Goal: Communication & Community: Answer question/provide support

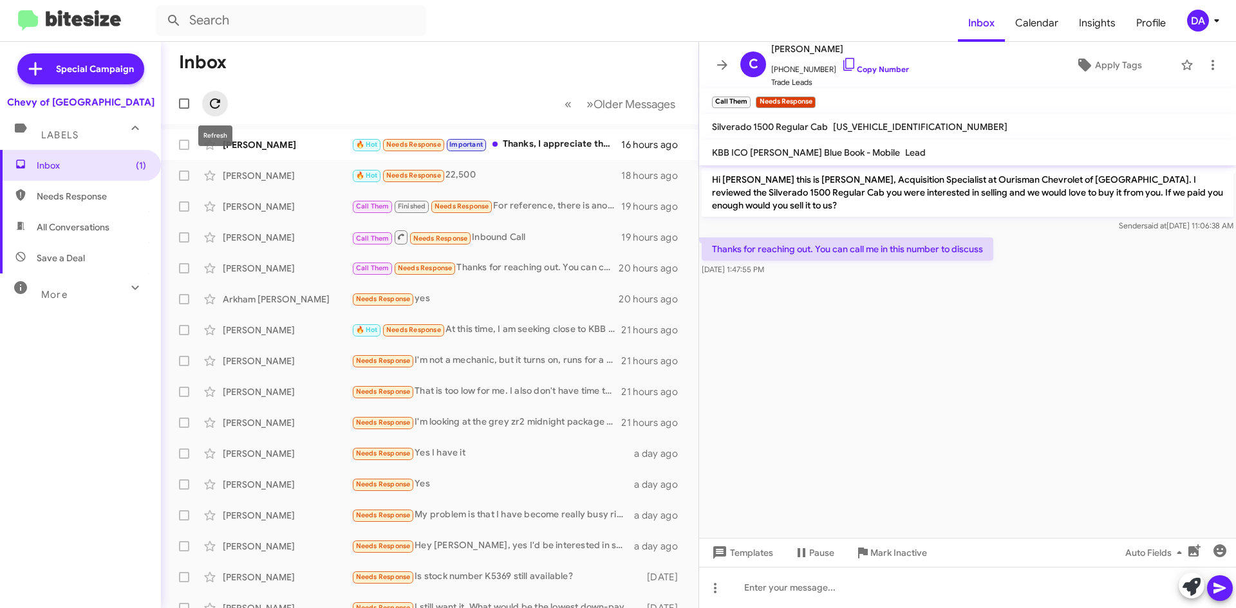
click at [212, 105] on icon at bounding box center [214, 103] width 15 height 15
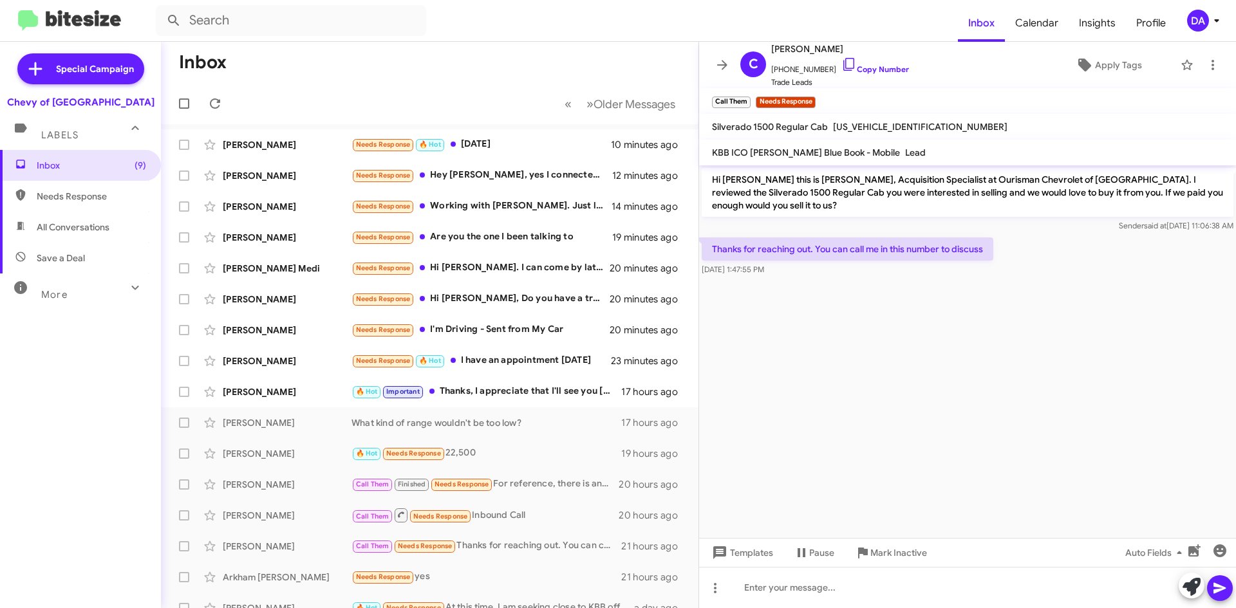
click at [18, 356] on div "Inbox (9) Needs Response All Conversations Save a Deal More Important 🔥 Hot App…" at bounding box center [80, 332] width 161 height 365
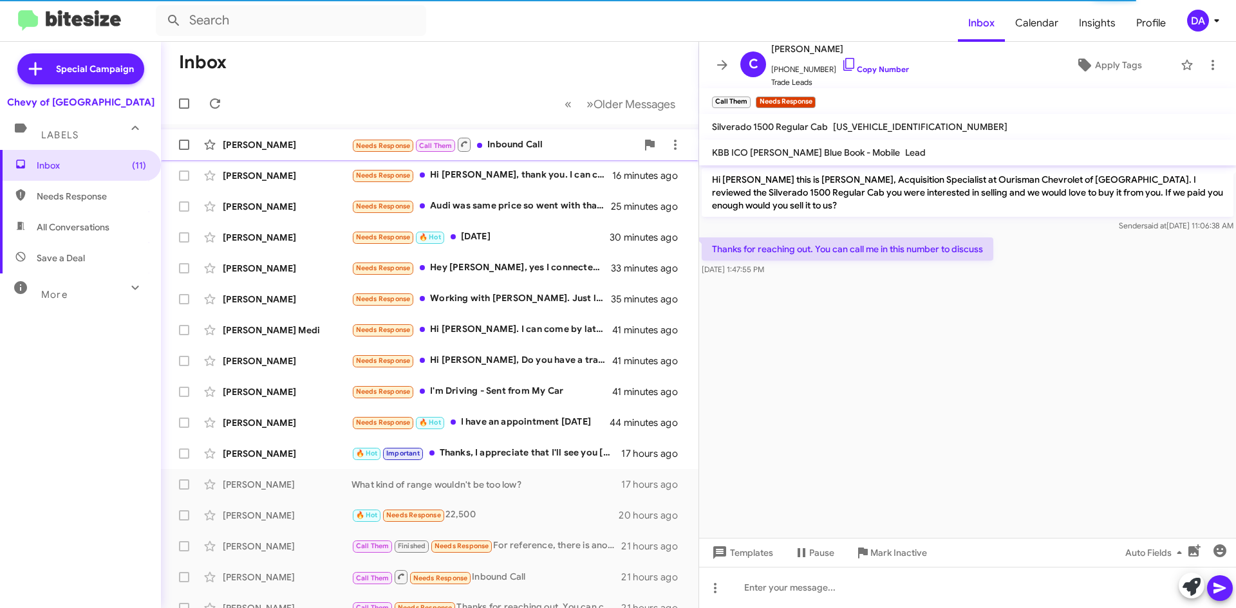
click at [272, 152] on div "Isai Villalta Needs Response Call Them Inbound Call 6 minutes ago" at bounding box center [429, 145] width 517 height 26
click at [520, 145] on div "Needs Response Call Them Inbound Call" at bounding box center [493, 144] width 285 height 16
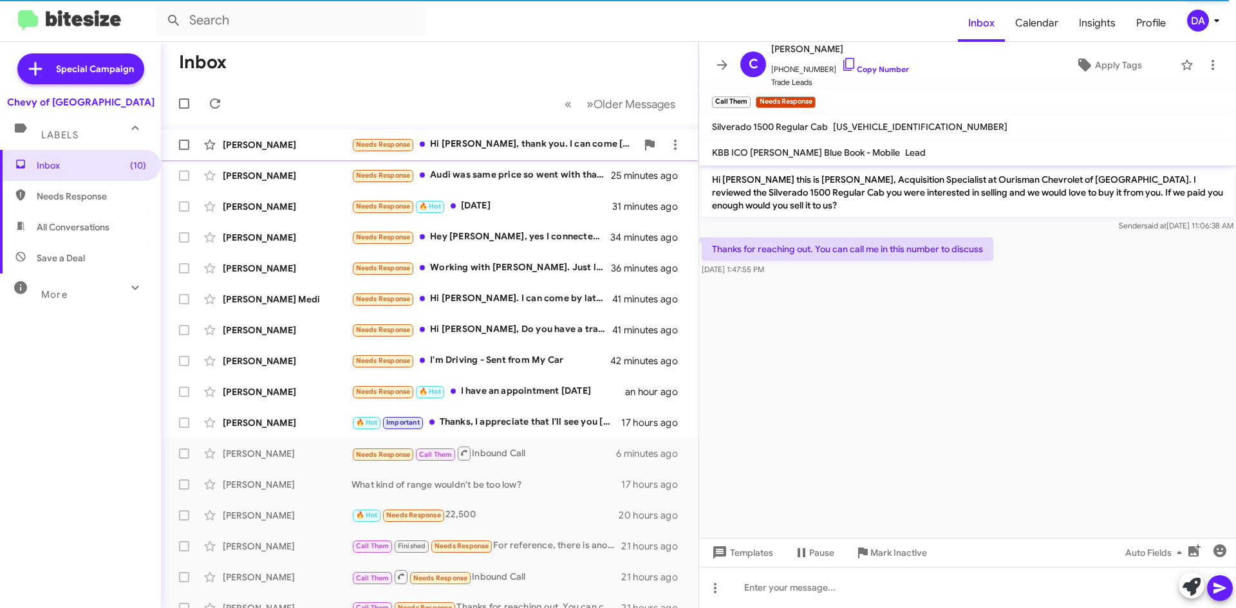
click at [490, 153] on div "Khalil Wardak Needs Response Hi David, thank you. I can come today if you have …" at bounding box center [429, 145] width 517 height 26
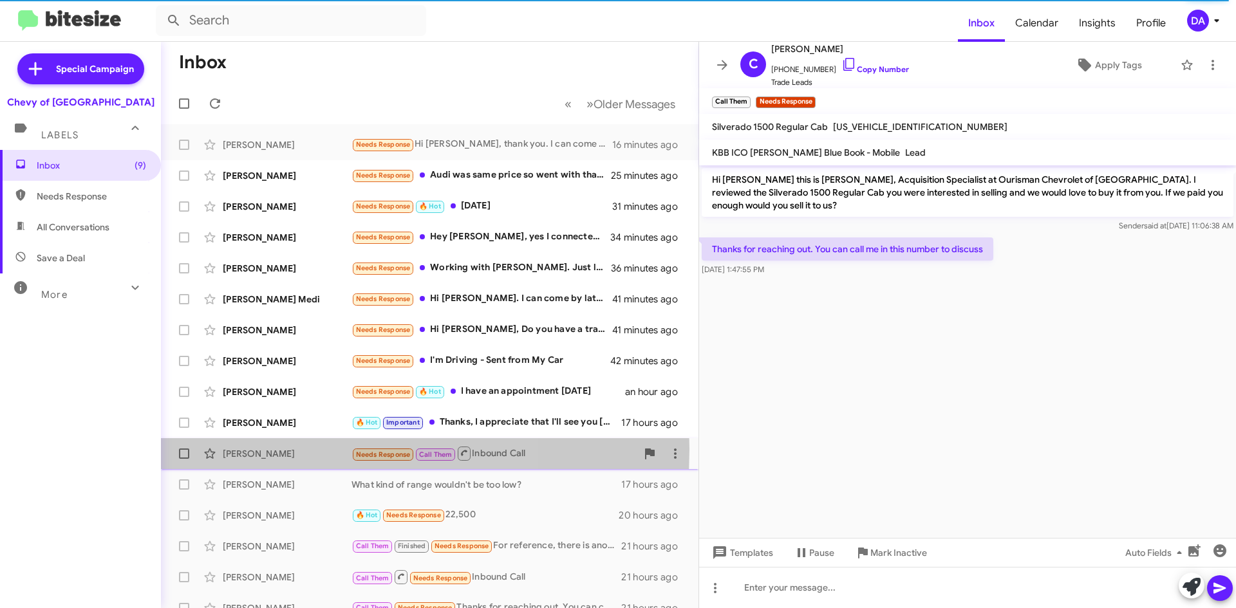
click at [286, 449] on div "[PERSON_NAME]" at bounding box center [287, 453] width 129 height 13
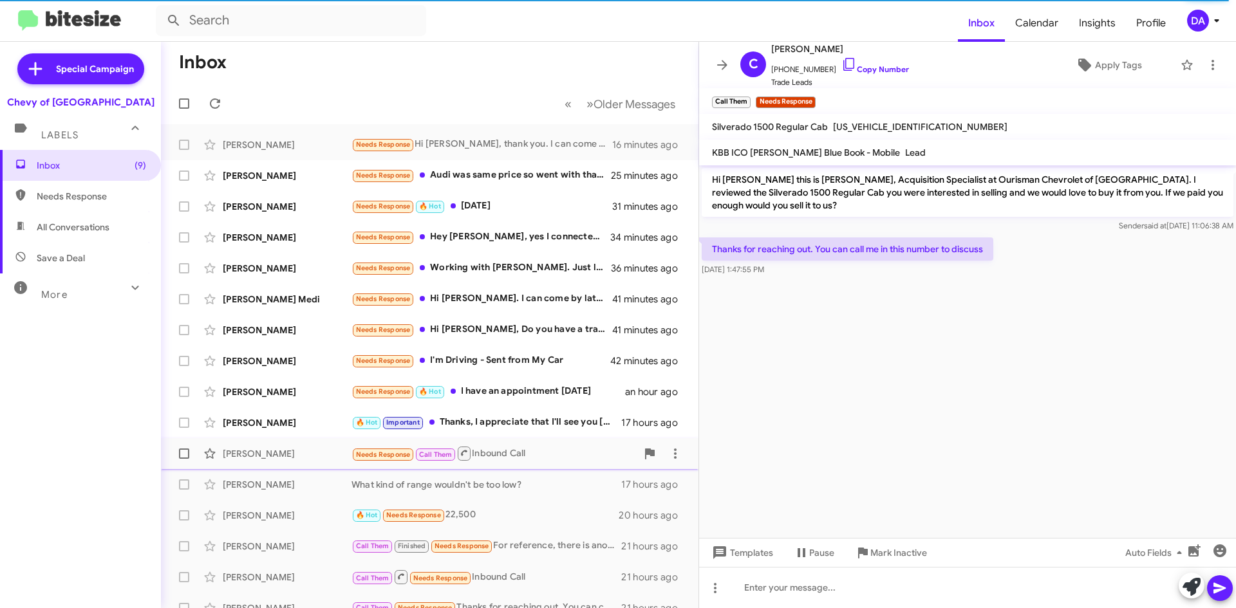
click at [286, 449] on div "[PERSON_NAME]" at bounding box center [287, 453] width 129 height 13
click at [292, 491] on div "Tiffany Hebenton What kind of range wouldn't be too low? 17 hours ago" at bounding box center [429, 485] width 517 height 26
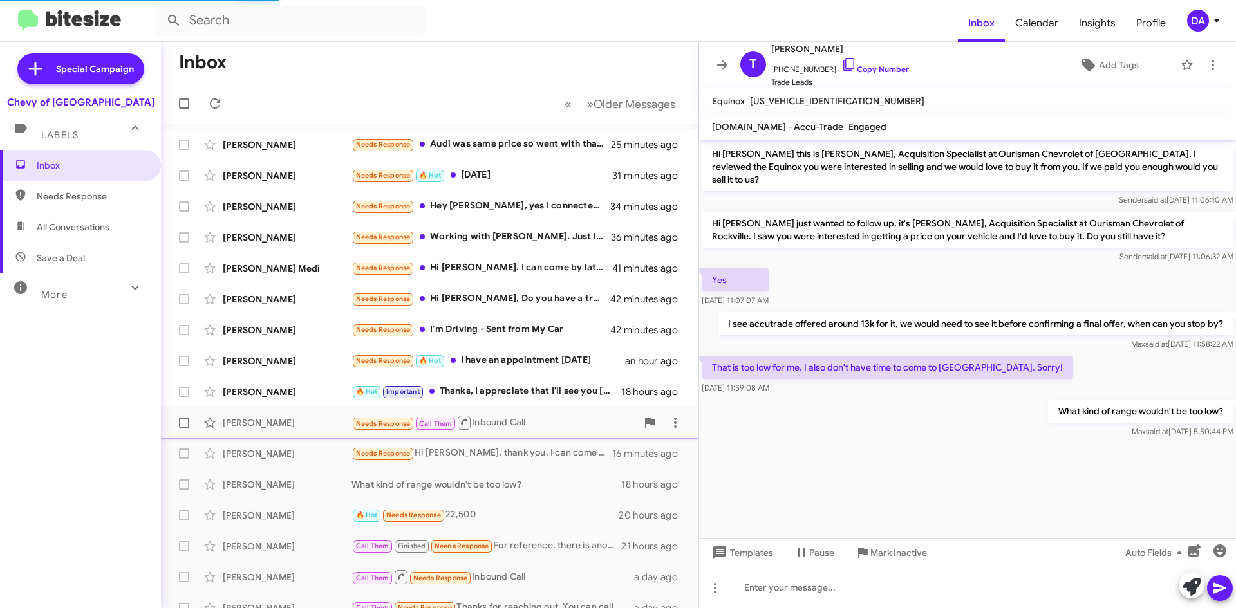
click at [279, 424] on div "[PERSON_NAME]" at bounding box center [287, 422] width 129 height 13
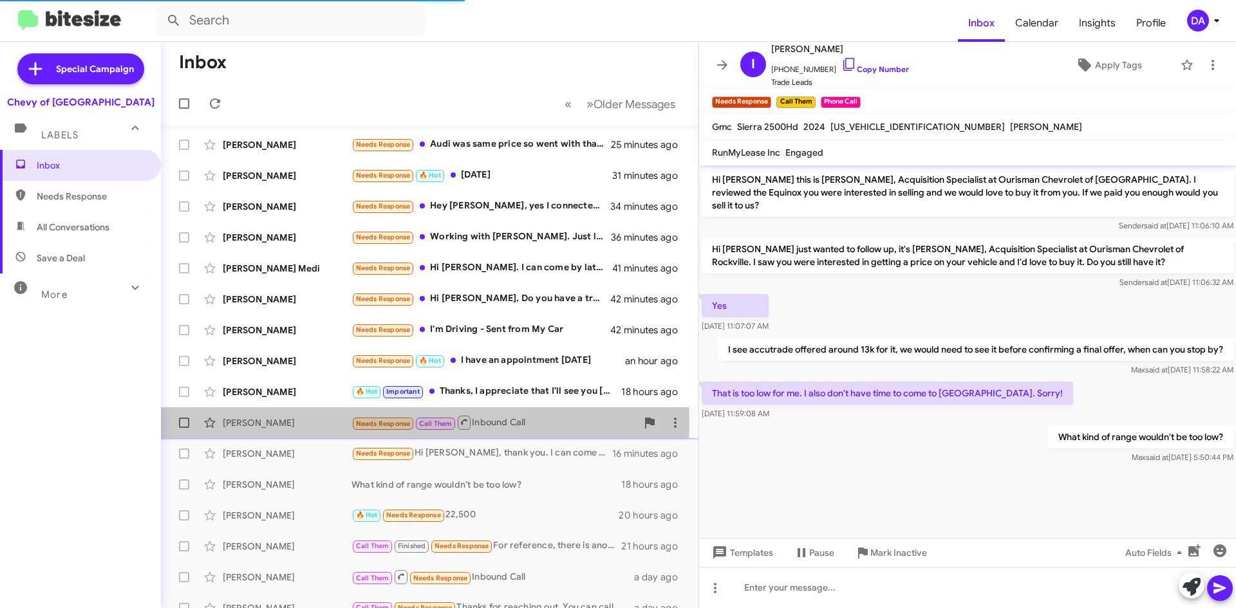
click at [279, 424] on div "[PERSON_NAME]" at bounding box center [287, 422] width 129 height 13
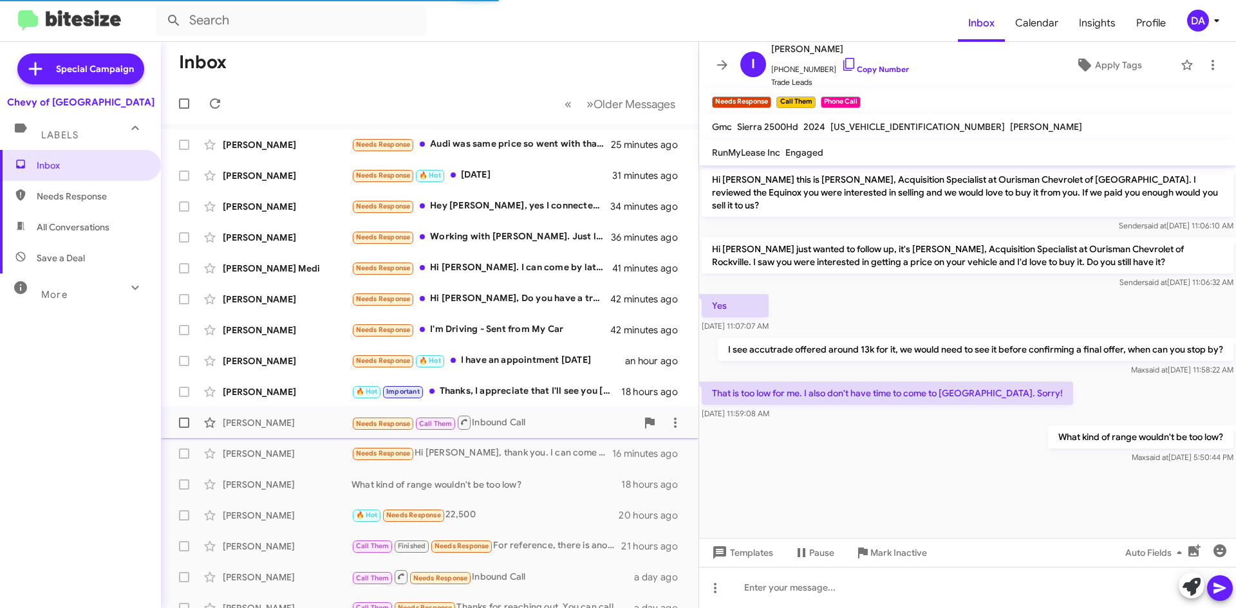
click at [279, 424] on div "[PERSON_NAME]" at bounding box center [287, 422] width 129 height 13
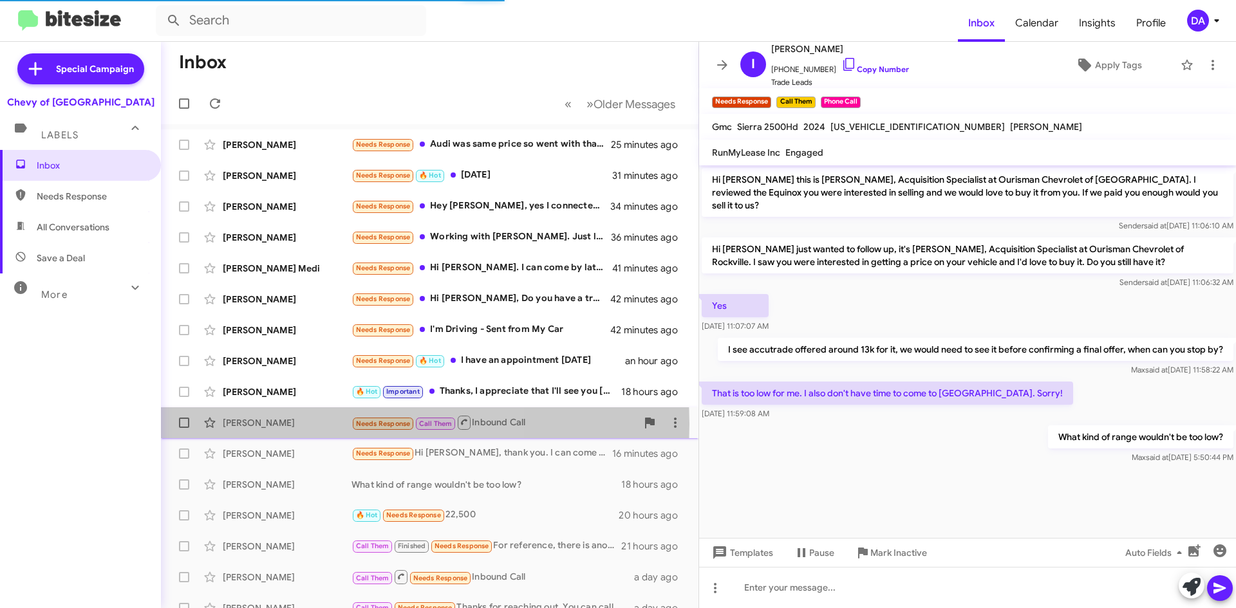
click at [279, 424] on div "[PERSON_NAME]" at bounding box center [287, 422] width 129 height 13
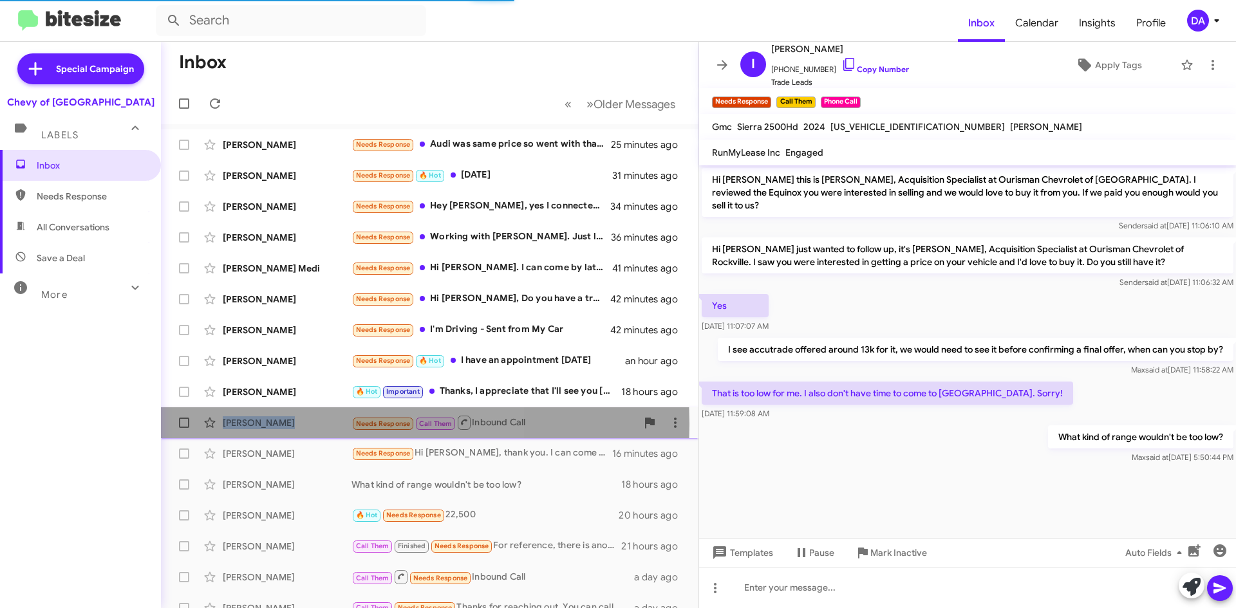
click at [279, 424] on div "[PERSON_NAME]" at bounding box center [287, 422] width 129 height 13
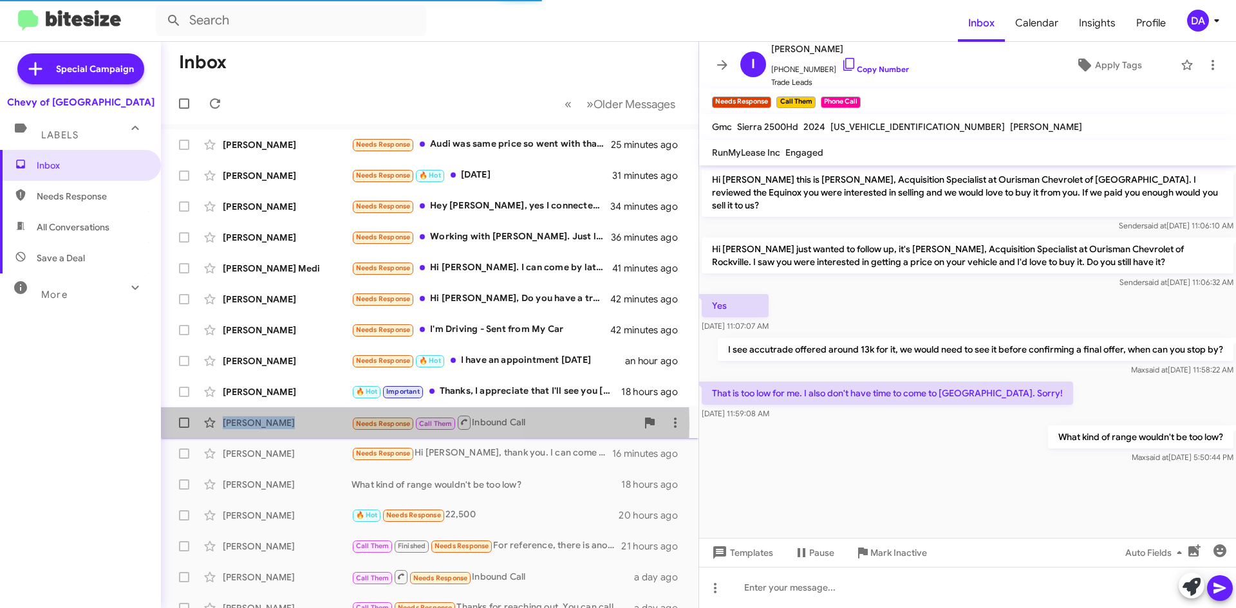
click at [279, 424] on div "[PERSON_NAME]" at bounding box center [287, 422] width 129 height 13
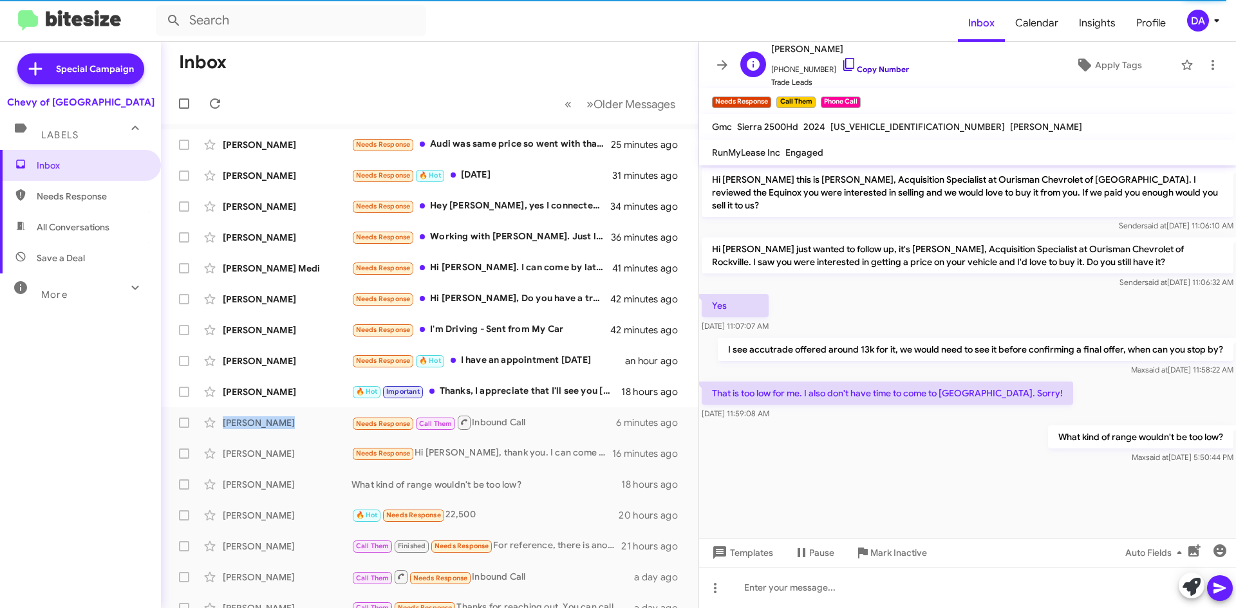
click at [850, 71] on link "Copy Number" at bounding box center [875, 69] width 68 height 10
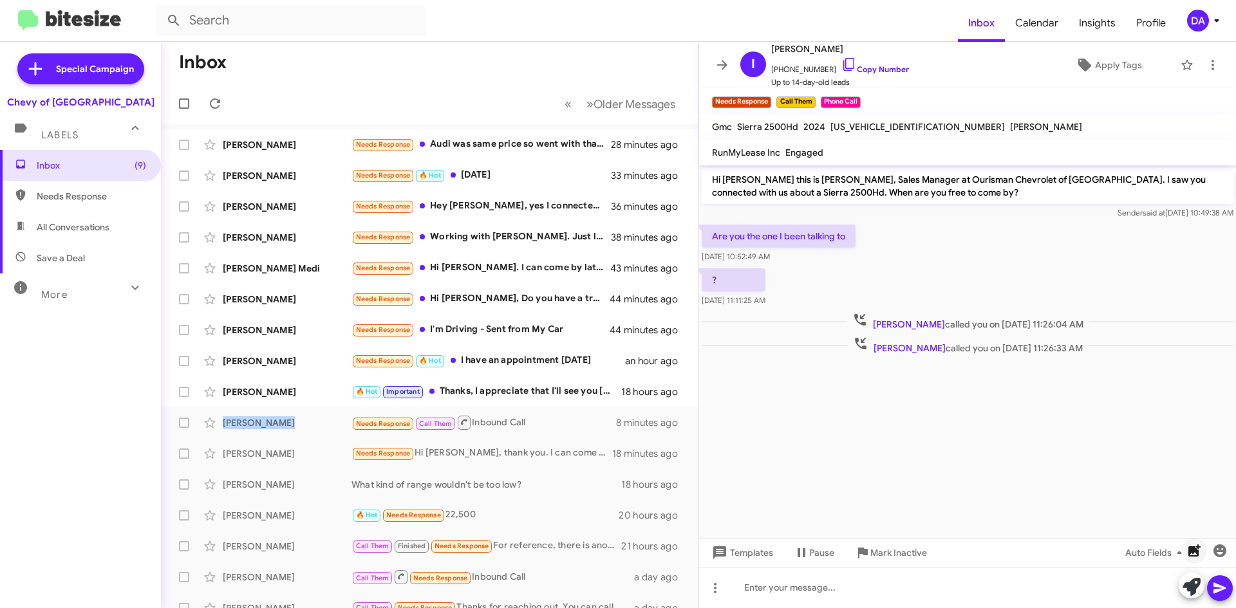
click at [1190, 548] on icon "button" at bounding box center [1194, 550] width 12 height 12
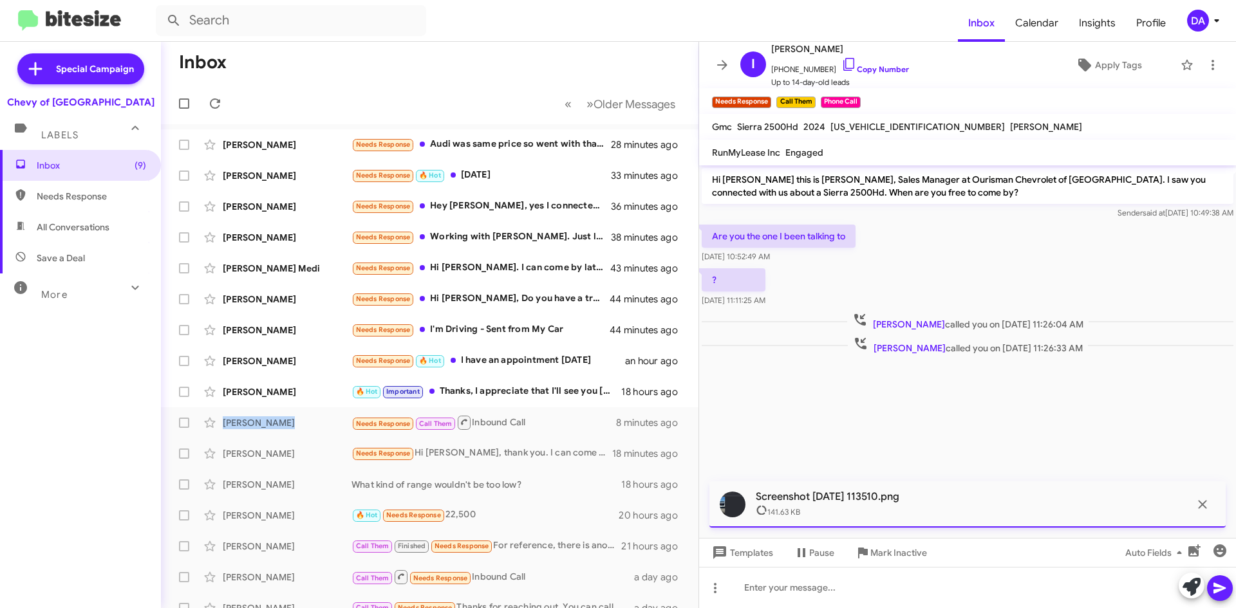
click at [1218, 589] on icon at bounding box center [1219, 588] width 15 height 15
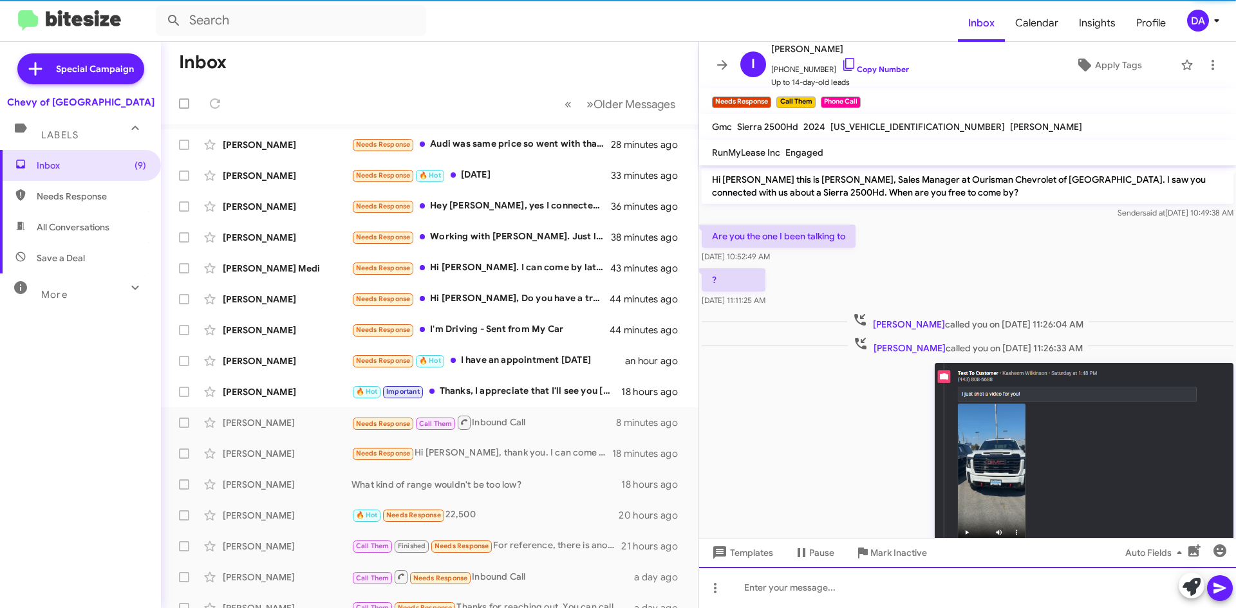
scroll to position [70, 0]
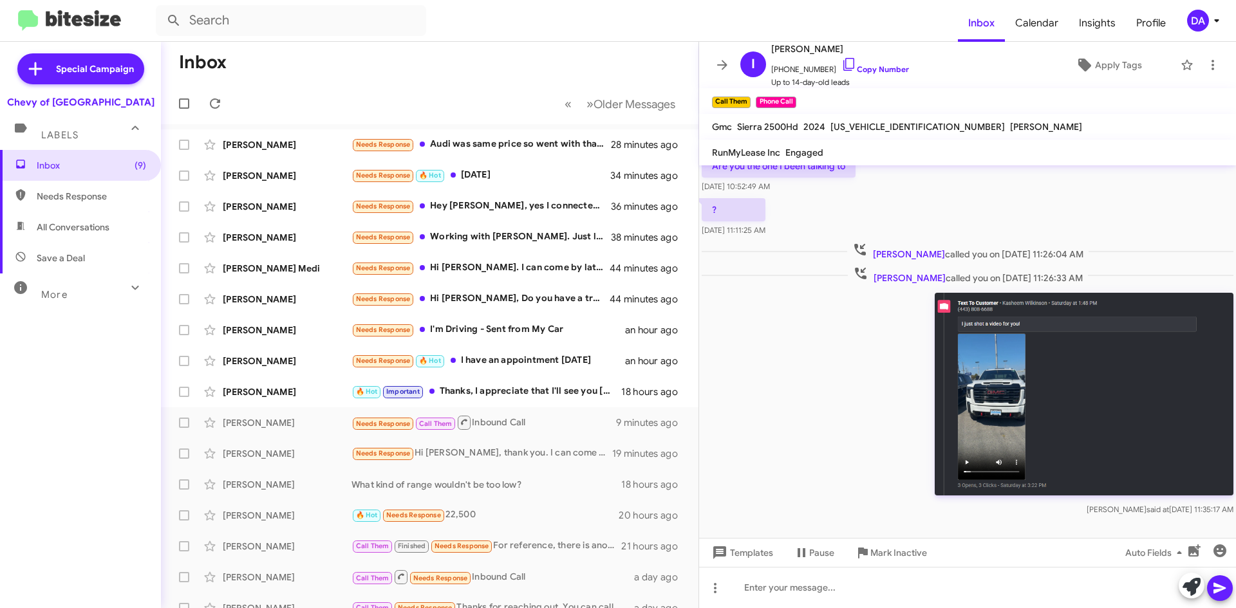
click at [1065, 213] on div "? [DATE] 11:11:25 AM" at bounding box center [967, 218] width 537 height 44
click at [1003, 377] on img at bounding box center [1083, 394] width 299 height 203
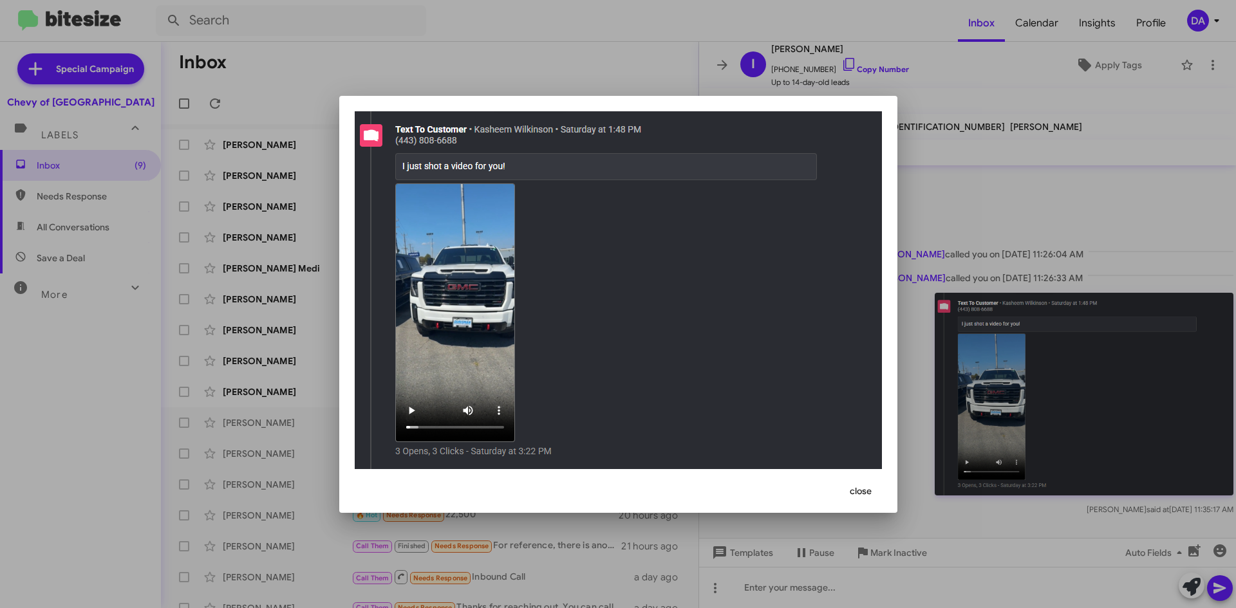
click at [1001, 332] on div at bounding box center [618, 304] width 1236 height 608
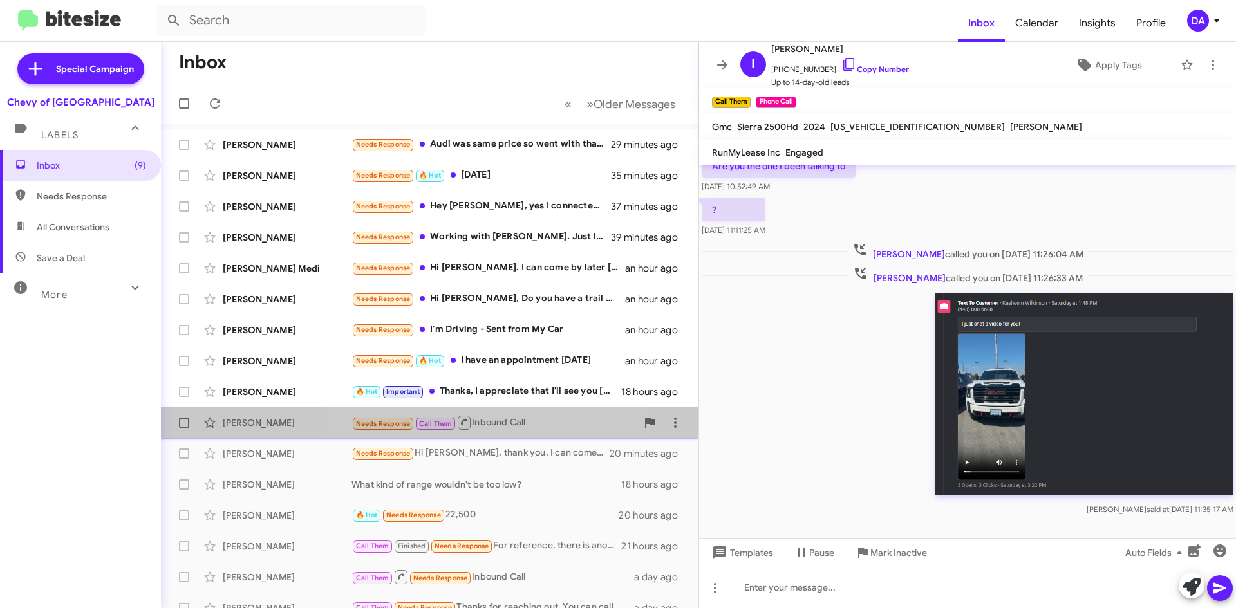
click at [492, 425] on div "Needs Response Call Them Inbound Call" at bounding box center [493, 422] width 285 height 16
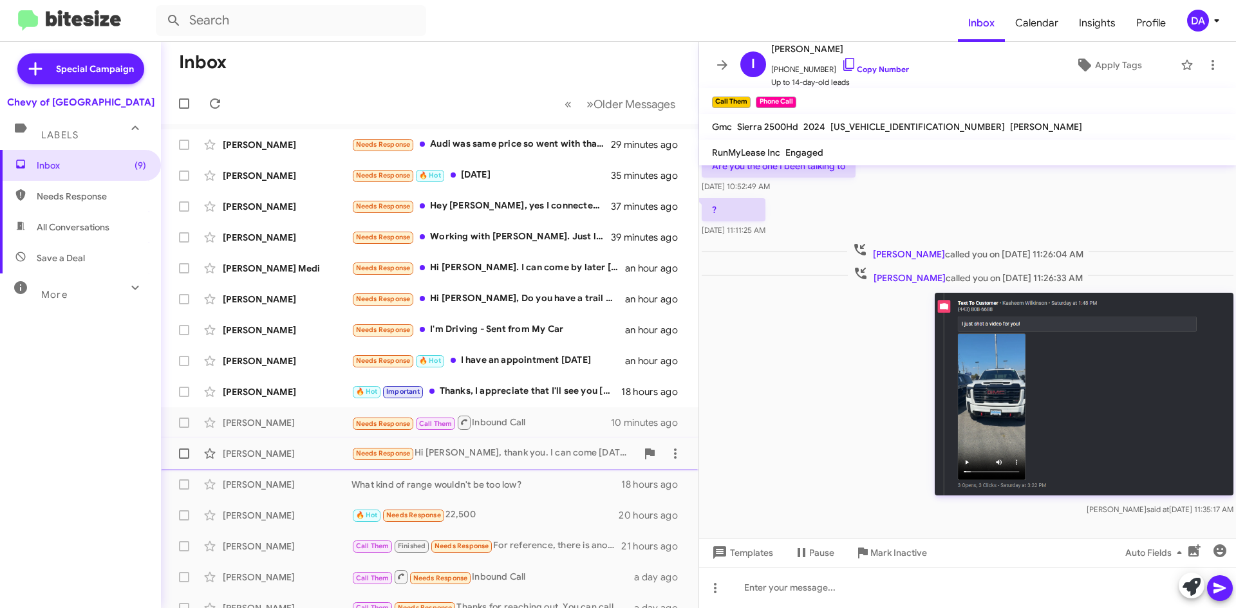
click at [493, 452] on div "Needs Response Hi [PERSON_NAME], thank you. I can come [DATE] if you have one i…" at bounding box center [493, 453] width 285 height 15
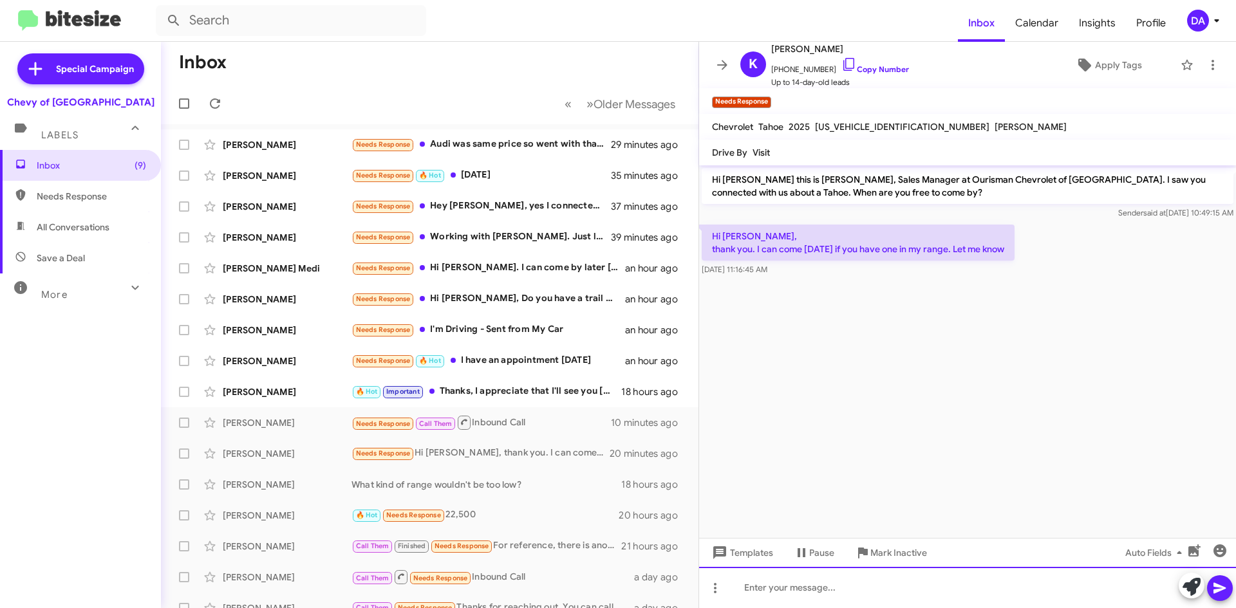
click at [844, 581] on div at bounding box center [967, 587] width 537 height 41
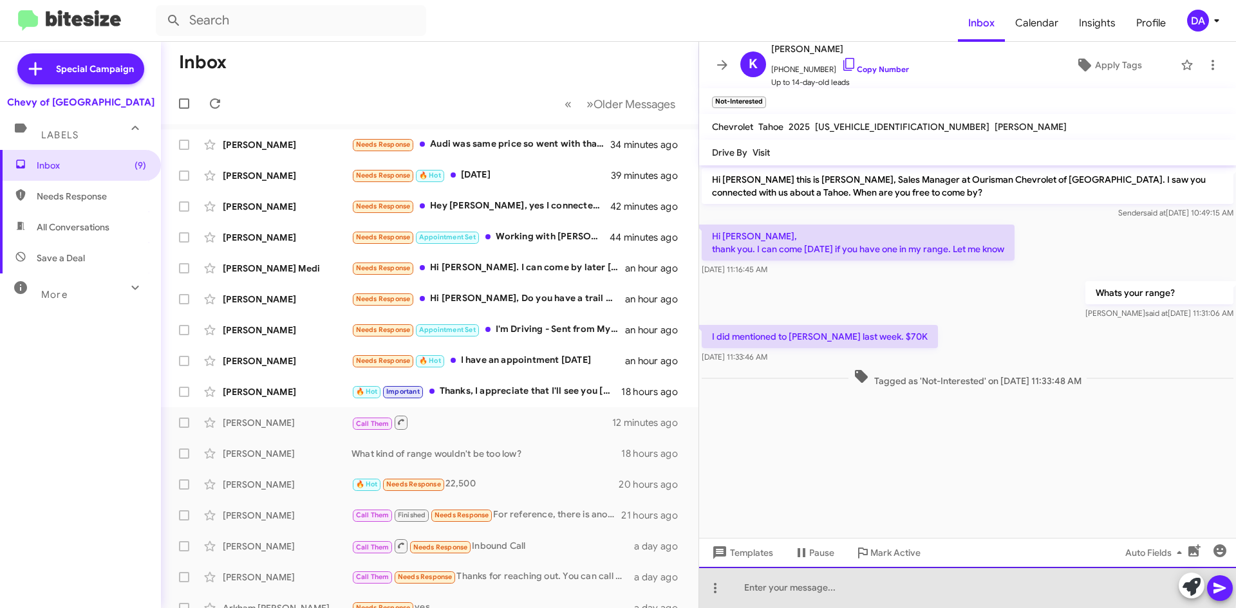
click at [774, 580] on div at bounding box center [967, 587] width 537 height 41
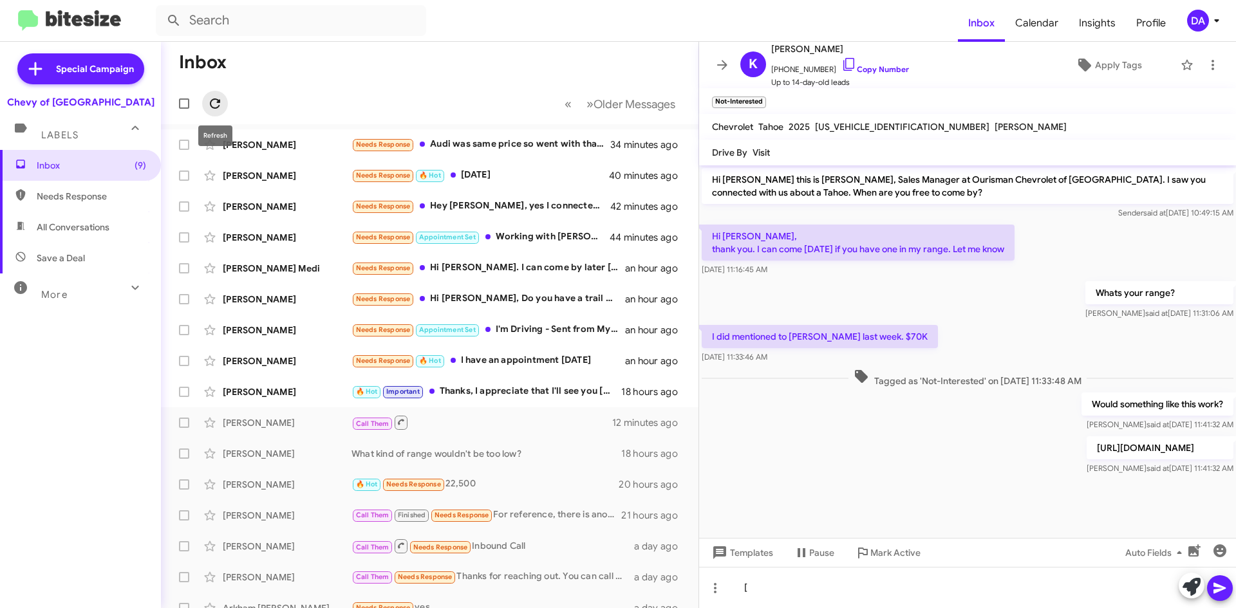
click at [221, 101] on icon at bounding box center [214, 103] width 15 height 15
click at [468, 484] on div "🔥 Hot Needs Response 22,500" at bounding box center [493, 484] width 285 height 15
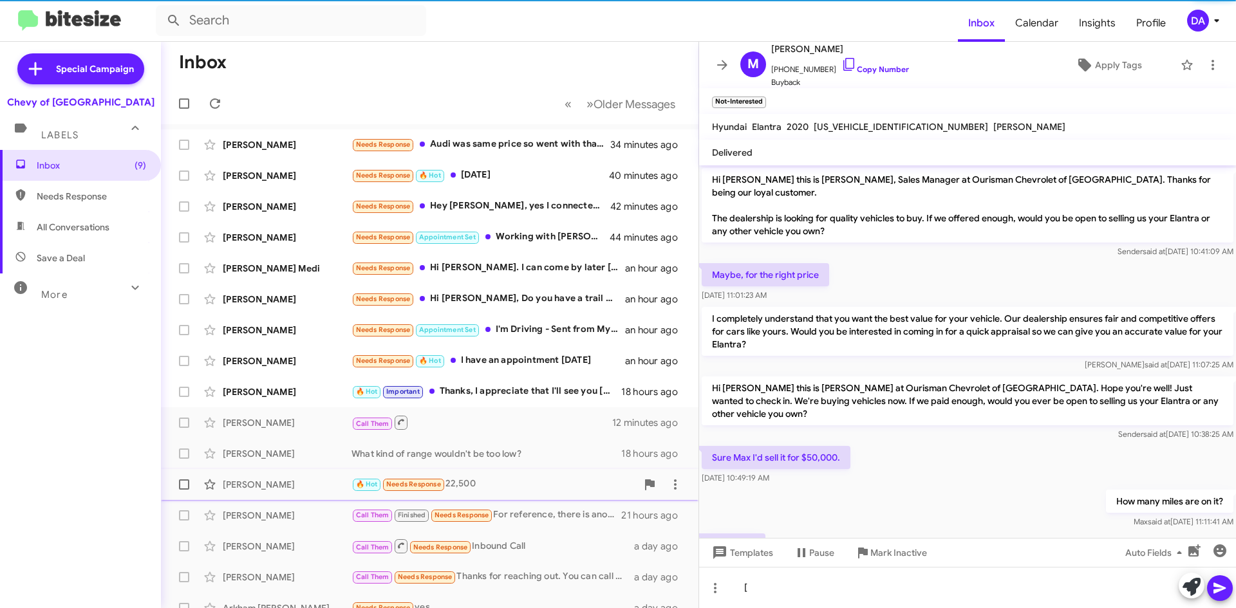
scroll to position [33, 0]
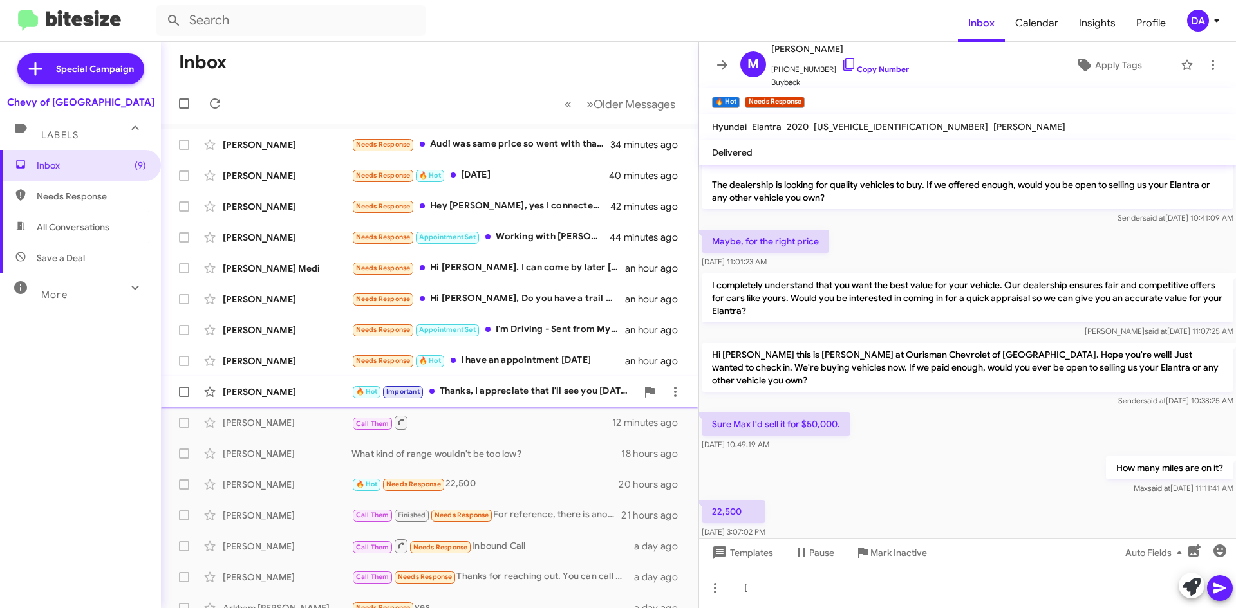
click at [523, 399] on div "🔥 Hot Important Thanks, I appreciate that I'll see you [DATE] morning." at bounding box center [493, 391] width 285 height 15
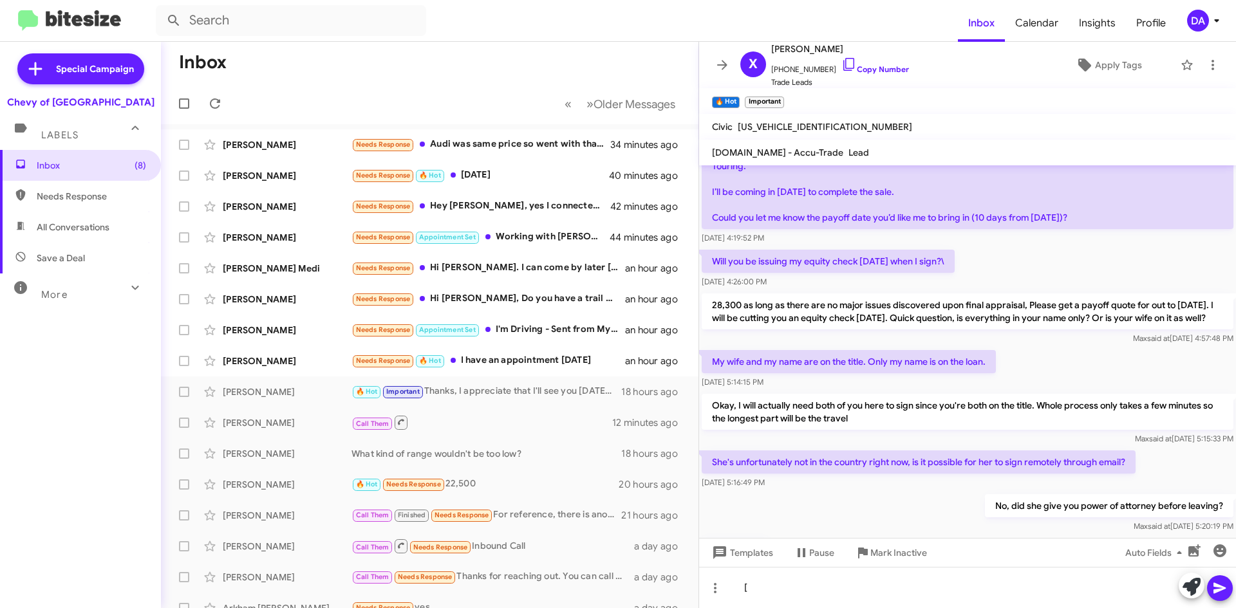
scroll to position [139, 0]
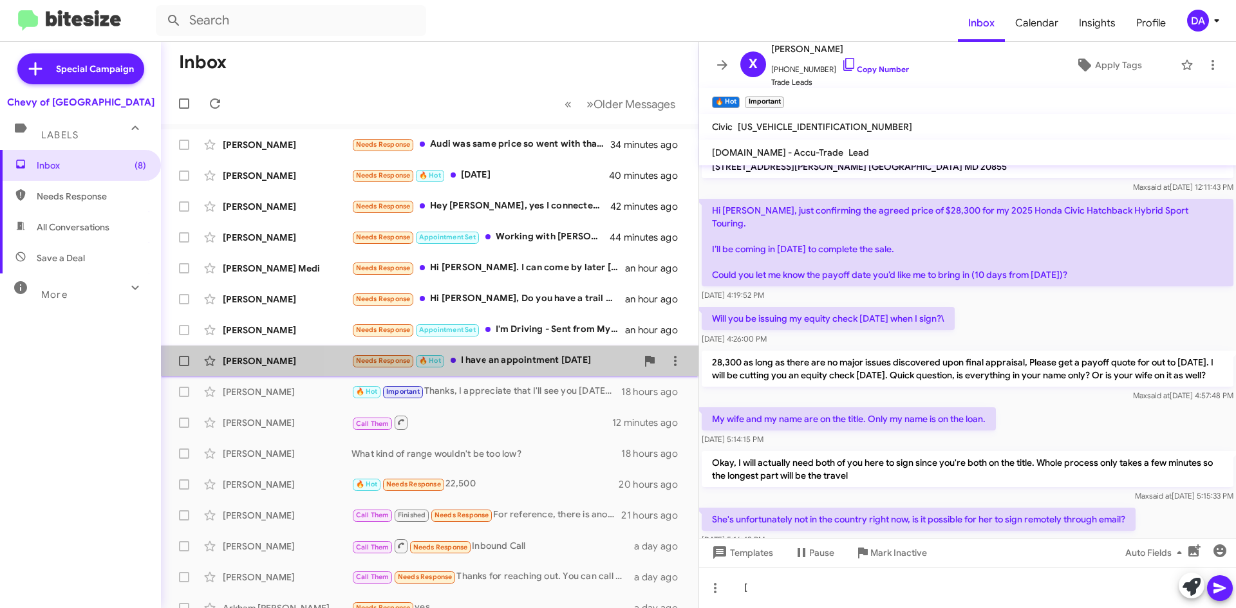
click at [553, 368] on div "Needs Response 🔥 Hot I have an appointment [DATE]" at bounding box center [493, 360] width 285 height 15
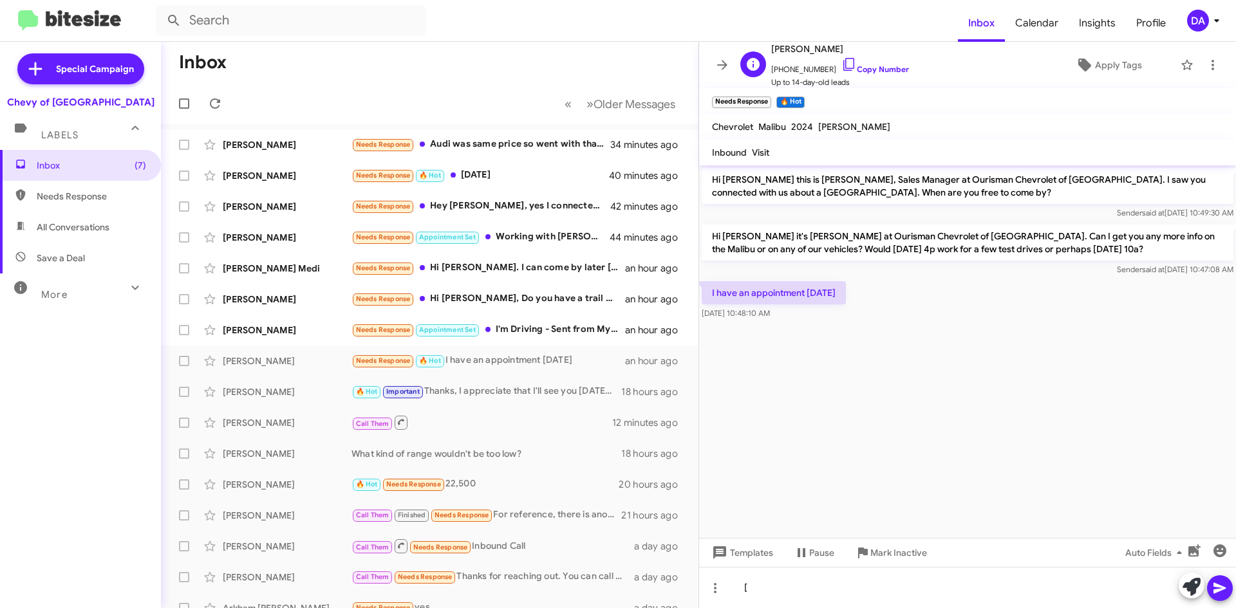
drag, startPoint x: 862, startPoint y: 68, endPoint x: 742, endPoint y: 88, distance: 121.3
click at [861, 68] on link "Copy Number" at bounding box center [875, 69] width 68 height 10
click at [901, 559] on span "Mark Inactive" at bounding box center [898, 552] width 57 height 23
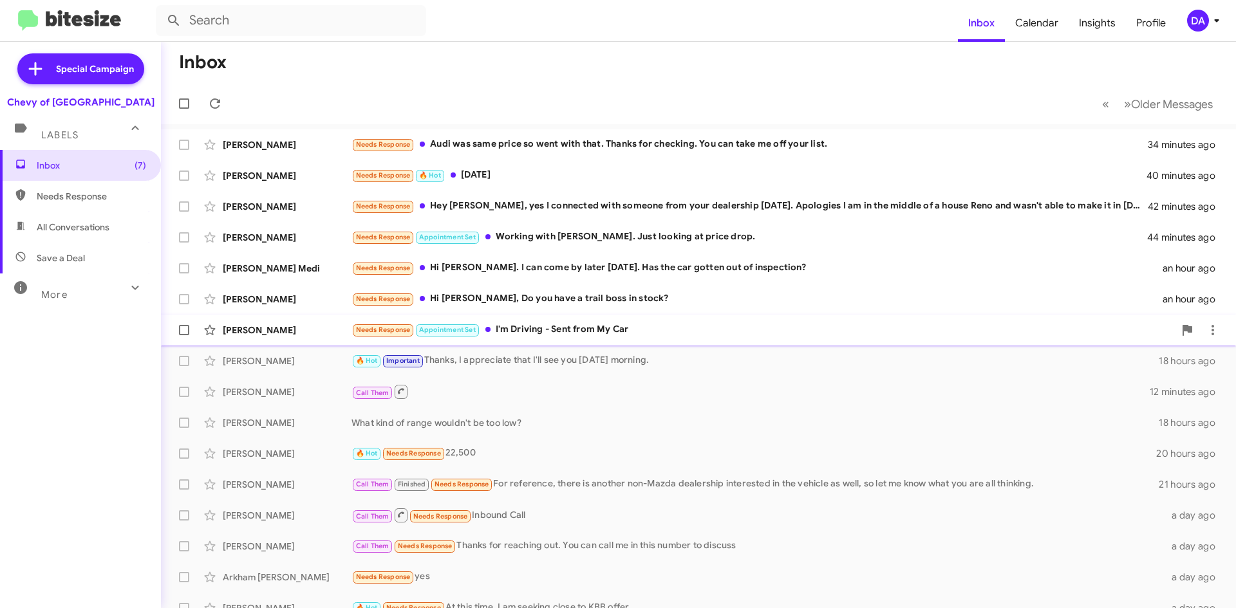
click at [621, 331] on div "Needs Response Appointment Set I'm Driving - Sent from My Car" at bounding box center [762, 329] width 822 height 15
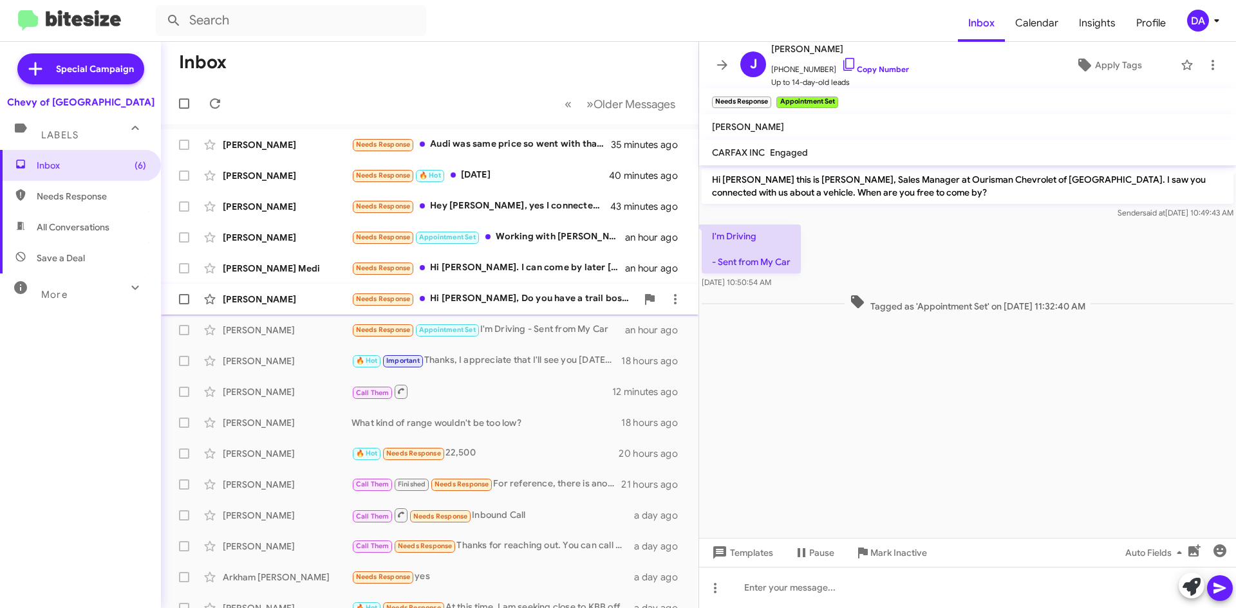
click at [557, 301] on div "Needs Response Hi [PERSON_NAME], Do you have a trail boss in stock?" at bounding box center [493, 299] width 285 height 15
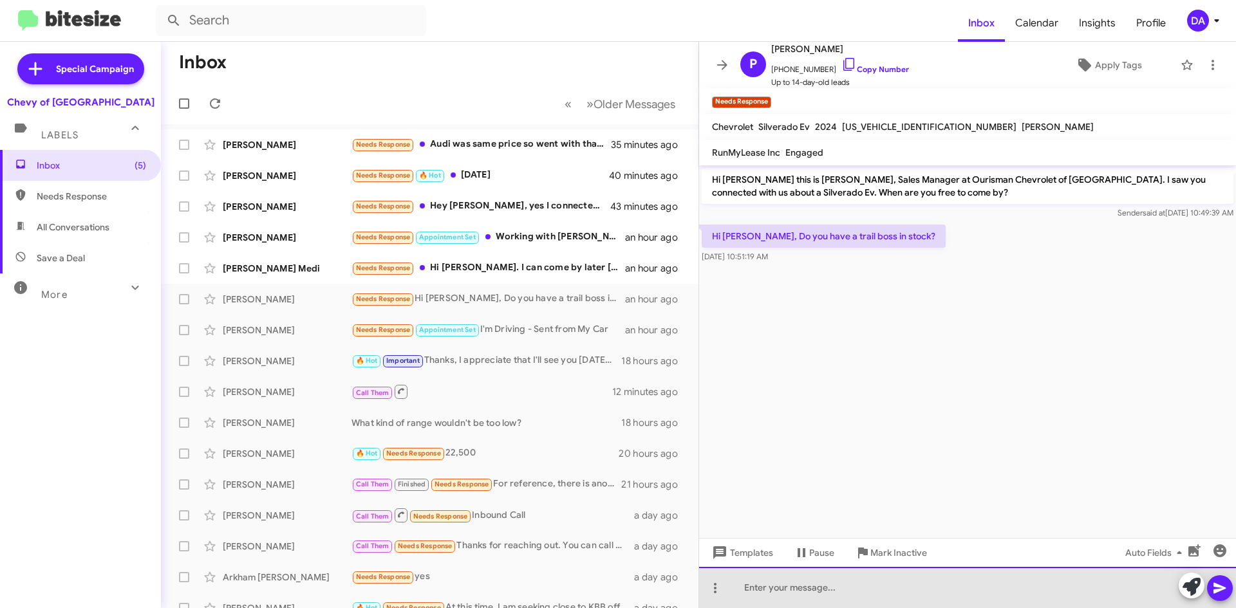
click at [792, 587] on div at bounding box center [967, 587] width 537 height 41
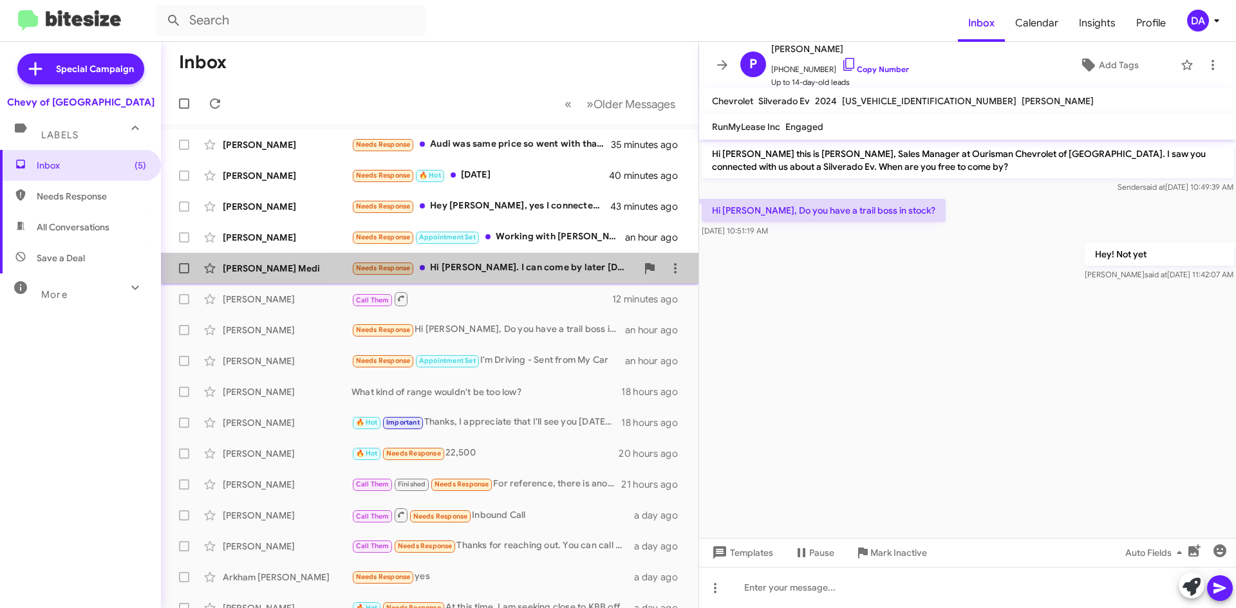
click at [495, 265] on div "Needs Response Hi [PERSON_NAME]. I can come by later [DATE]. Has the car gotten…" at bounding box center [493, 268] width 285 height 15
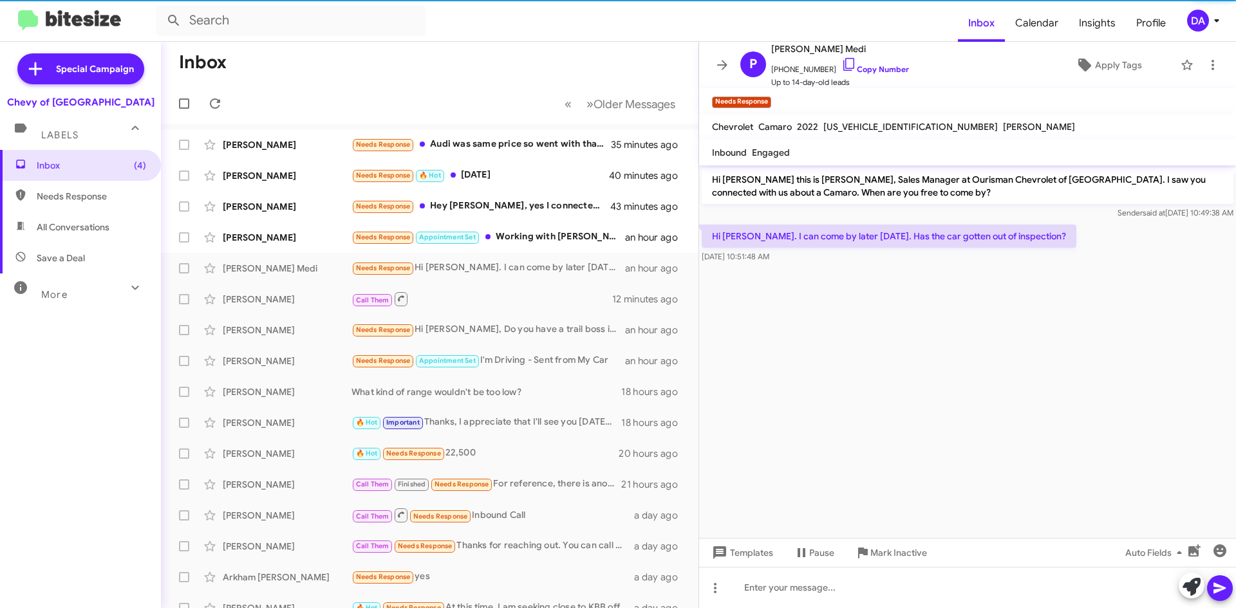
click at [859, 129] on span "[US_VEHICLE_IDENTIFICATION_NUMBER]" at bounding box center [910, 127] width 174 height 12
drag, startPoint x: 859, startPoint y: 129, endPoint x: 698, endPoint y: 154, distance: 163.6
click at [853, 133] on div "[US_VEHICLE_IDENTIFICATION_NUMBER]" at bounding box center [911, 126] width 180 height 15
copy span "[US_VEHICLE_IDENTIFICATION_NUMBER]"
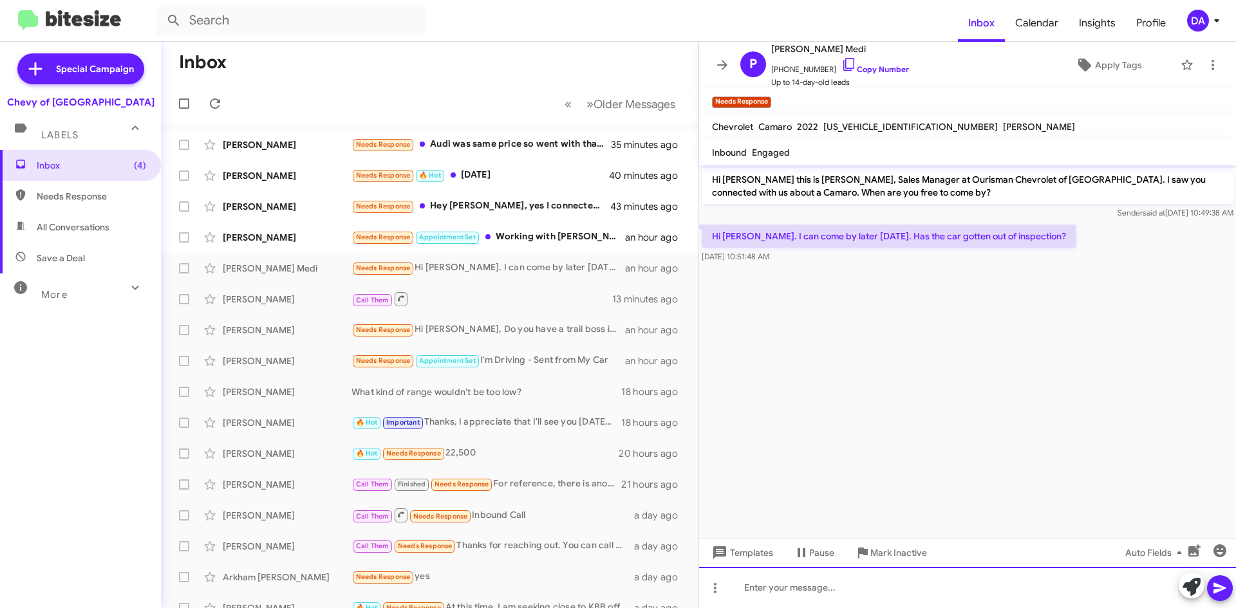
drag, startPoint x: 792, startPoint y: 576, endPoint x: 799, endPoint y: 581, distance: 8.9
click at [793, 578] on div at bounding box center [967, 587] width 537 height 41
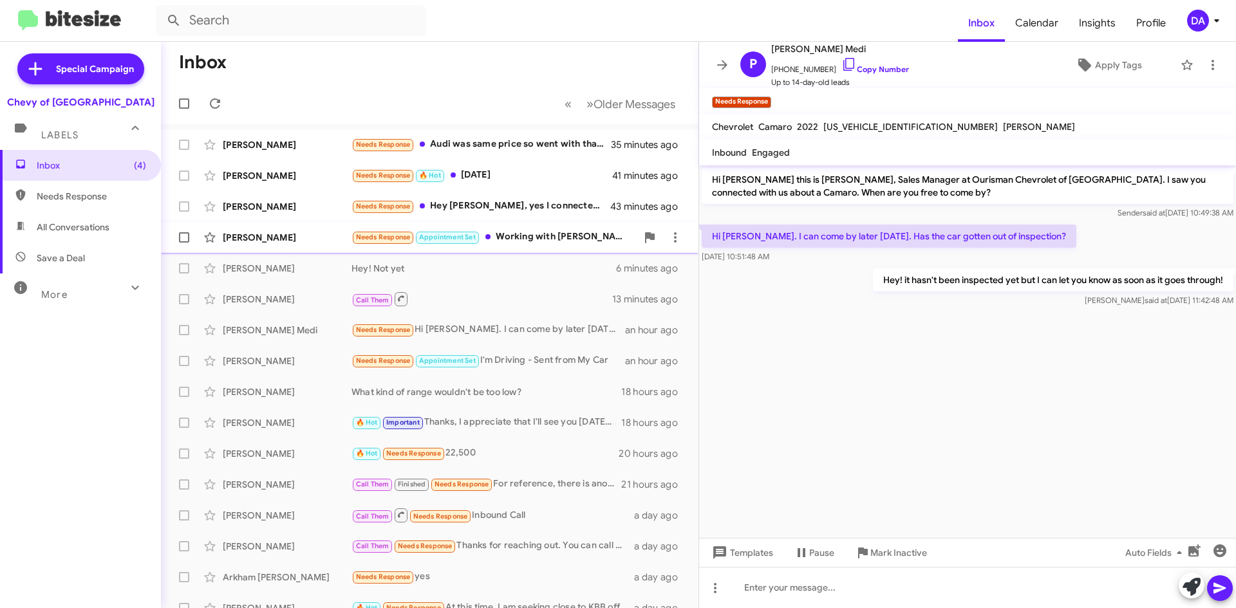
click at [557, 225] on div "[PERSON_NAME] Needs Response Appointment Set Working with [PERSON_NAME]. Just l…" at bounding box center [429, 238] width 517 height 26
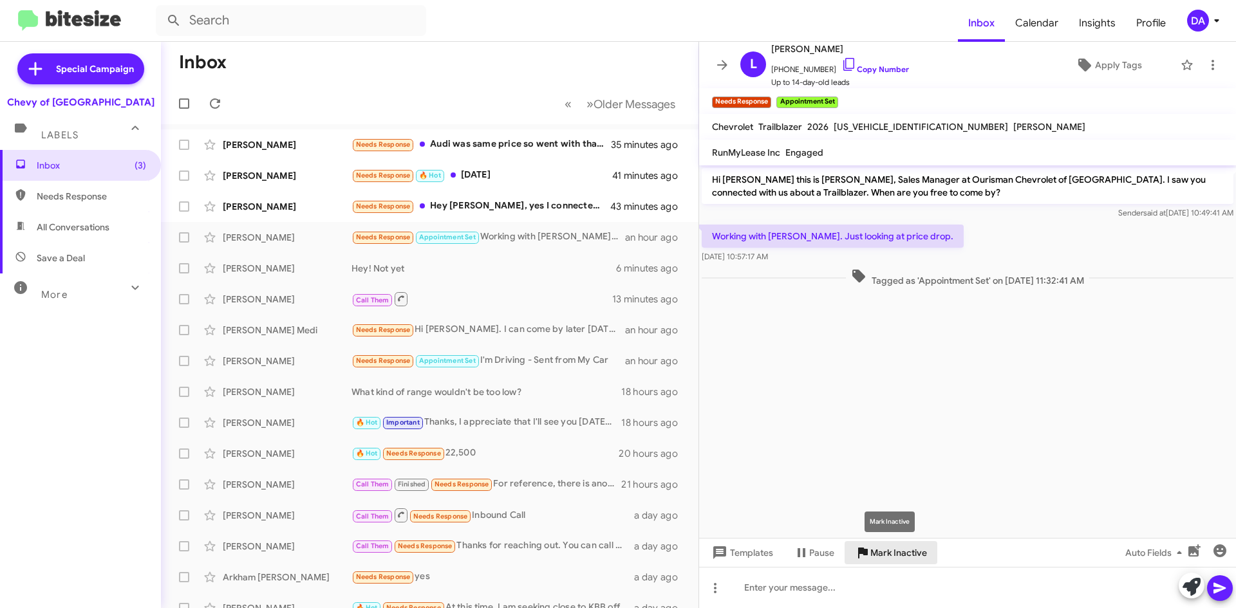
click at [896, 557] on span "Mark Inactive" at bounding box center [898, 552] width 57 height 23
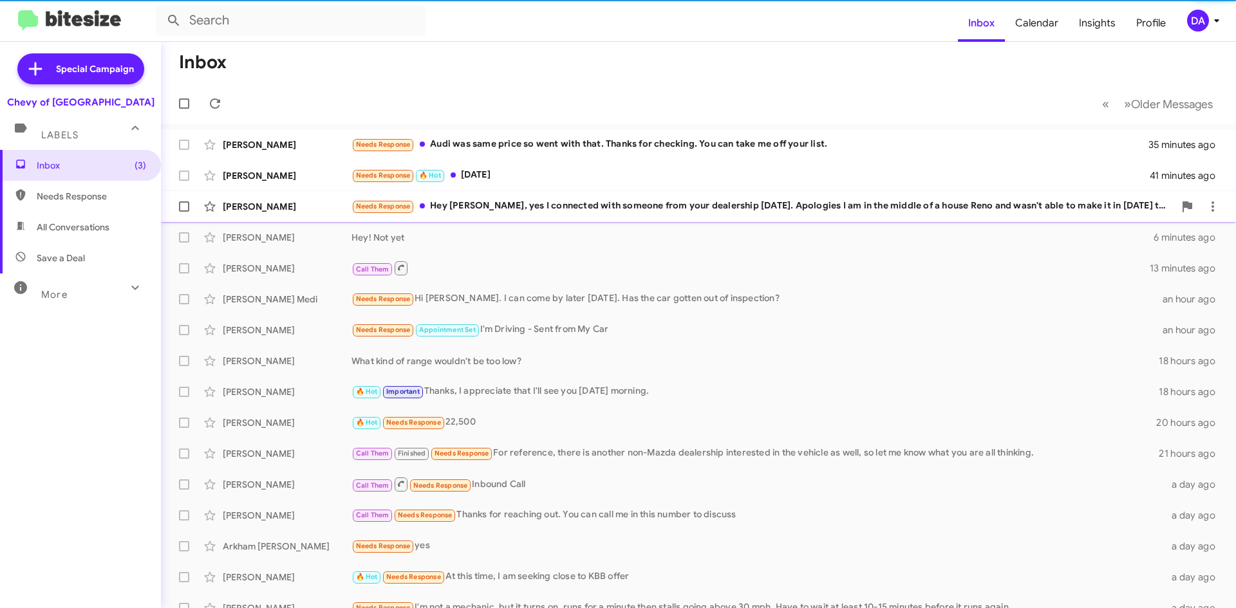
click at [479, 203] on div "Needs Response Hey [PERSON_NAME], yes I connected with someone from your dealer…" at bounding box center [762, 206] width 822 height 15
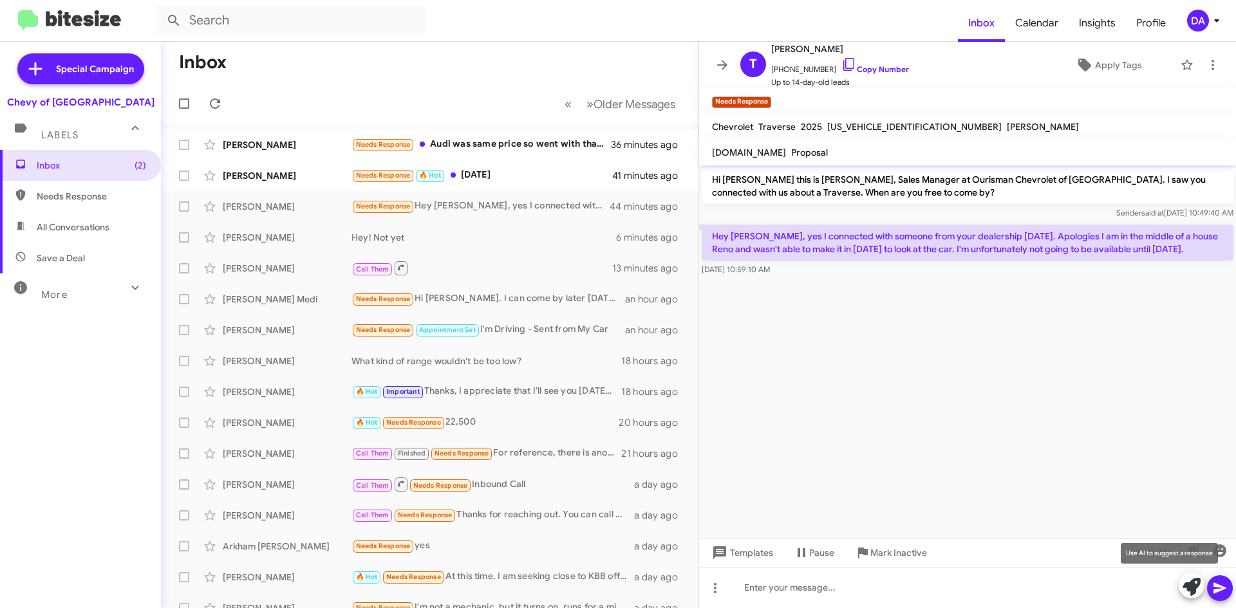
click at [1182, 585] on icon at bounding box center [1191, 587] width 18 height 18
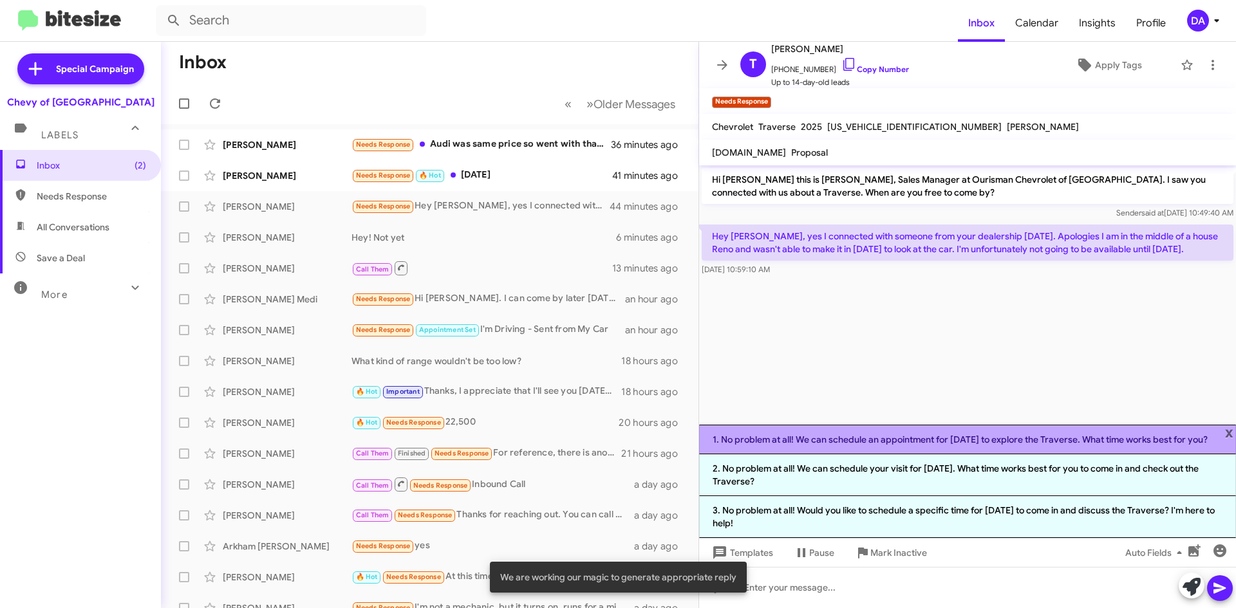
click at [927, 443] on li "1. No problem at all! We can schedule an appointment for [DATE] to explore the …" at bounding box center [967, 440] width 537 height 30
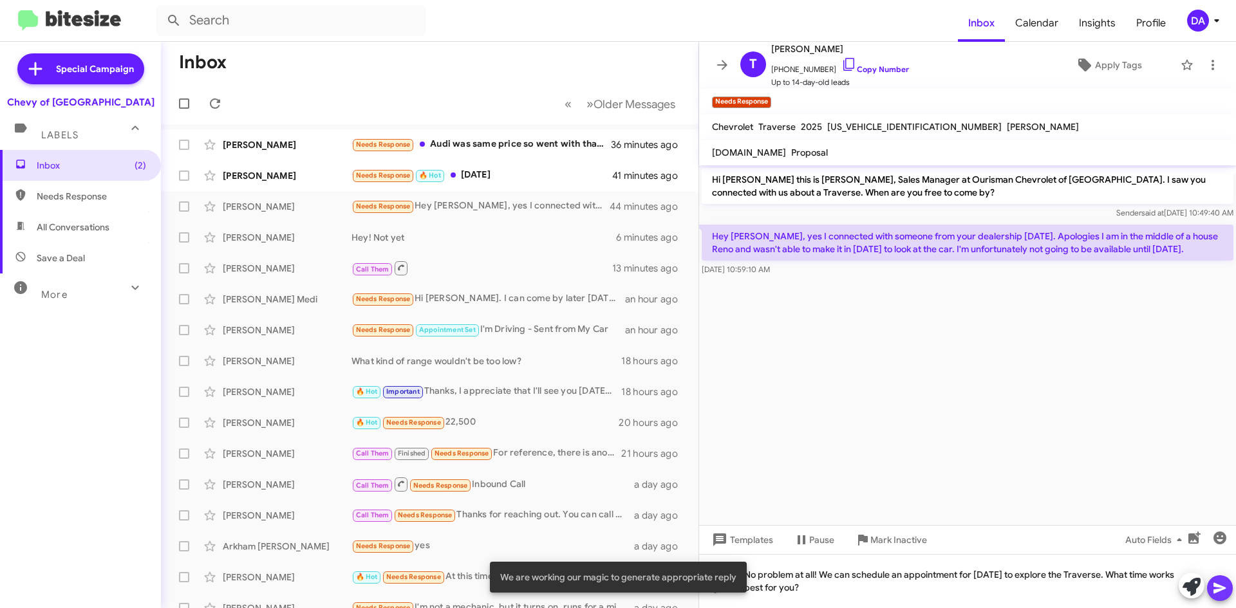
click at [1216, 588] on icon at bounding box center [1219, 588] width 15 height 15
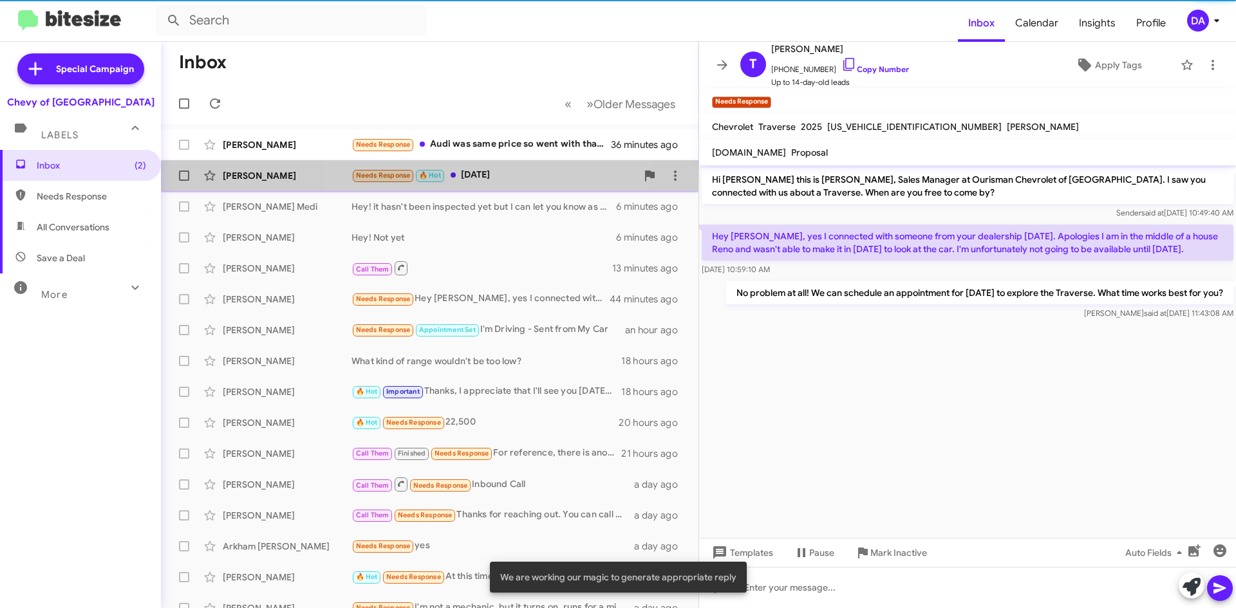
click at [499, 171] on div "Needs Response 🔥 Hot [DATE]" at bounding box center [493, 175] width 285 height 15
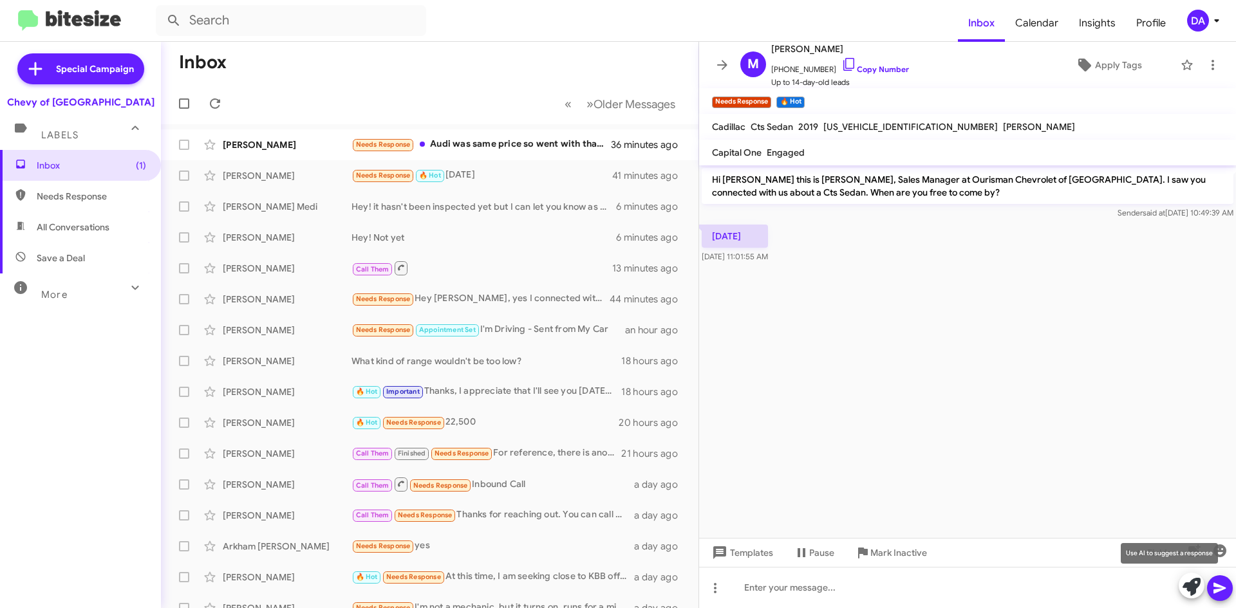
click at [1189, 582] on icon at bounding box center [1191, 587] width 18 height 18
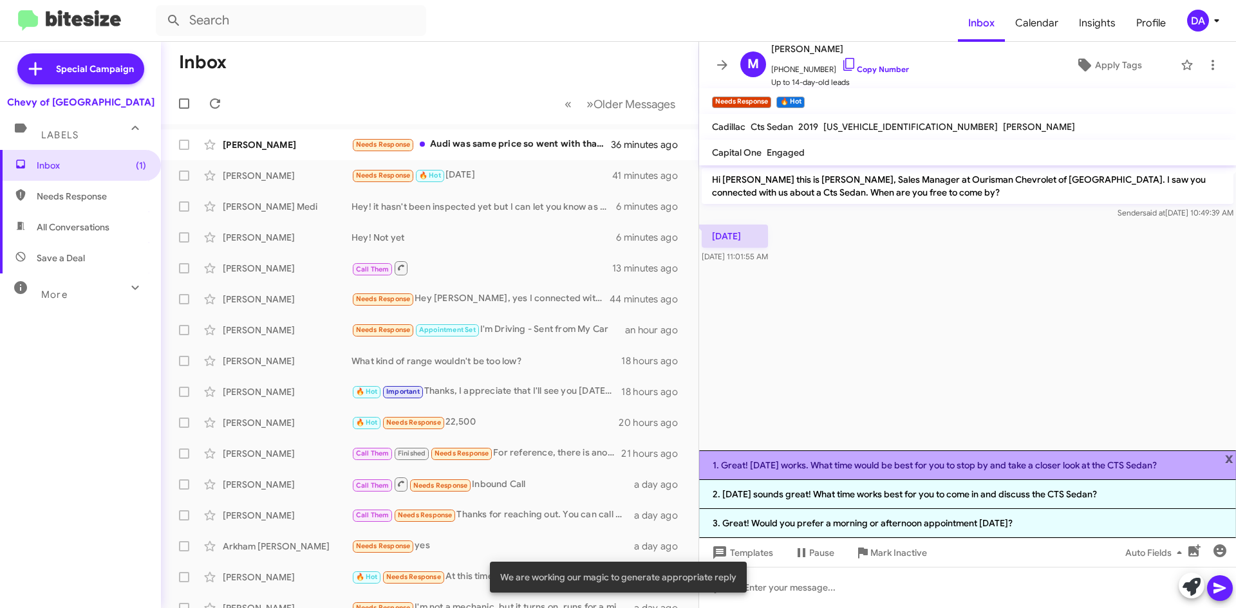
click at [887, 473] on li "1. Great! [DATE] works. What time would be best for you to stop by and take a c…" at bounding box center [967, 466] width 537 height 30
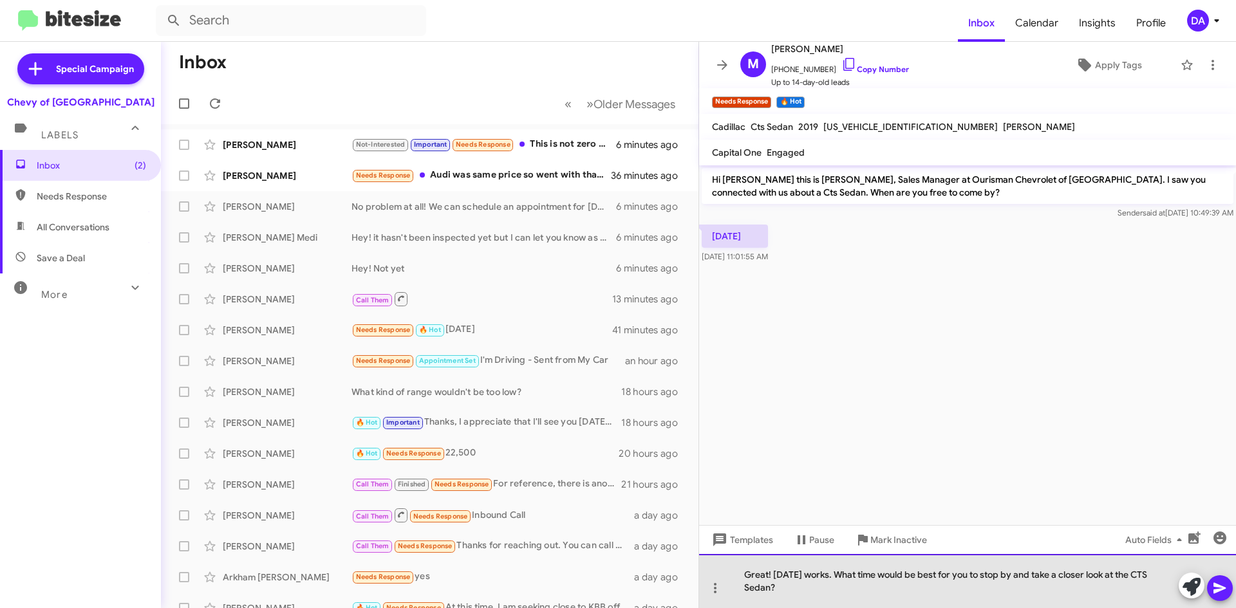
drag, startPoint x: 999, startPoint y: 593, endPoint x: 981, endPoint y: 573, distance: 27.3
click at [981, 573] on div "Great! [DATE] works. What time would be best for you to stop by and take a clos…" at bounding box center [967, 581] width 537 height 54
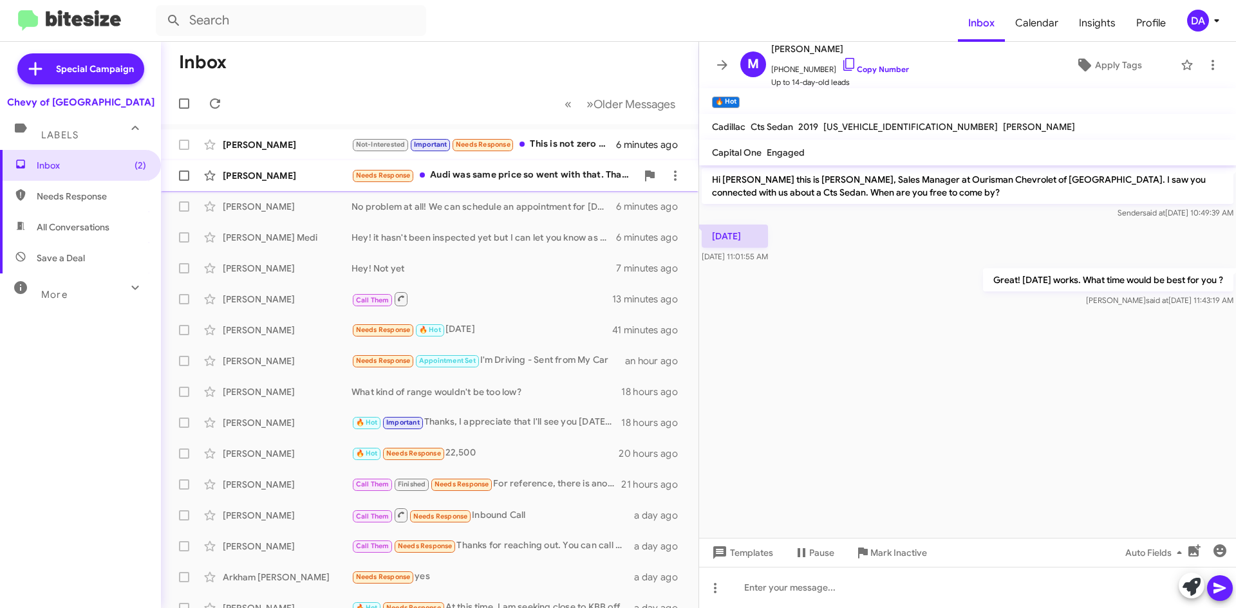
click at [488, 175] on div "Needs Response Audi was same price so went with that. Thanks for checking. You …" at bounding box center [493, 175] width 285 height 15
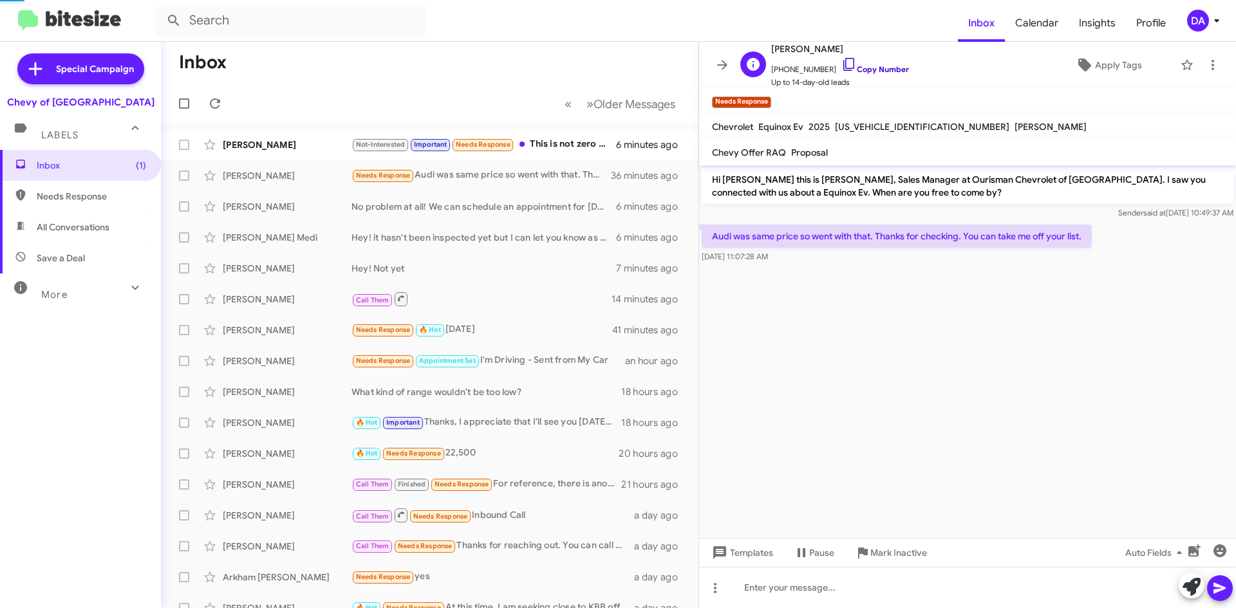
click at [875, 71] on link "Copy Number" at bounding box center [875, 69] width 68 height 10
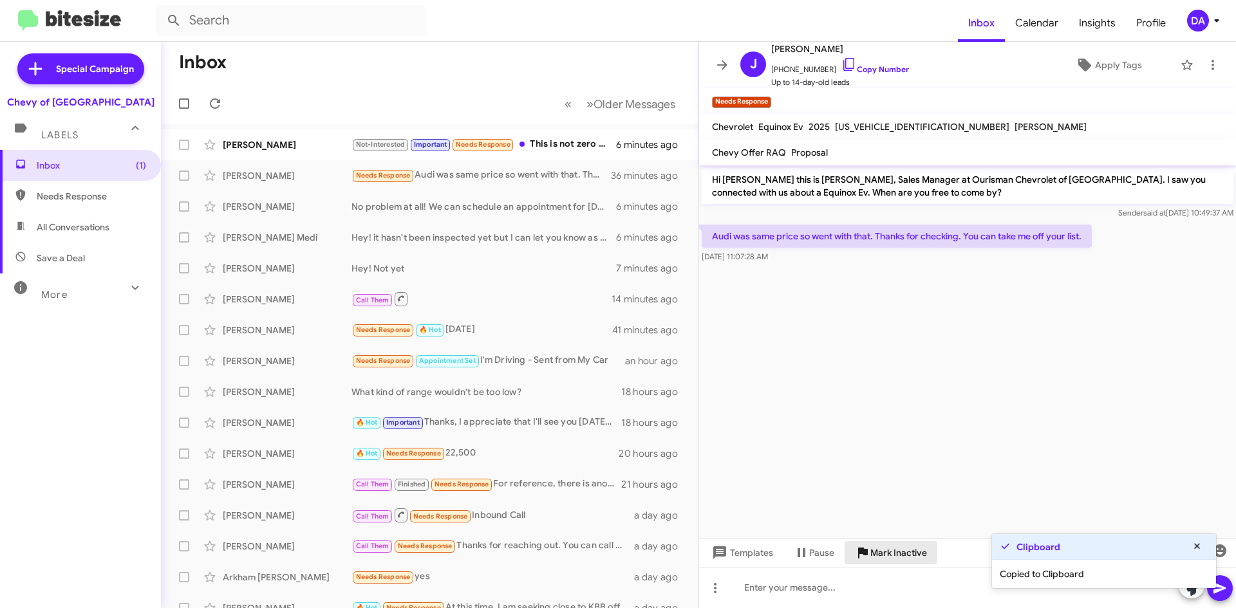
click at [891, 559] on span "Mark Inactive" at bounding box center [898, 552] width 57 height 23
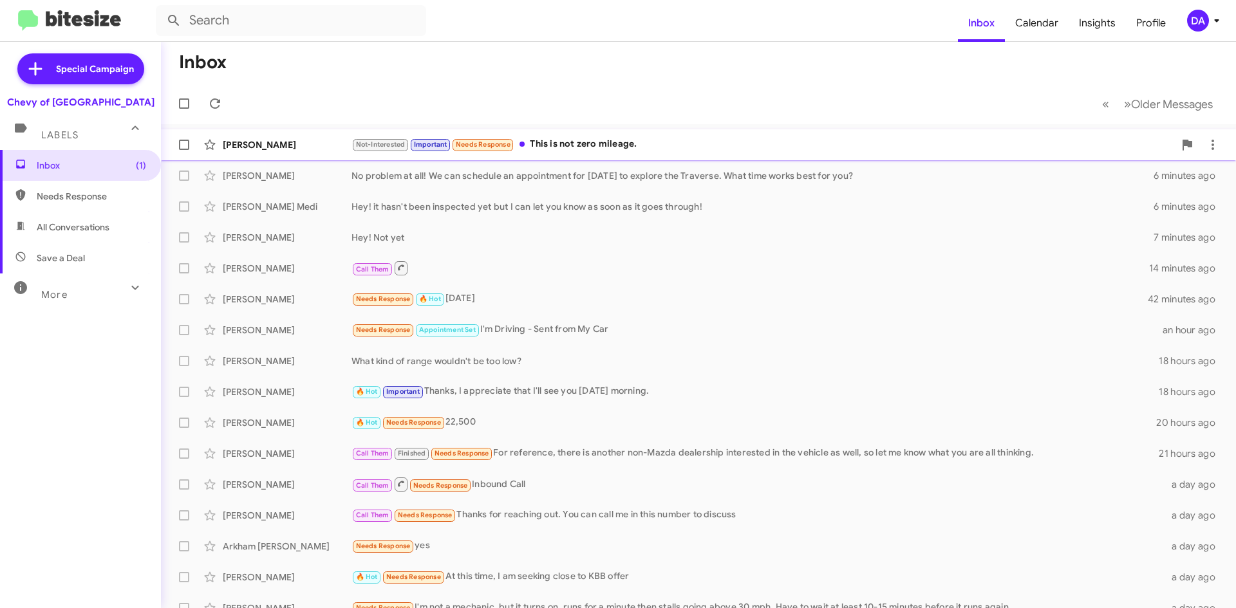
click at [597, 151] on div "Not-Interested Important Needs Response This is not zero mileage." at bounding box center [762, 144] width 822 height 15
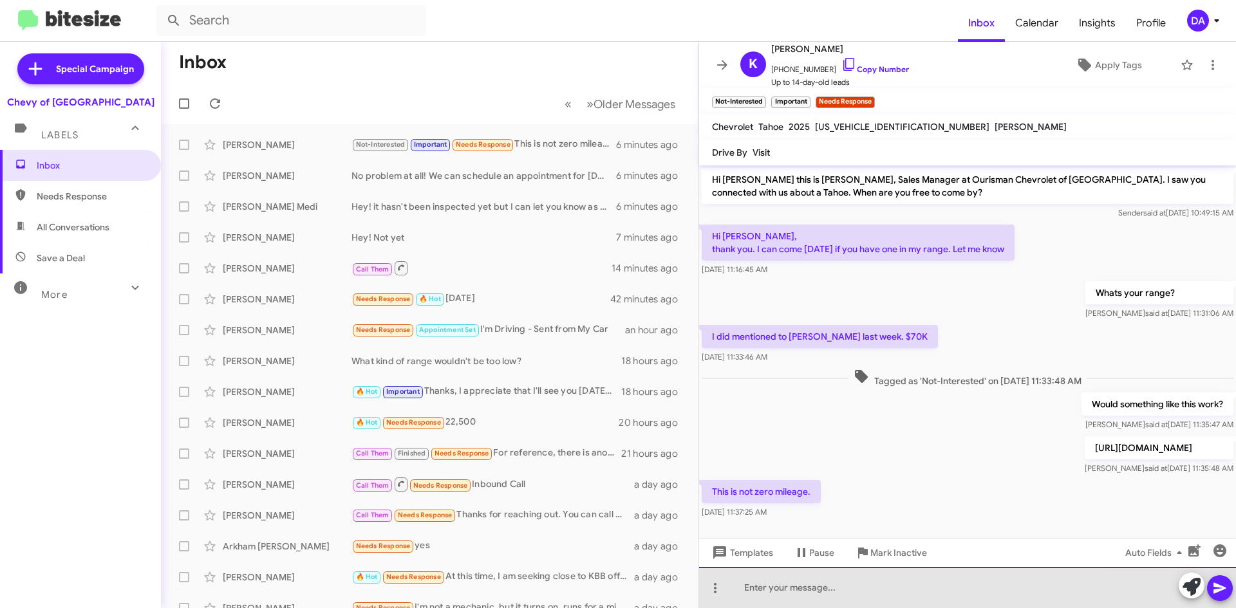
click at [844, 589] on div at bounding box center [967, 587] width 537 height 41
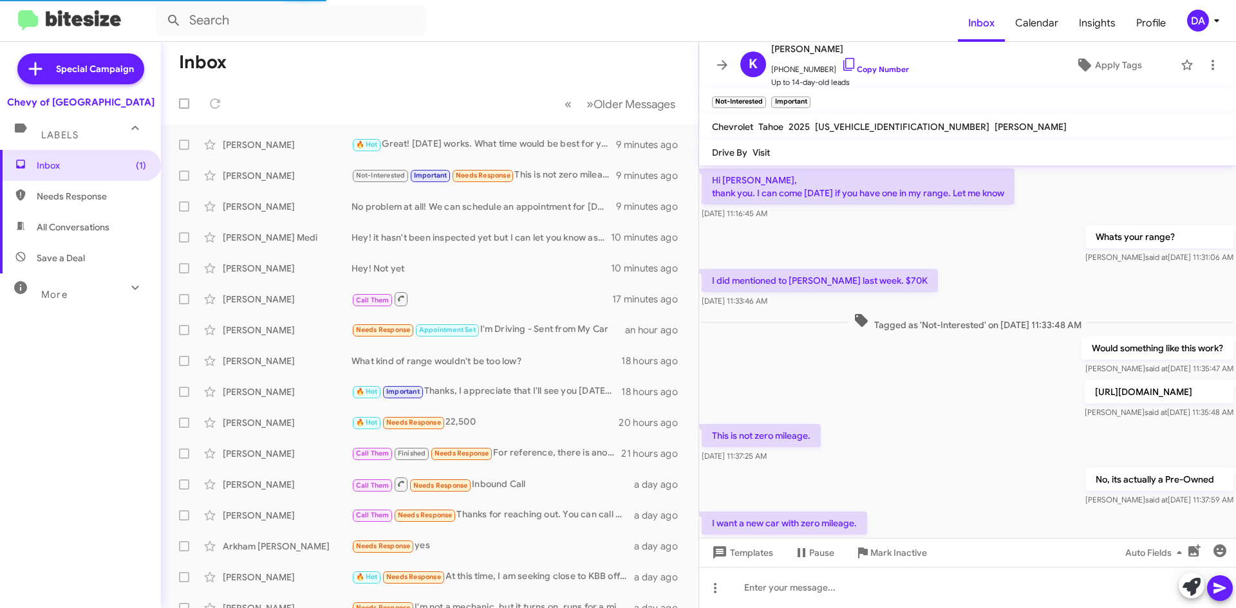
scroll to position [103, 0]
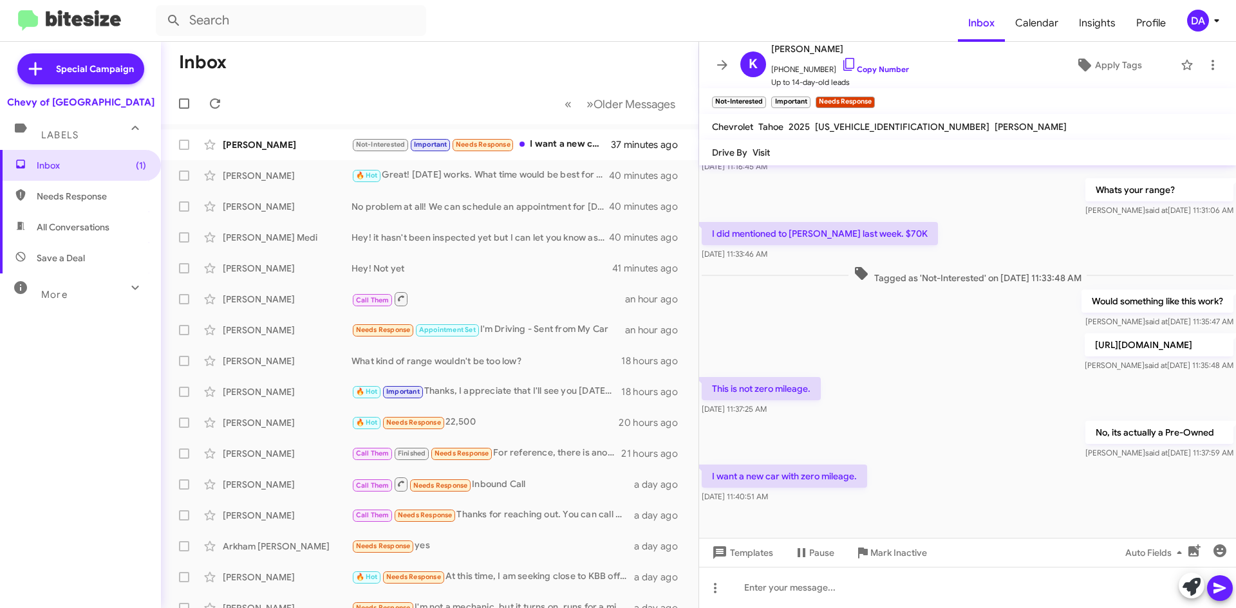
click at [16, 396] on div "Inbox (1) Needs Response All Conversations Save a Deal More Important 🔥 Hot App…" at bounding box center [80, 332] width 161 height 365
drag, startPoint x: 225, startPoint y: 89, endPoint x: 218, endPoint y: 97, distance: 10.0
click at [225, 89] on mat-toolbar-row "« Previous » Next Older Messages" at bounding box center [429, 103] width 537 height 41
click at [216, 100] on icon at bounding box center [215, 103] width 10 height 10
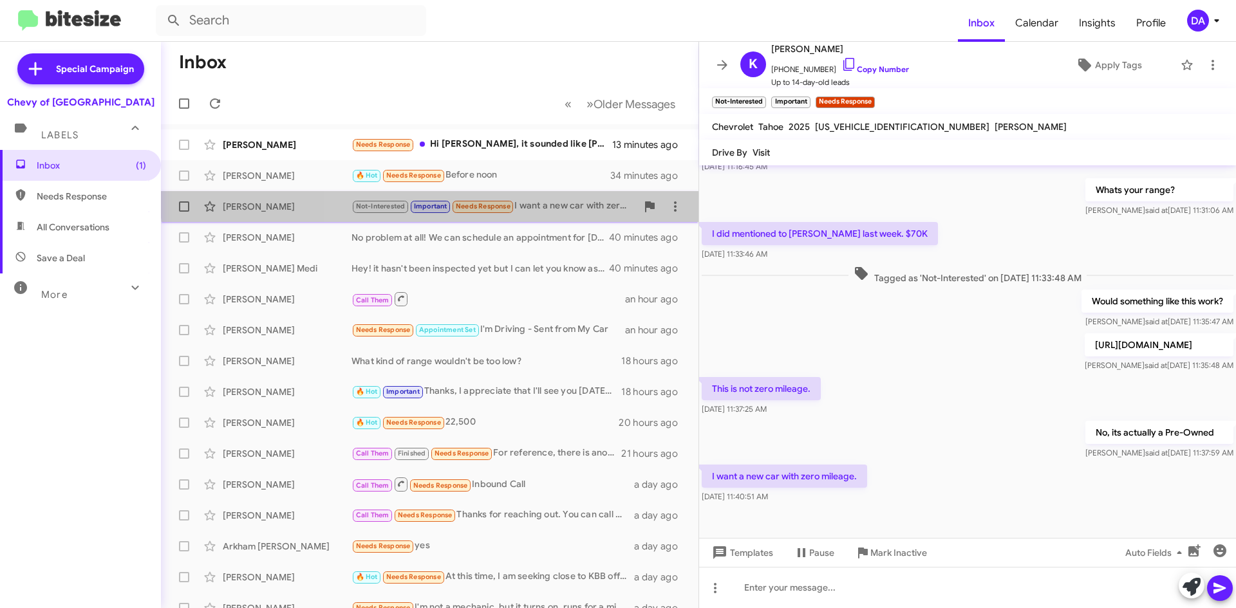
click at [540, 196] on div "[PERSON_NAME] Not-Interested Important Needs Response I want a new car with zer…" at bounding box center [429, 207] width 517 height 26
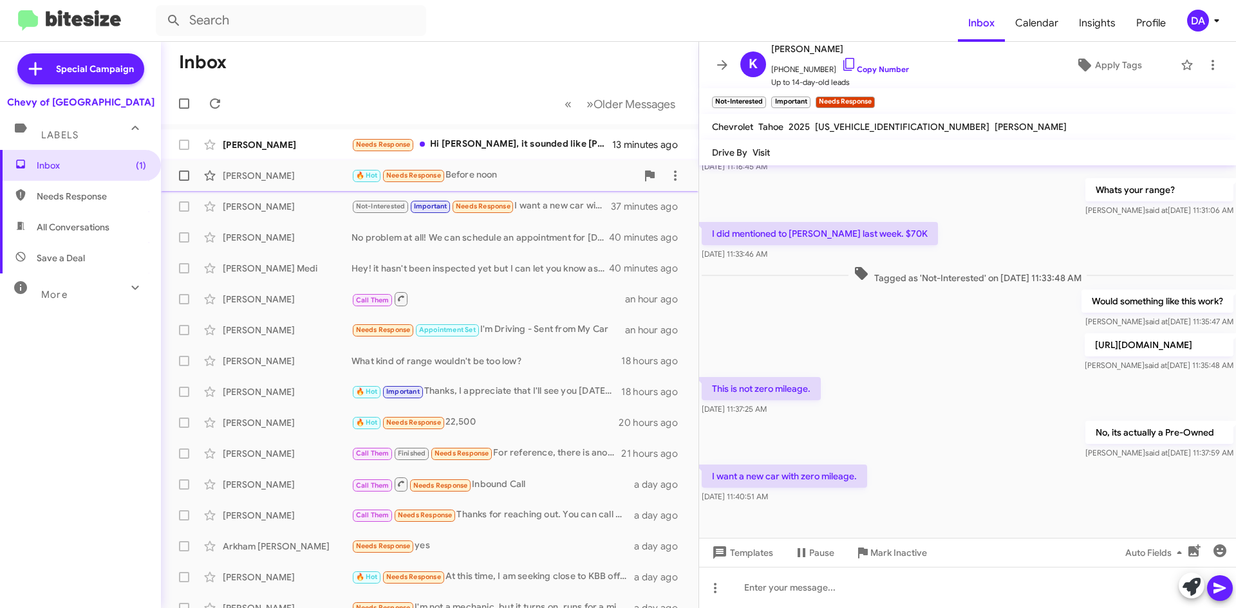
click at [476, 169] on div "🔥 Hot Needs Response Before noon" at bounding box center [493, 175] width 285 height 15
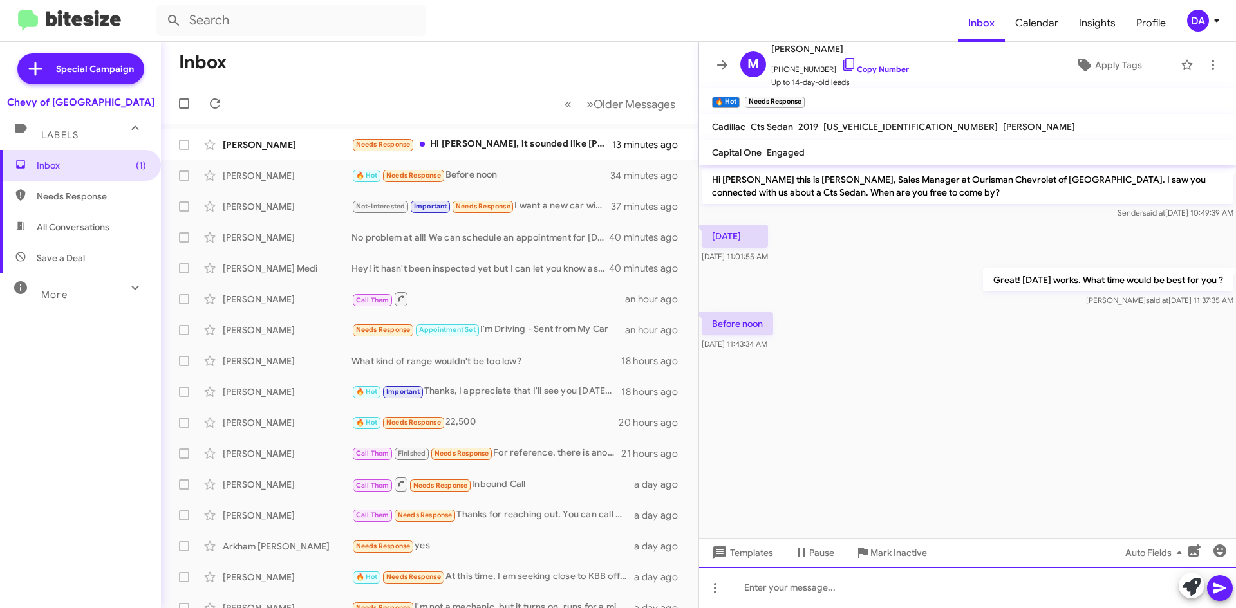
click at [821, 585] on div at bounding box center [967, 587] width 537 height 41
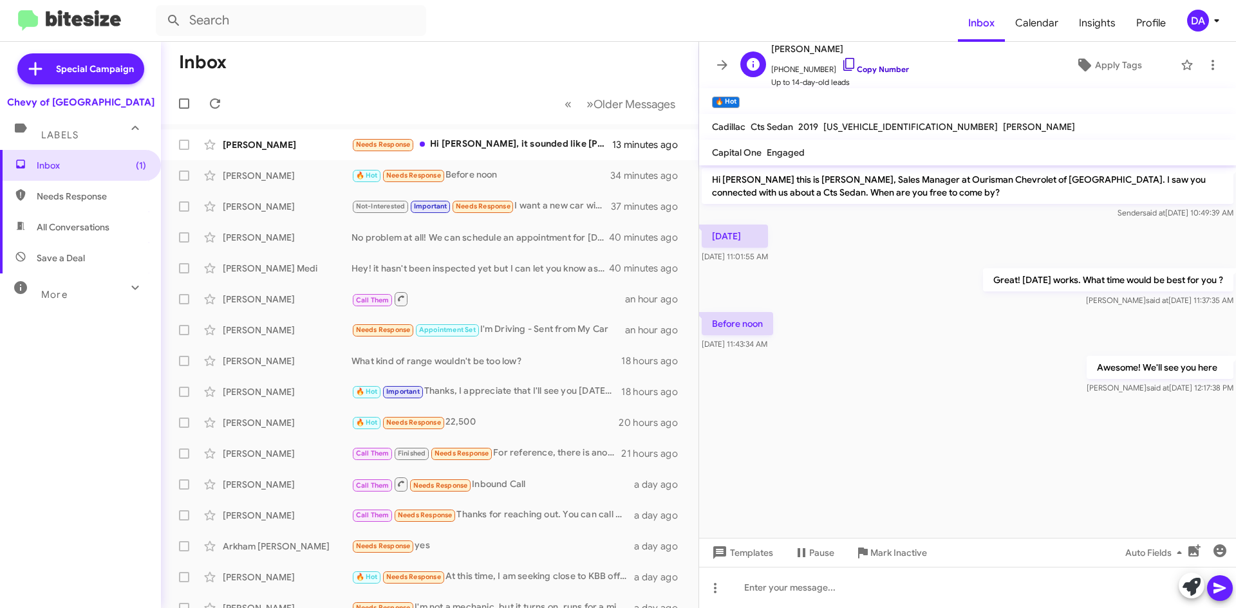
click at [860, 67] on link "Copy Number" at bounding box center [875, 69] width 68 height 10
drag, startPoint x: 883, startPoint y: 553, endPoint x: 844, endPoint y: 482, distance: 81.0
click at [884, 553] on span "Mark Inactive" at bounding box center [898, 552] width 57 height 23
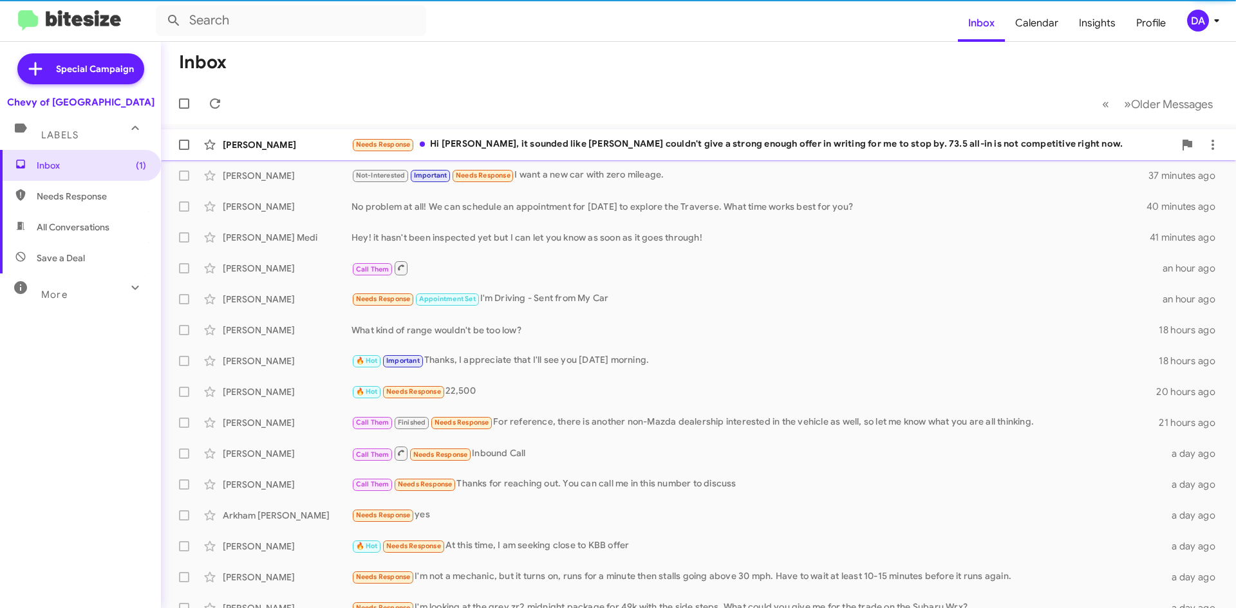
click at [608, 143] on div "Needs Response Hi [PERSON_NAME], it sounded like [PERSON_NAME] couldn't give a …" at bounding box center [762, 144] width 822 height 15
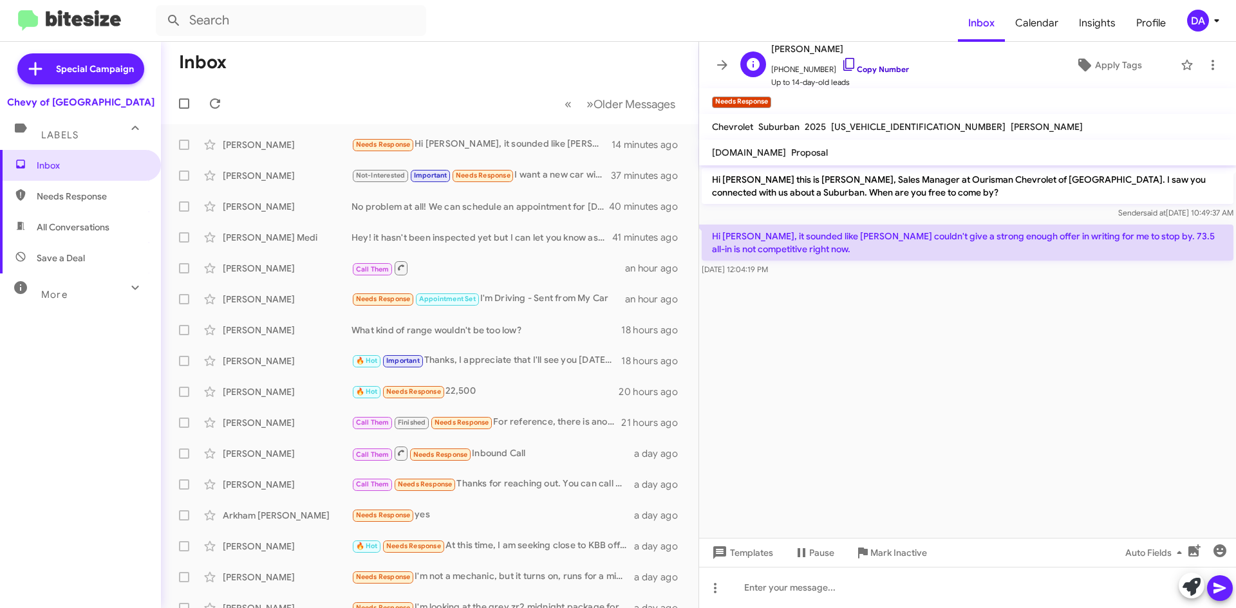
click at [882, 71] on link "Copy Number" at bounding box center [875, 69] width 68 height 10
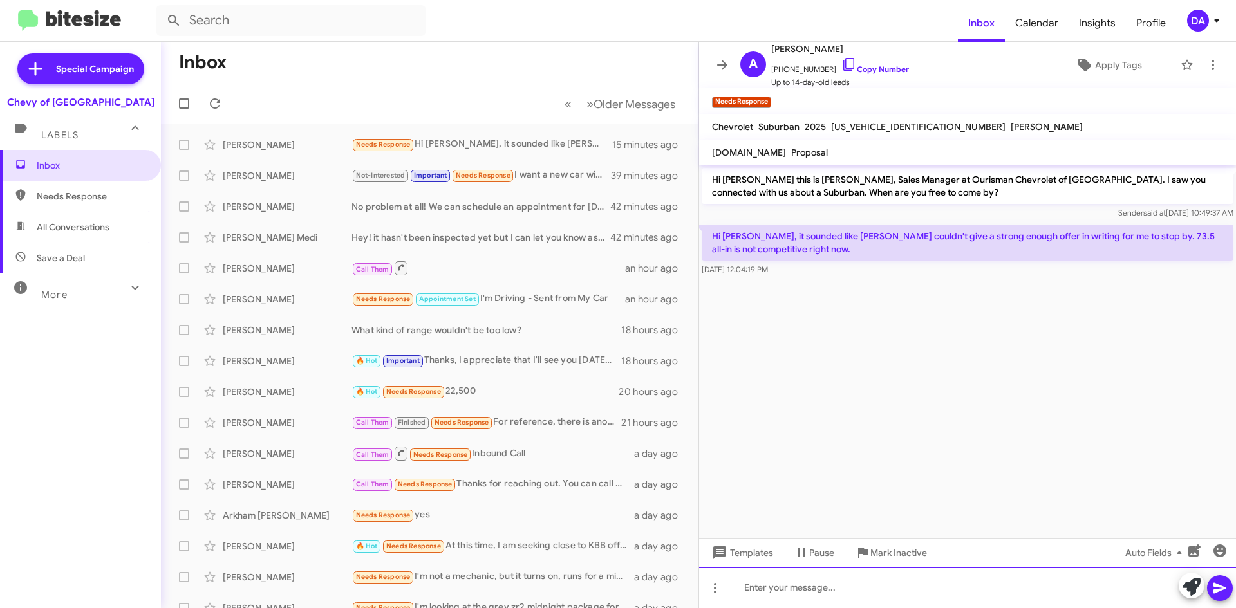
click at [836, 594] on div at bounding box center [967, 587] width 537 height 41
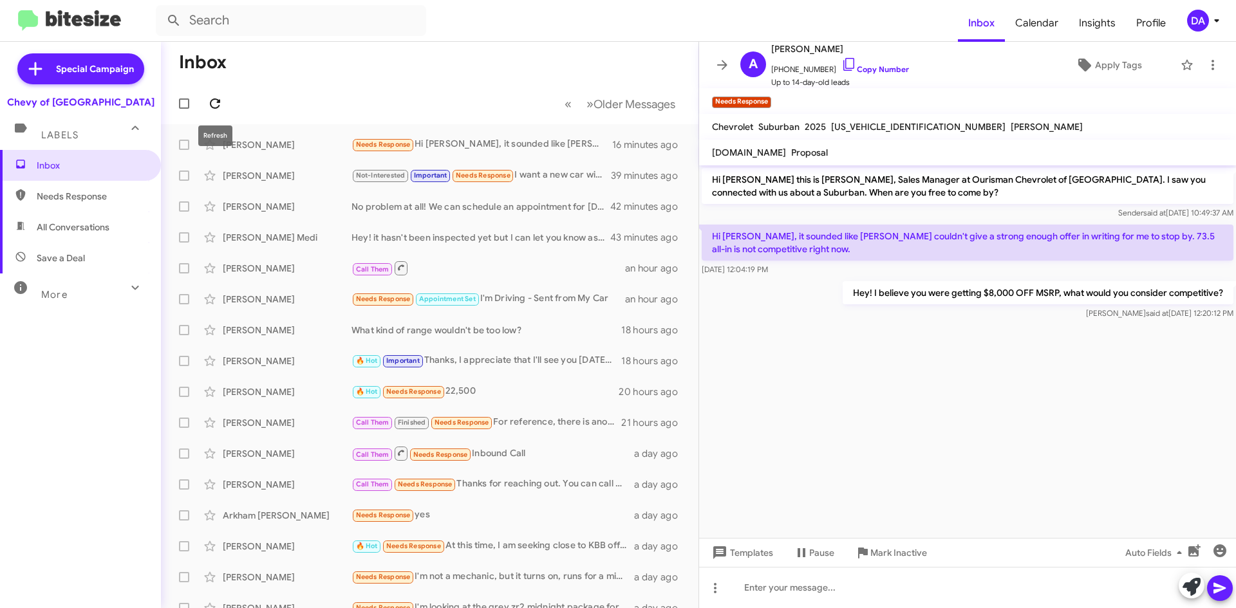
click at [215, 107] on icon at bounding box center [215, 103] width 10 height 10
click at [295, 80] on mat-toolbar-row "Inbox" at bounding box center [429, 62] width 537 height 41
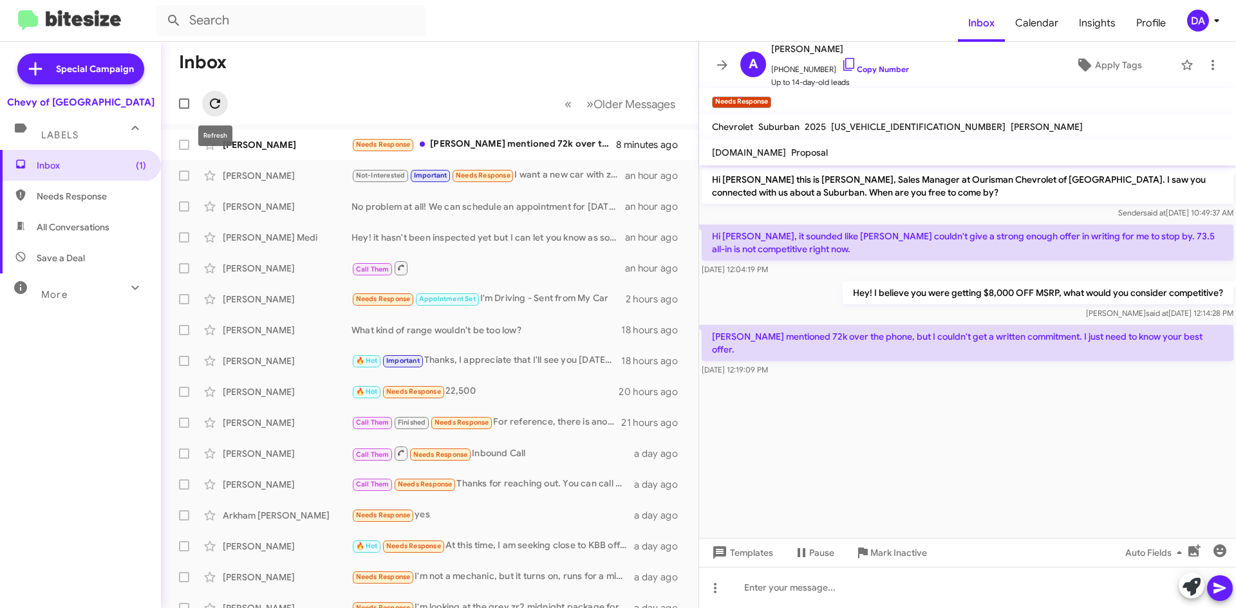
click at [219, 100] on icon at bounding box center [215, 103] width 10 height 10
click at [508, 138] on div "Needs Response [PERSON_NAME] mentioned 72k over the phone, but I couldn't get a…" at bounding box center [493, 144] width 285 height 15
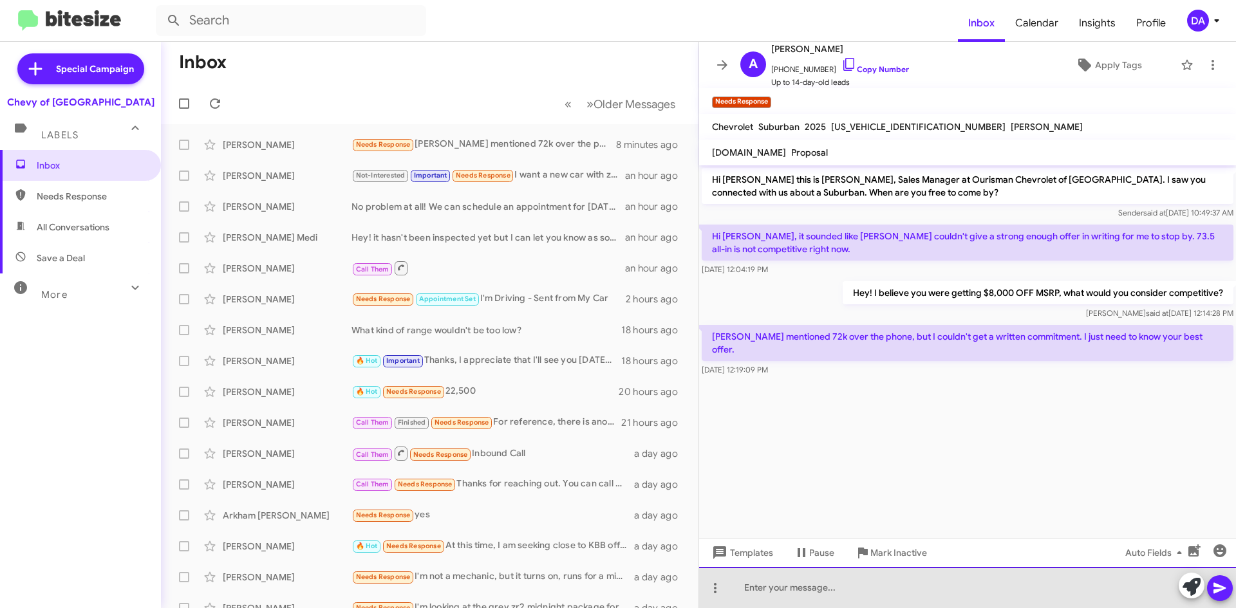
click at [872, 591] on div at bounding box center [967, 587] width 537 height 41
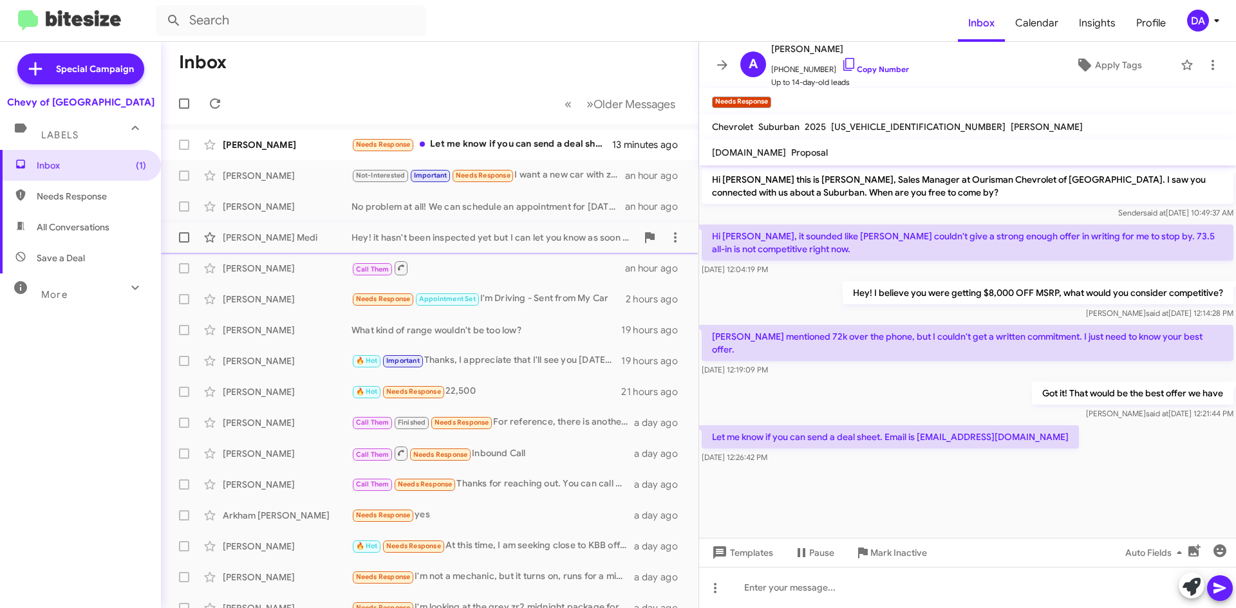
drag, startPoint x: 113, startPoint y: 378, endPoint x: 268, endPoint y: 235, distance: 210.4
click at [113, 378] on div "Inbox (1) Needs Response All Conversations Save a Deal More Important 🔥 Hot App…" at bounding box center [80, 332] width 161 height 365
click at [212, 101] on icon at bounding box center [214, 103] width 15 height 15
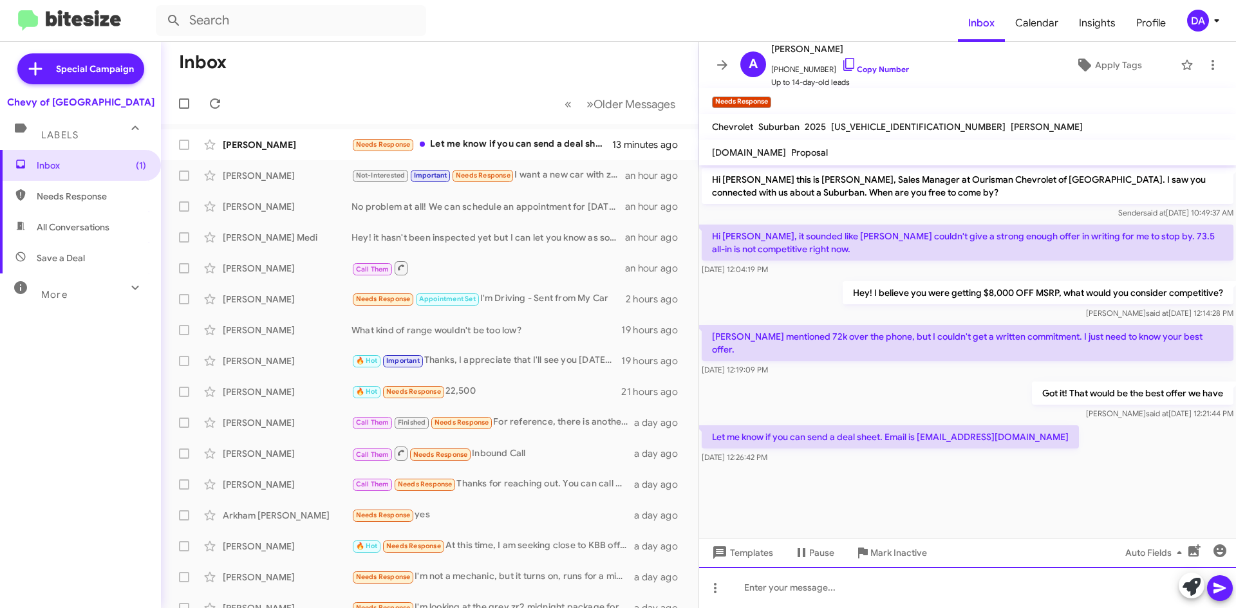
click at [908, 579] on div at bounding box center [967, 587] width 537 height 41
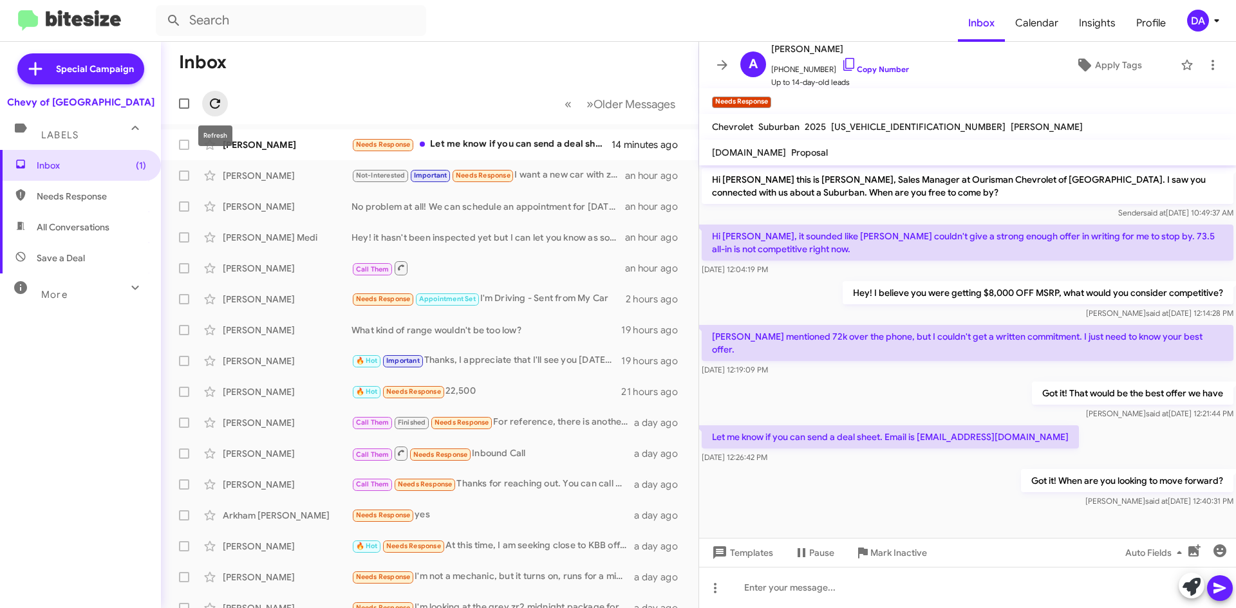
click at [221, 107] on icon at bounding box center [214, 103] width 15 height 15
click at [558, 163] on div "[PERSON_NAME] Not-Interested Important Needs Response I want a new car with zer…" at bounding box center [429, 176] width 517 height 26
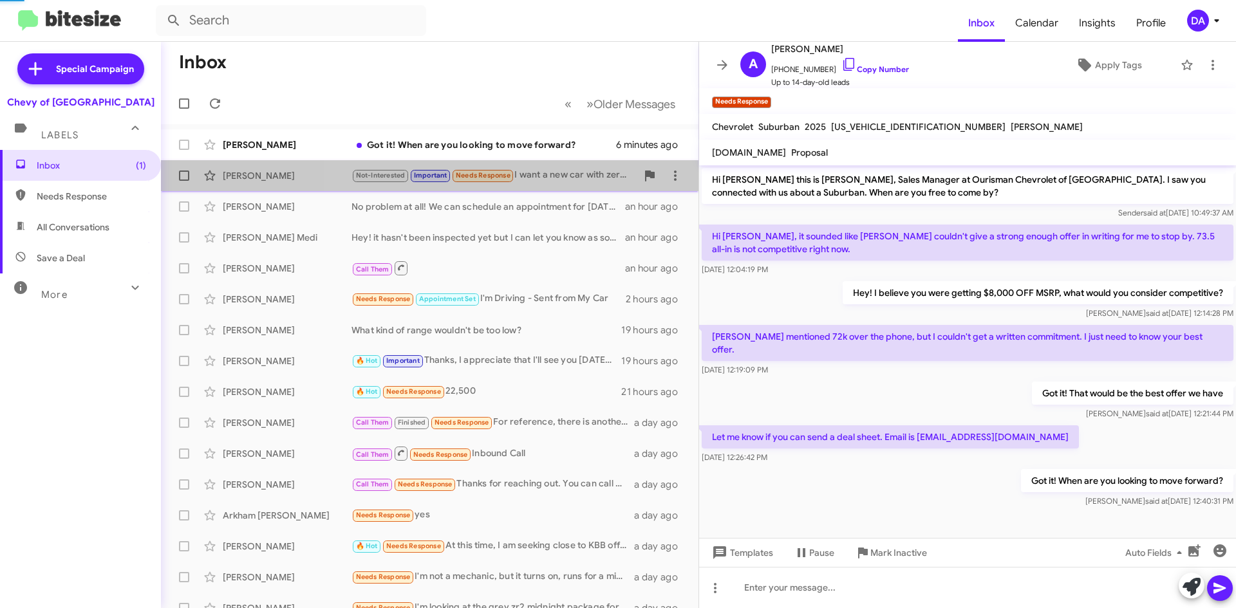
scroll to position [103, 0]
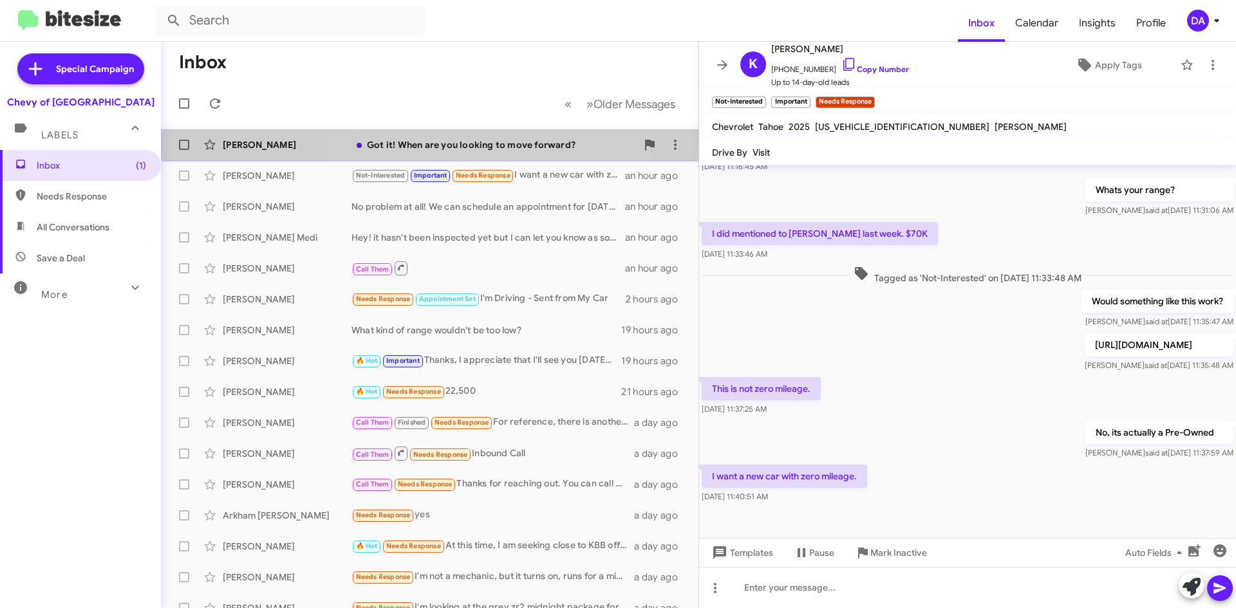
click at [466, 144] on div "Got it! When are you looking to move forward?" at bounding box center [493, 144] width 285 height 13
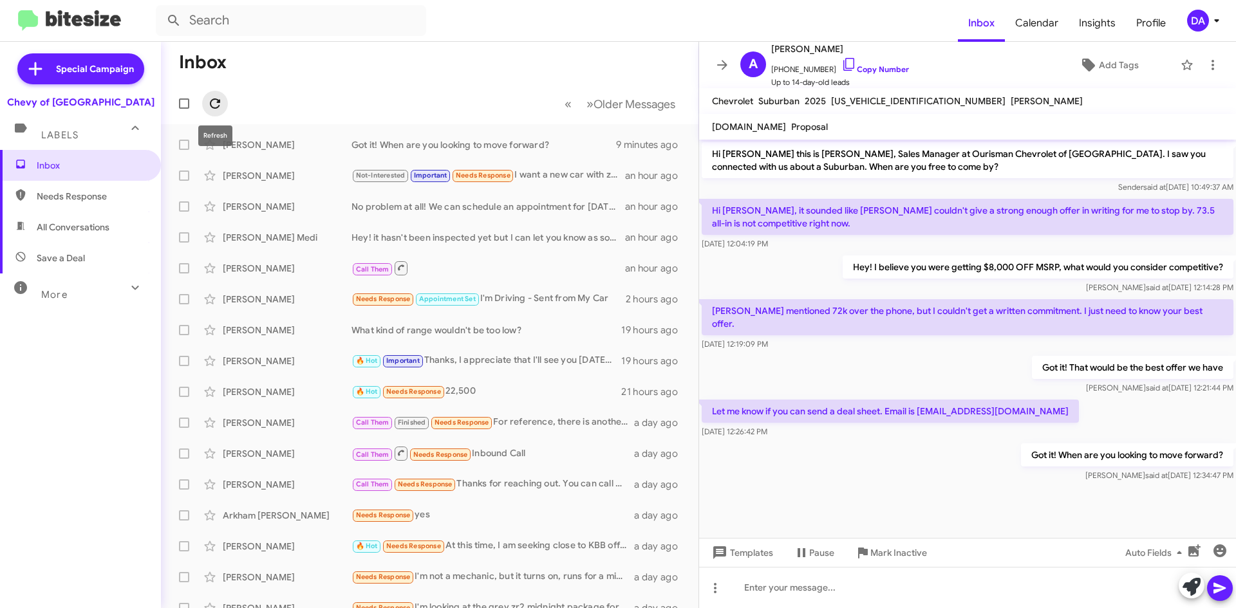
click at [212, 104] on icon at bounding box center [214, 103] width 15 height 15
click at [212, 102] on icon at bounding box center [214, 103] width 15 height 15
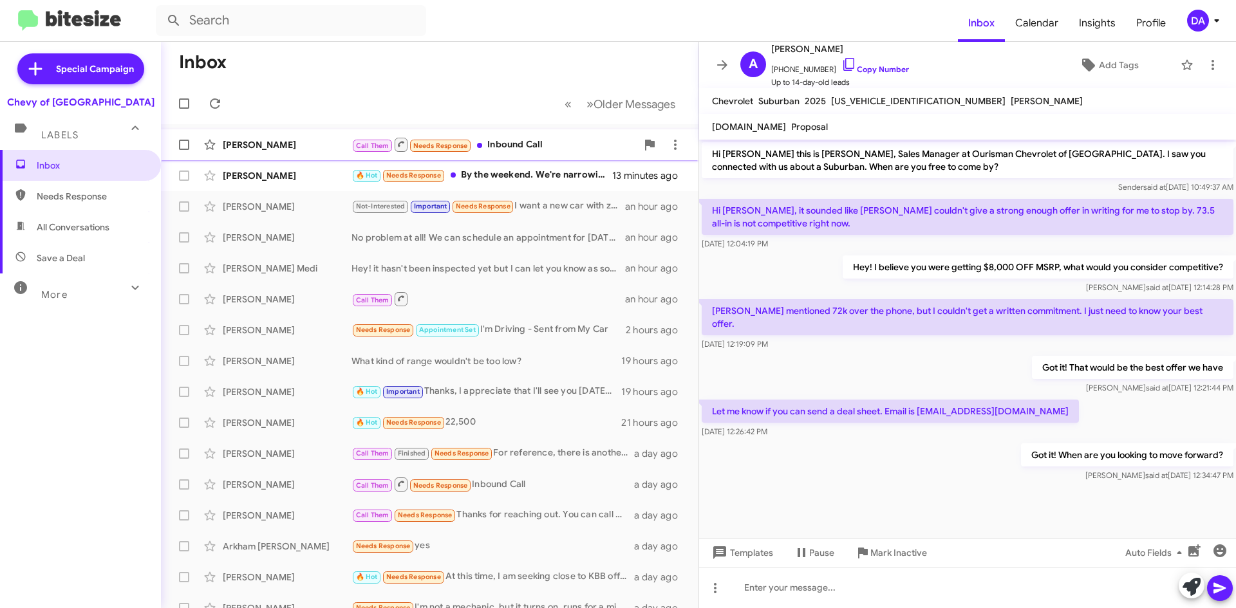
click at [304, 144] on div "[PERSON_NAME]" at bounding box center [287, 144] width 129 height 13
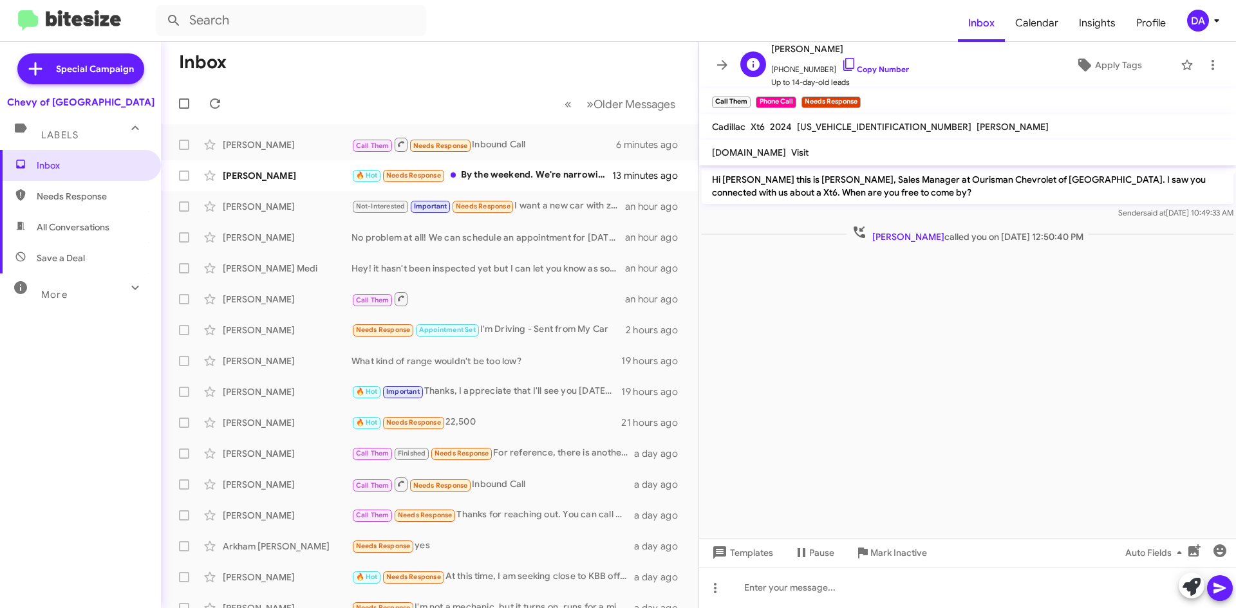
drag, startPoint x: 857, startPoint y: 67, endPoint x: 824, endPoint y: 77, distance: 34.4
click at [857, 67] on link "Copy Number" at bounding box center [875, 69] width 68 height 10
click at [868, 550] on icon at bounding box center [862, 552] width 15 height 15
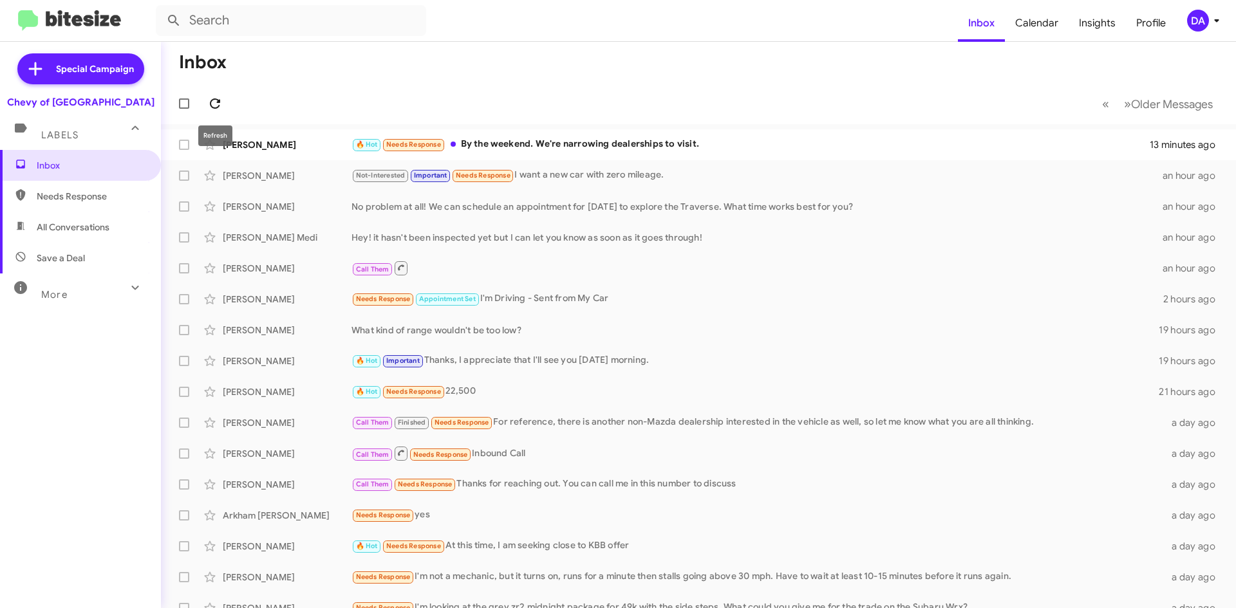
click at [219, 98] on icon at bounding box center [214, 103] width 15 height 15
click at [221, 105] on icon at bounding box center [214, 103] width 15 height 15
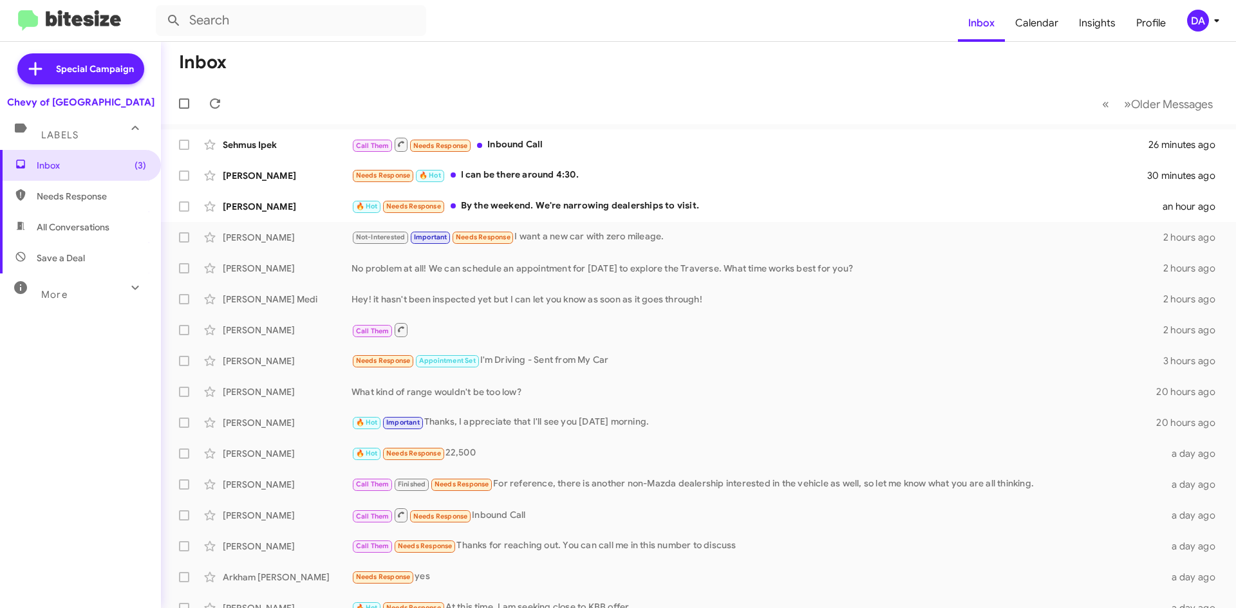
click at [234, 104] on mat-toolbar-row "« Previous » Next Older Messages" at bounding box center [698, 103] width 1075 height 41
click at [219, 102] on icon at bounding box center [215, 103] width 10 height 10
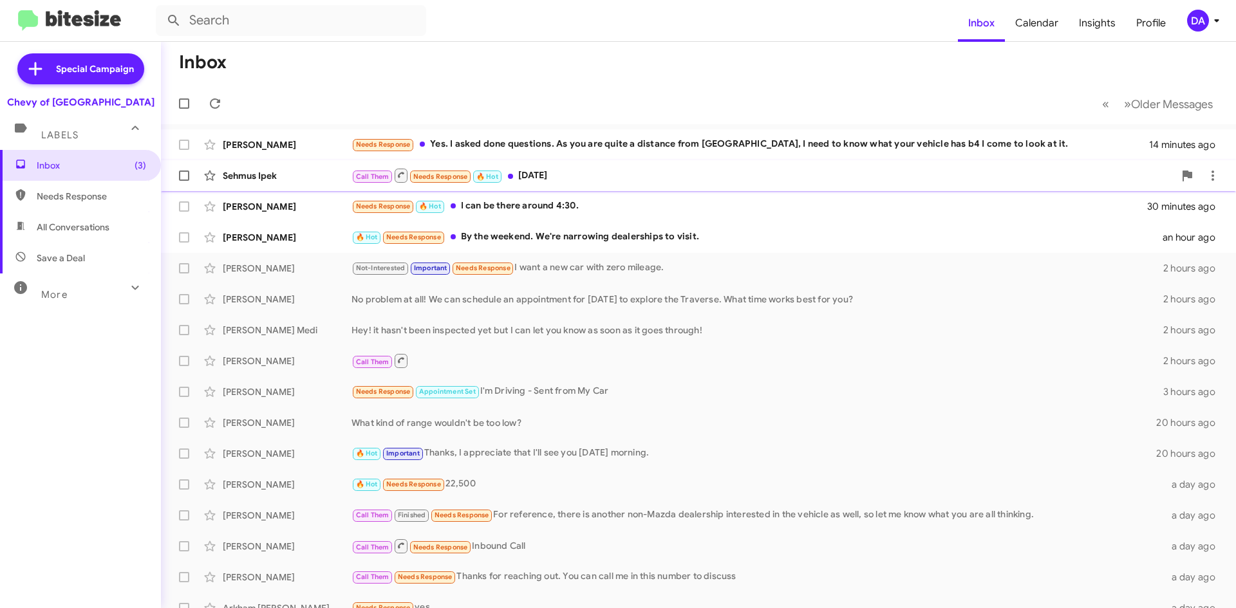
click at [513, 173] on div "Call Them Needs Response 🔥 Hot [DATE]" at bounding box center [762, 175] width 822 height 16
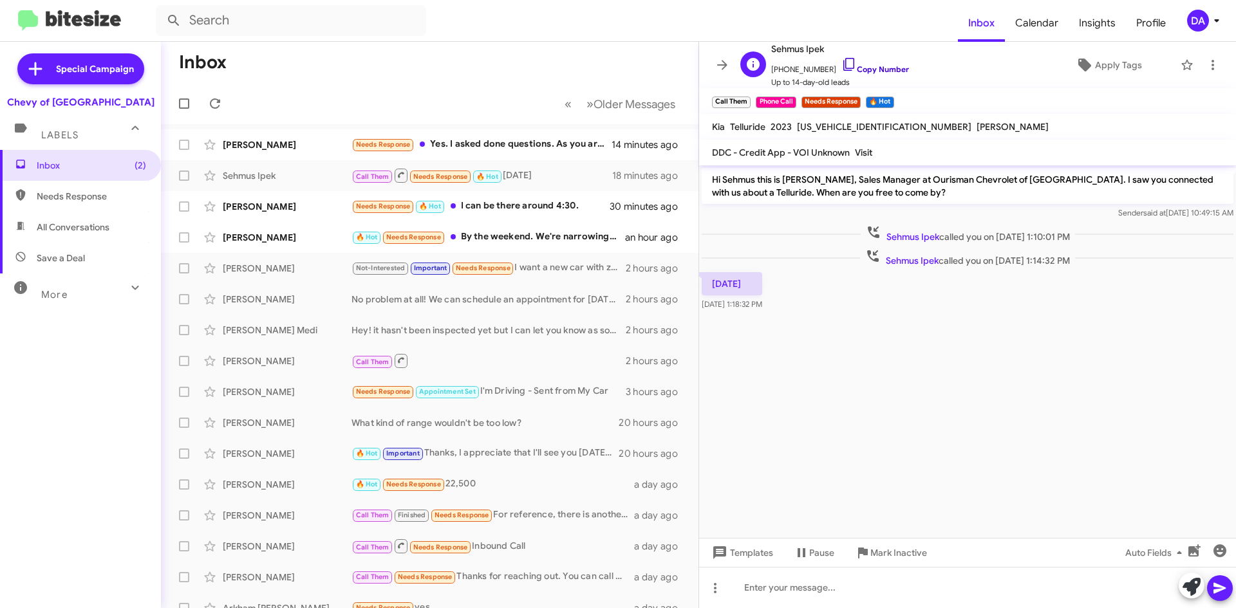
click at [859, 71] on link "Copy Number" at bounding box center [875, 69] width 68 height 10
click at [882, 553] on span "Mark Inactive" at bounding box center [898, 552] width 57 height 23
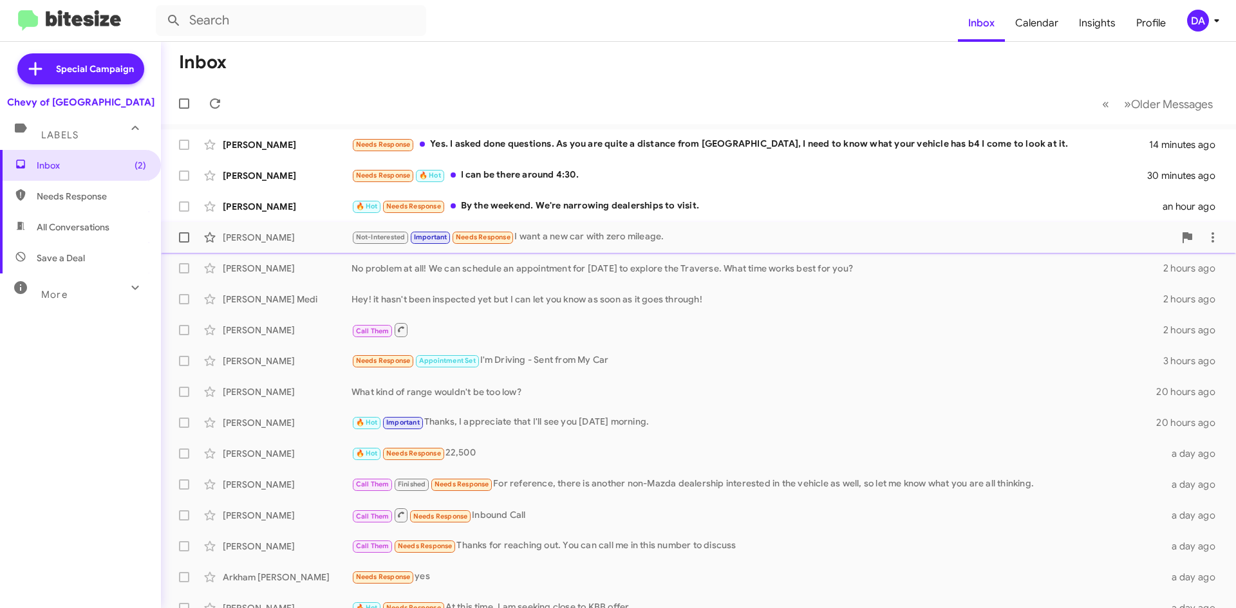
click at [543, 227] on div "[PERSON_NAME] Not-Interested Important Needs Response I want a new car with zer…" at bounding box center [698, 238] width 1054 height 26
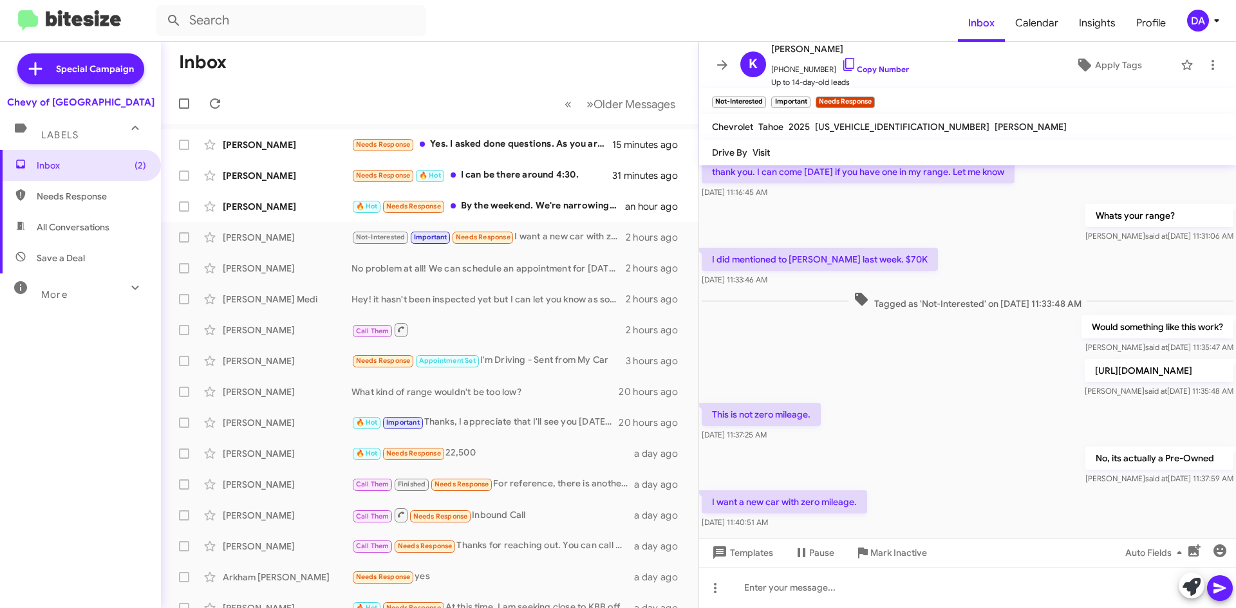
scroll to position [103, 0]
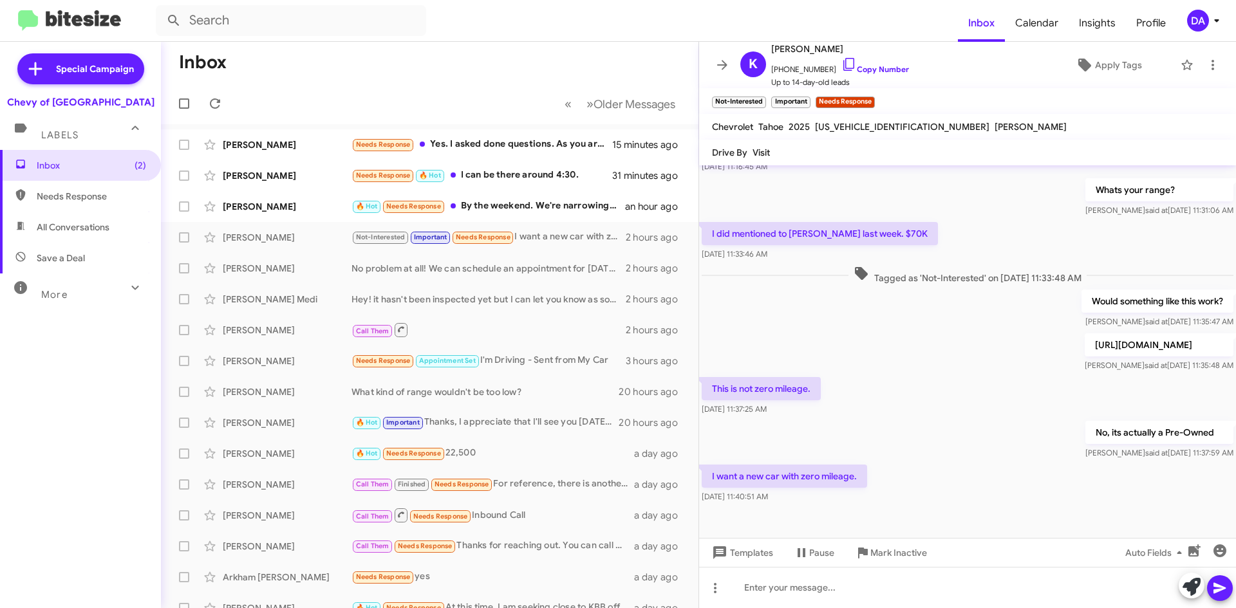
drag, startPoint x: 713, startPoint y: 474, endPoint x: 869, endPoint y: 476, distance: 156.4
click at [869, 476] on div "I want a new car with zero mileage. [DATE] 11:40:51 AM" at bounding box center [967, 484] width 537 height 44
click at [866, 476] on p "I want a new car with zero mileage." at bounding box center [783, 476] width 165 height 23
click at [472, 180] on div "Needs Response 🔥 Hot I can be there around 4:30." at bounding box center [493, 175] width 285 height 15
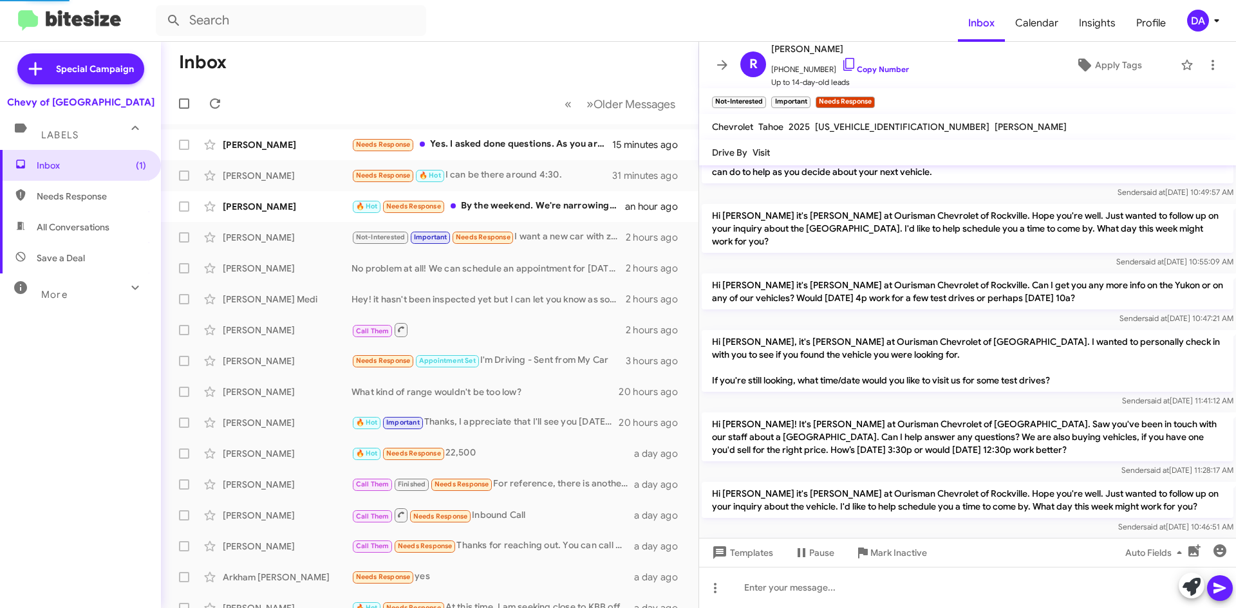
scroll to position [290, 0]
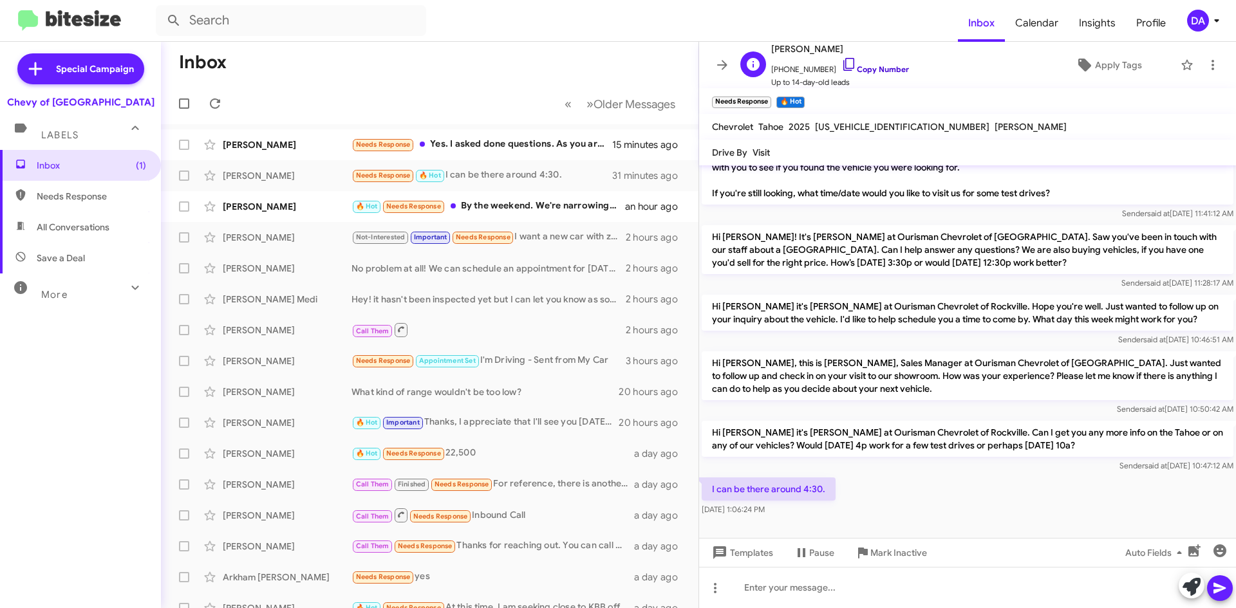
click at [879, 68] on link "Copy Number" at bounding box center [875, 69] width 68 height 10
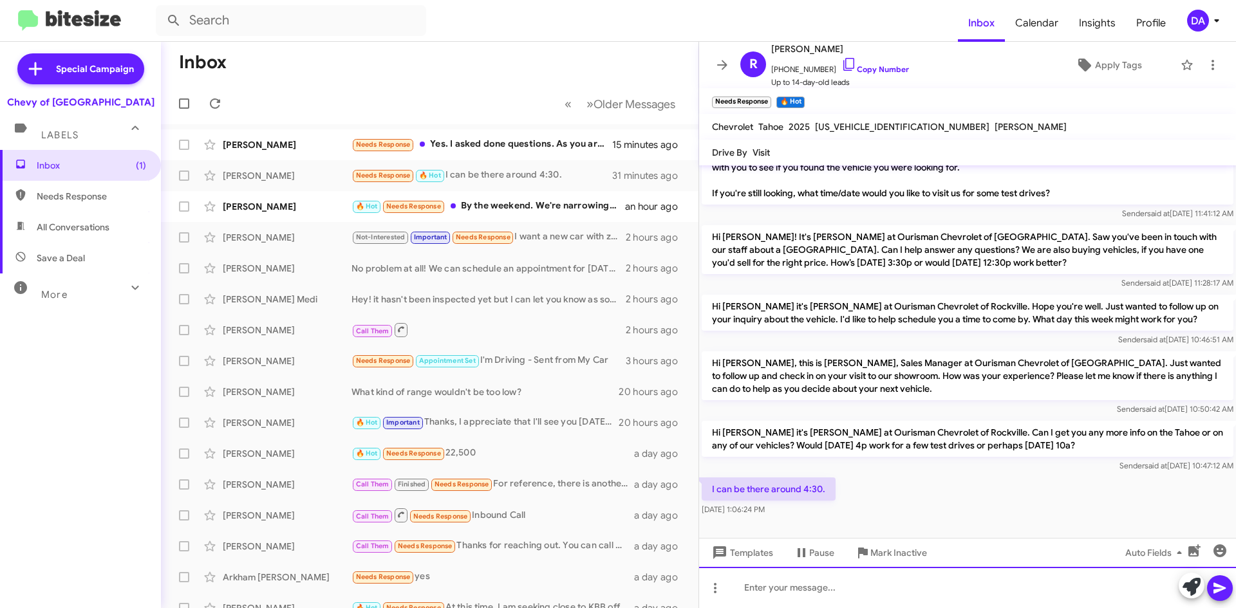
click at [823, 603] on div at bounding box center [967, 587] width 537 height 41
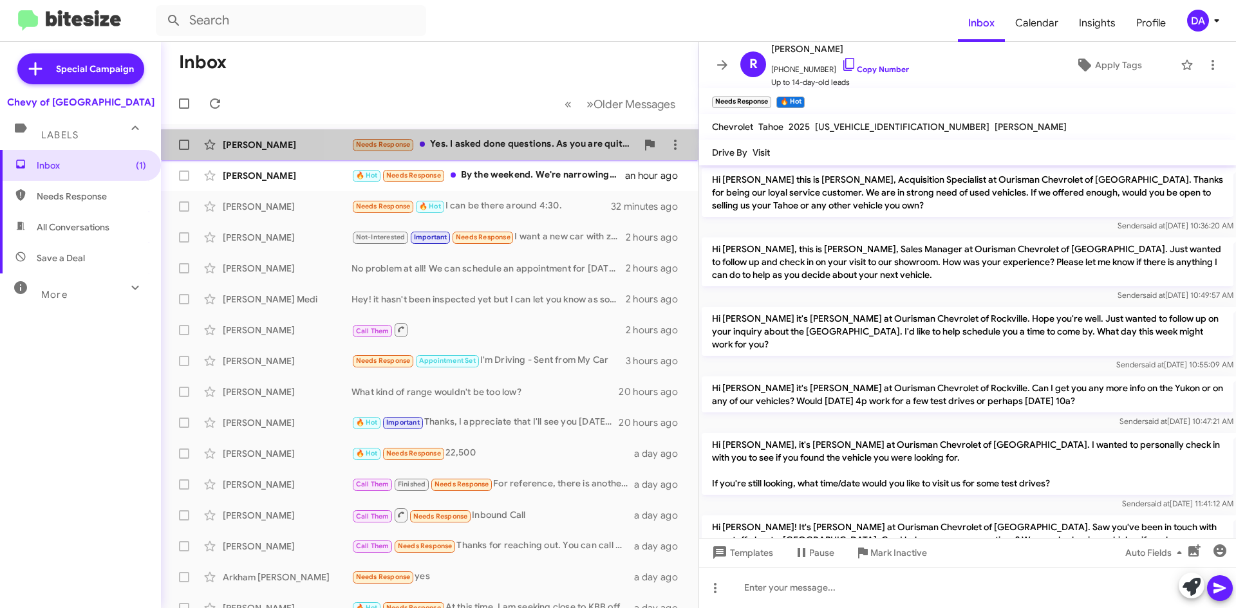
click at [525, 151] on div "Needs Response Yes. I asked done questions. As you are quite a distance from [G…" at bounding box center [493, 144] width 285 height 15
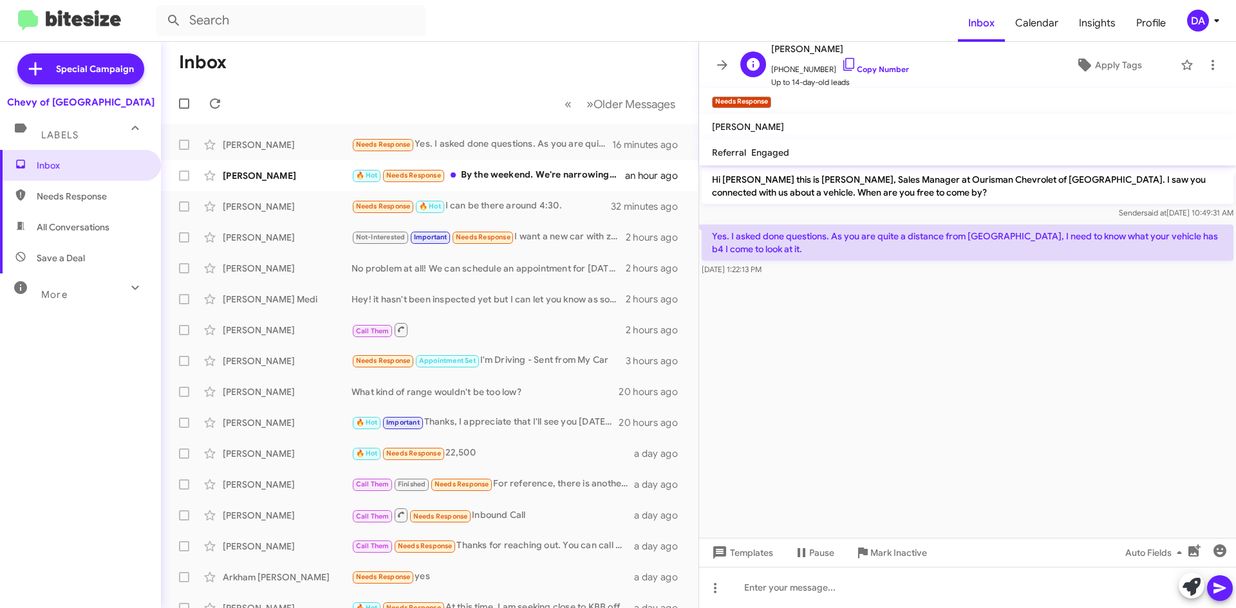
drag, startPoint x: 870, startPoint y: 69, endPoint x: 861, endPoint y: 75, distance: 10.7
click at [870, 69] on link "Copy Number" at bounding box center [875, 69] width 68 height 10
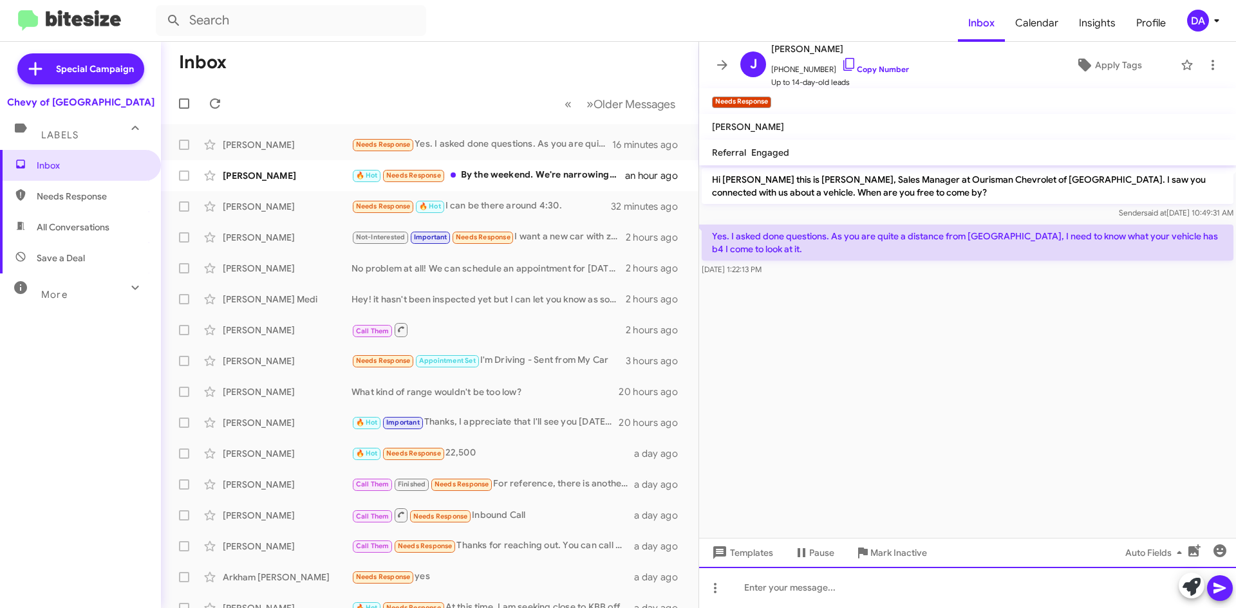
click at [872, 601] on div at bounding box center [967, 587] width 537 height 41
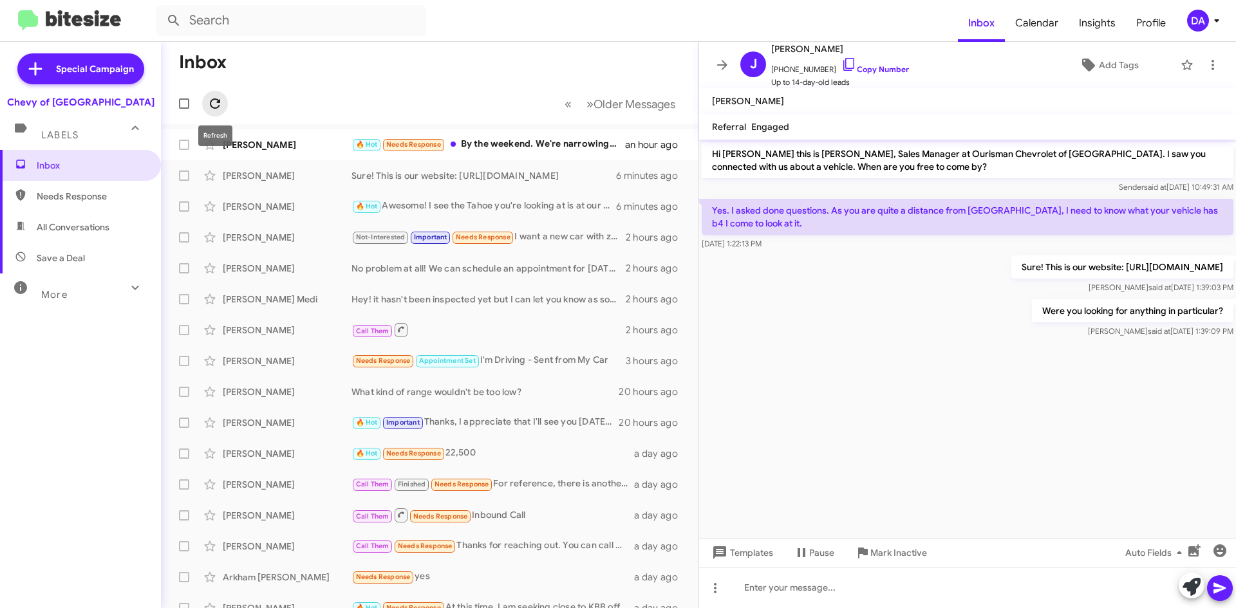
click at [219, 102] on icon at bounding box center [215, 103] width 10 height 10
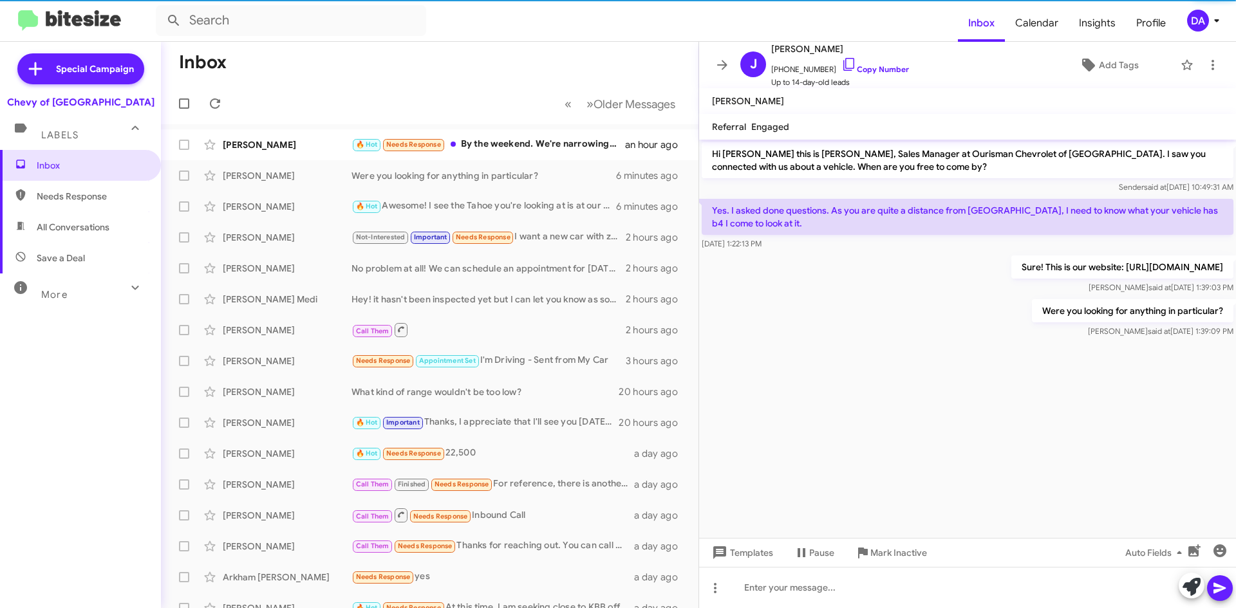
drag, startPoint x: 13, startPoint y: 285, endPoint x: 1, endPoint y: 293, distance: 14.3
click at [13, 285] on icon at bounding box center [20, 287] width 15 height 15
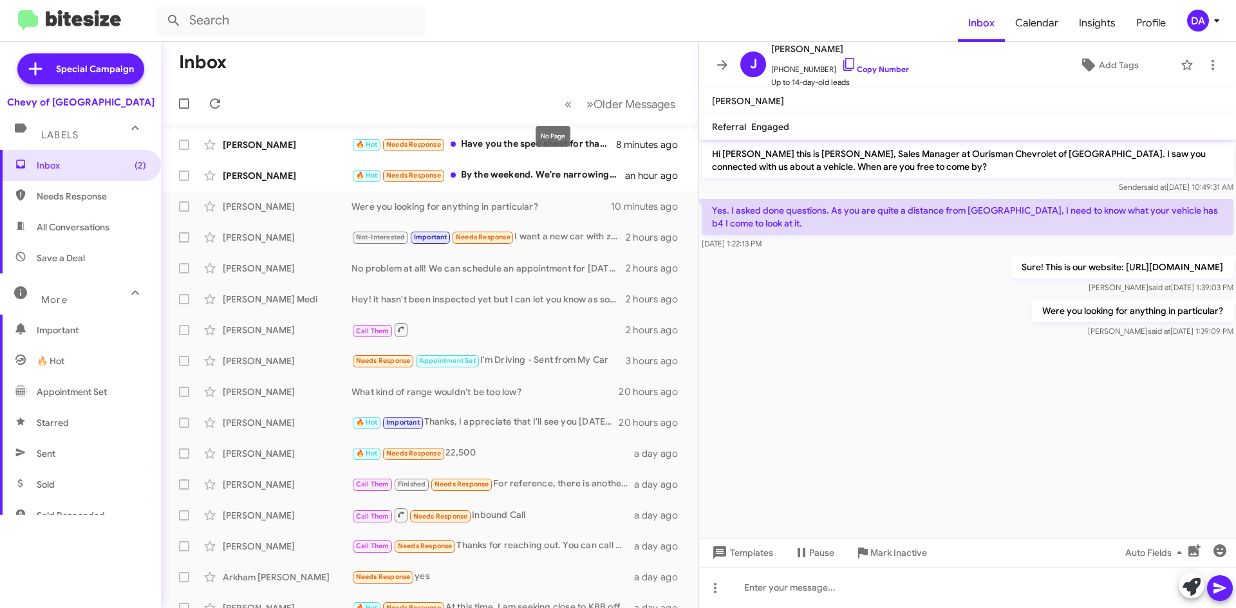
click at [533, 129] on mat-tooltip-component "No Page" at bounding box center [552, 136] width 53 height 39
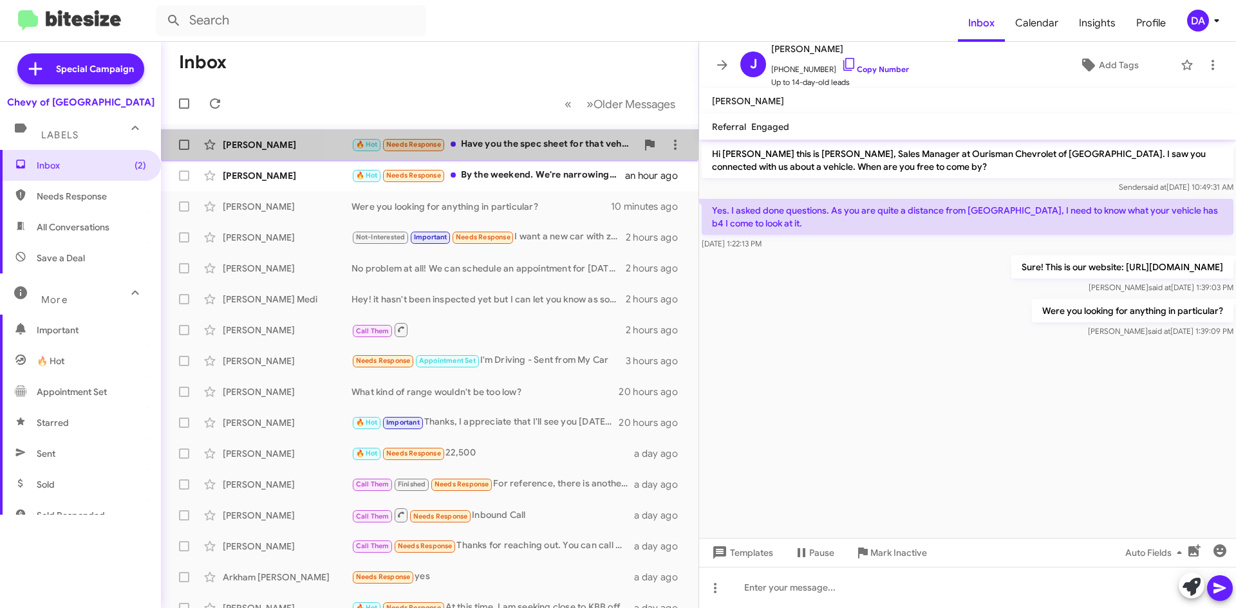
click at [514, 149] on div "🔥 Hot Needs Response Have you the spec sheet for that vehicle? No purchase [DAT…" at bounding box center [493, 144] width 285 height 15
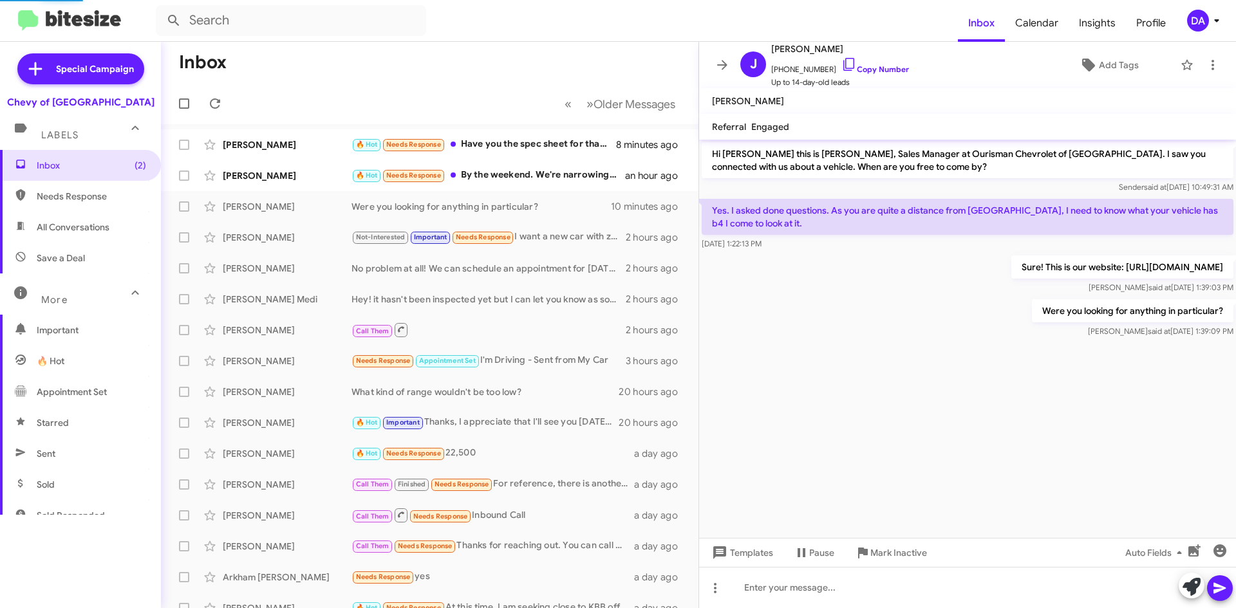
scroll to position [371, 0]
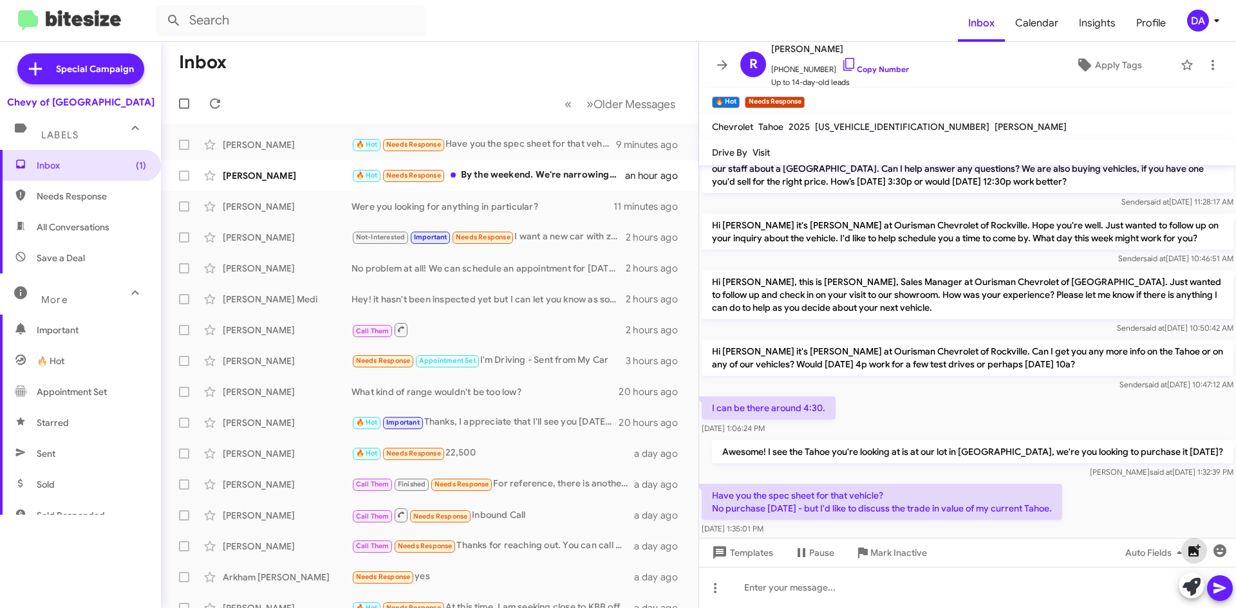
click at [1196, 552] on icon "button" at bounding box center [1194, 550] width 12 height 12
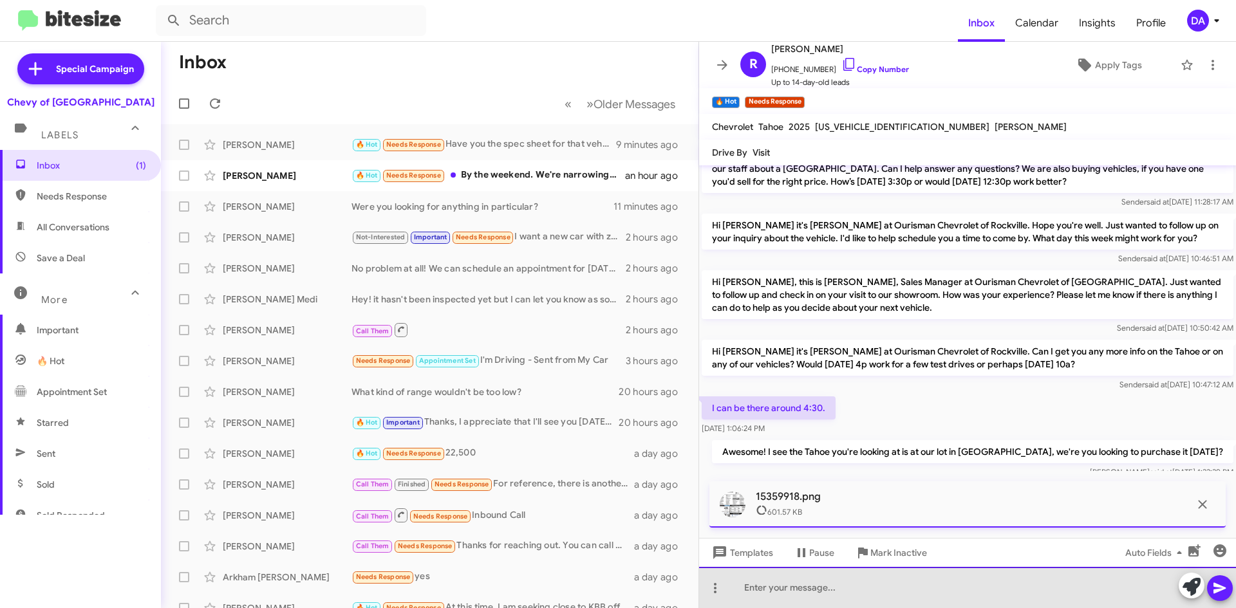
click at [823, 597] on div at bounding box center [967, 587] width 537 height 41
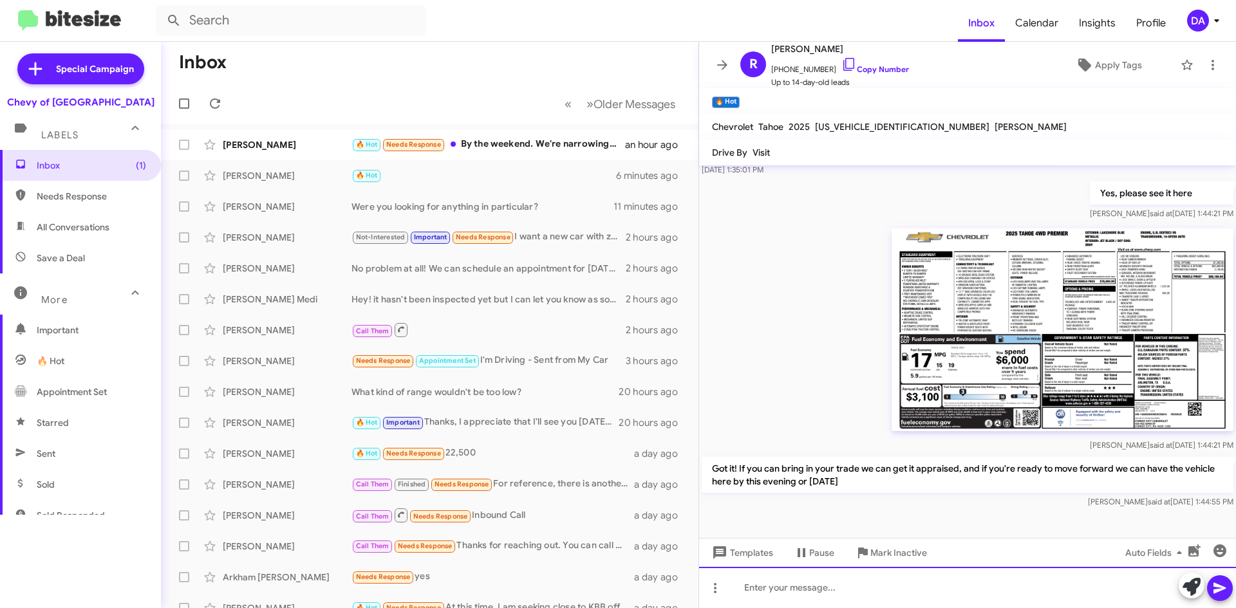
scroll to position [739, 0]
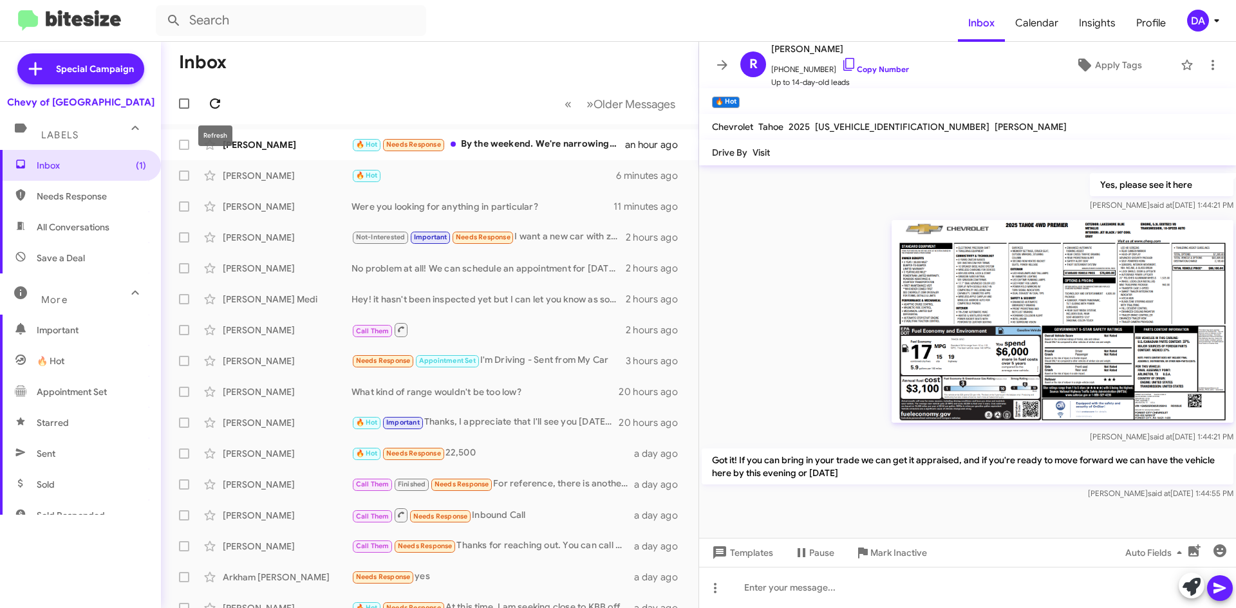
click at [225, 107] on span at bounding box center [215, 103] width 26 height 15
click at [219, 95] on button at bounding box center [215, 104] width 26 height 26
click at [928, 70] on div "[PERSON_NAME] [PHONE_NUMBER] Copy Number Up to 14-day-old leads Apply Tags" at bounding box center [954, 65] width 439 height 48
click at [218, 103] on icon at bounding box center [215, 103] width 10 height 10
click at [214, 101] on icon at bounding box center [214, 103] width 15 height 15
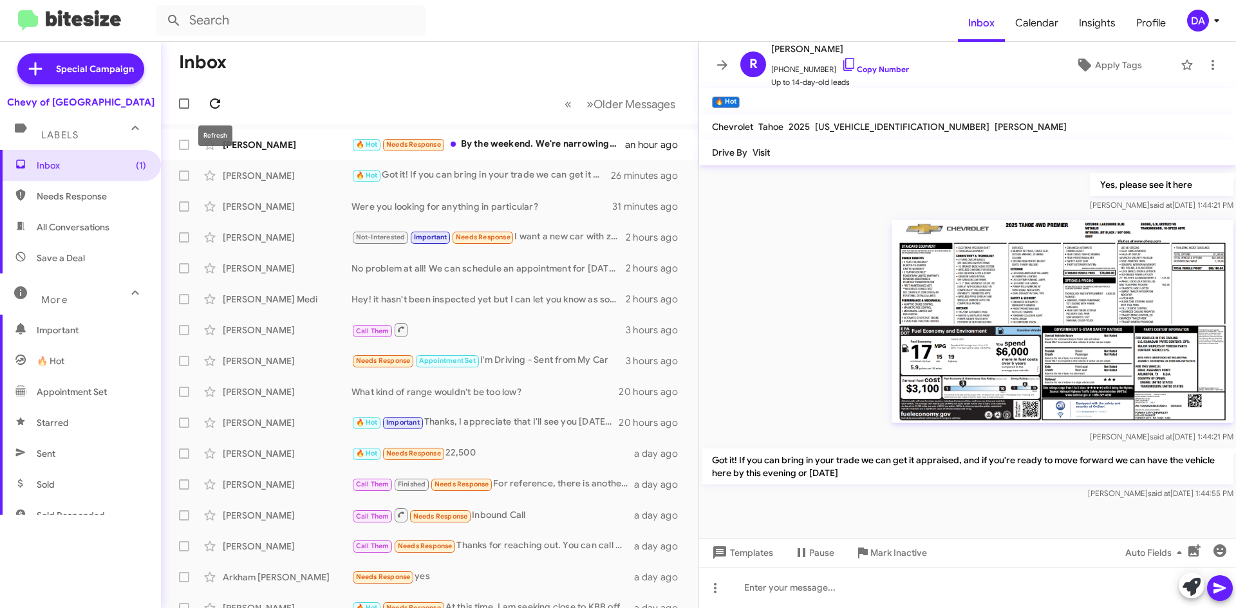
click at [225, 99] on span at bounding box center [215, 103] width 26 height 15
click at [201, 104] on div at bounding box center [186, 104] width 31 height 26
click at [209, 100] on icon at bounding box center [214, 103] width 15 height 15
click at [219, 104] on icon at bounding box center [214, 103] width 15 height 15
click at [211, 98] on icon at bounding box center [214, 103] width 15 height 15
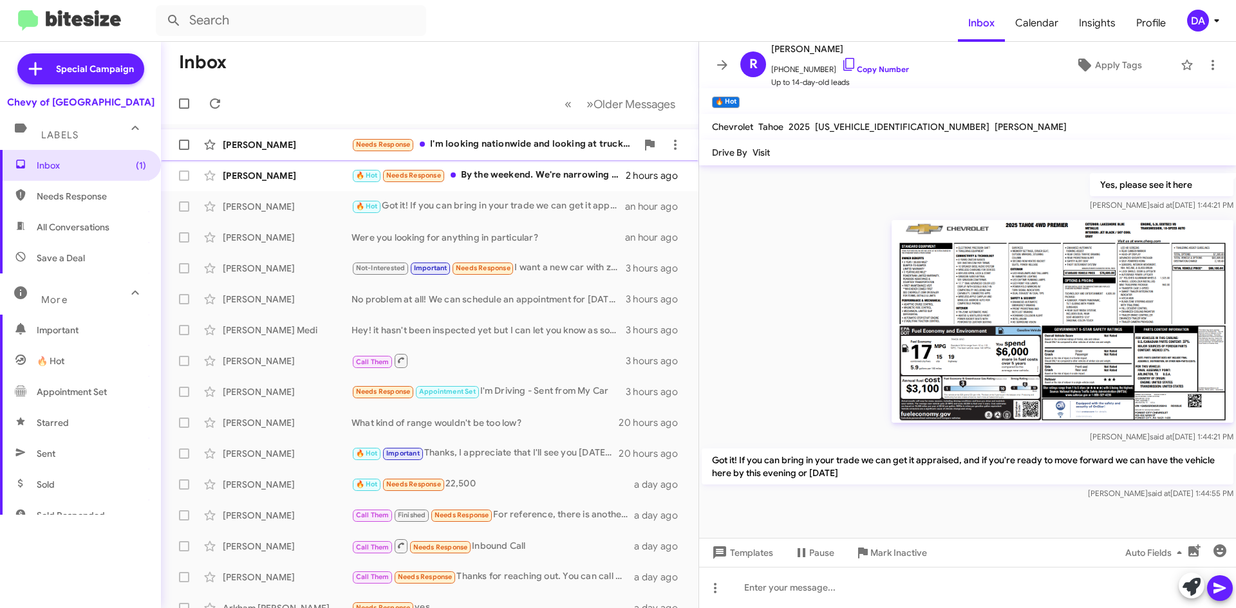
click at [521, 153] on div "[PERSON_NAME] Needs Response I'm looking nationwide and looking at trucks with …" at bounding box center [429, 145] width 517 height 26
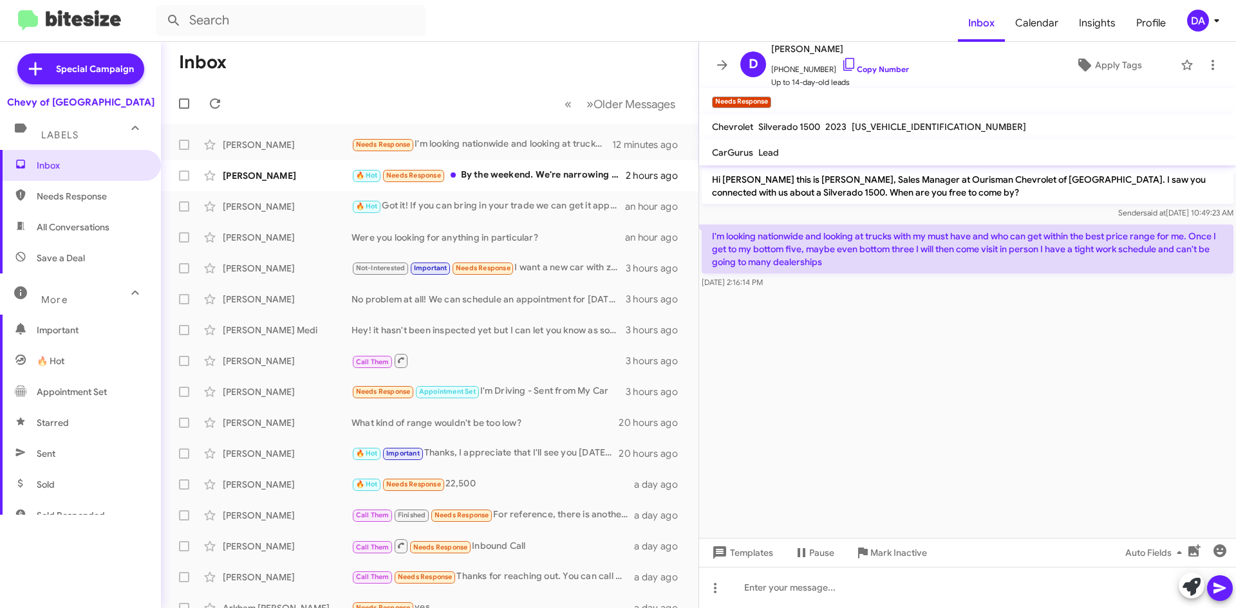
click at [861, 127] on span "[US_VEHICLE_IDENTIFICATION_NUMBER]" at bounding box center [938, 127] width 174 height 12
drag, startPoint x: 864, startPoint y: 71, endPoint x: 618, endPoint y: 112, distance: 249.3
click at [864, 71] on link "Copy Number" at bounding box center [875, 69] width 68 height 10
copy span "[US_VEHICLE_IDENTIFICATION_NUMBER]"
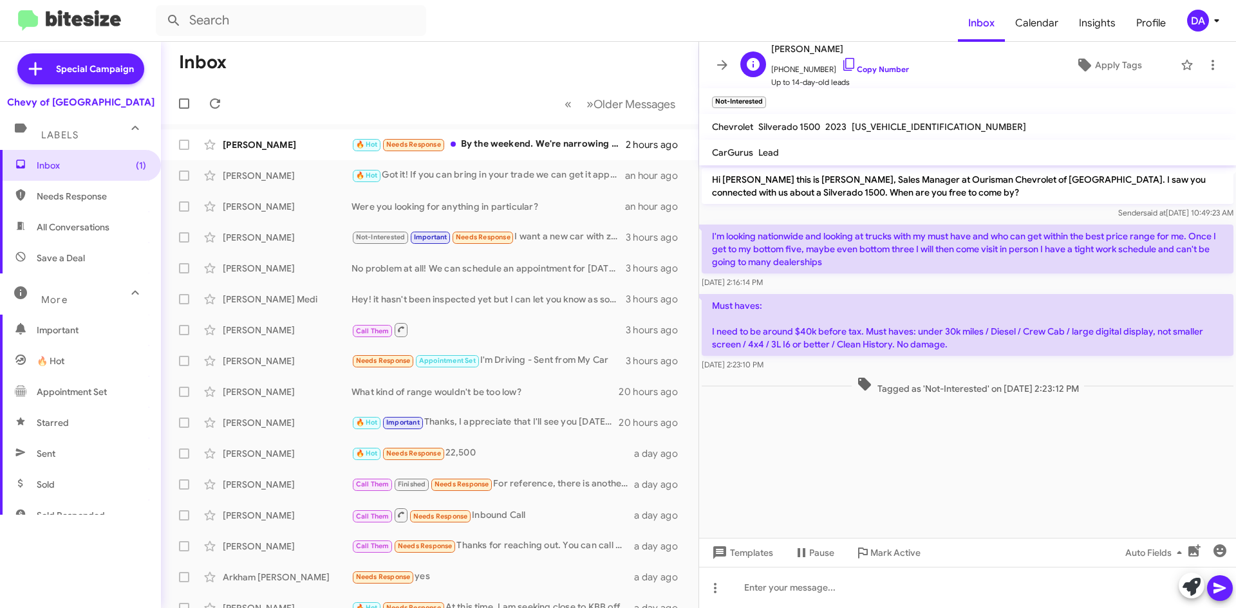
click at [813, 45] on span "[PERSON_NAME]" at bounding box center [840, 48] width 138 height 15
copy span "Estatico"
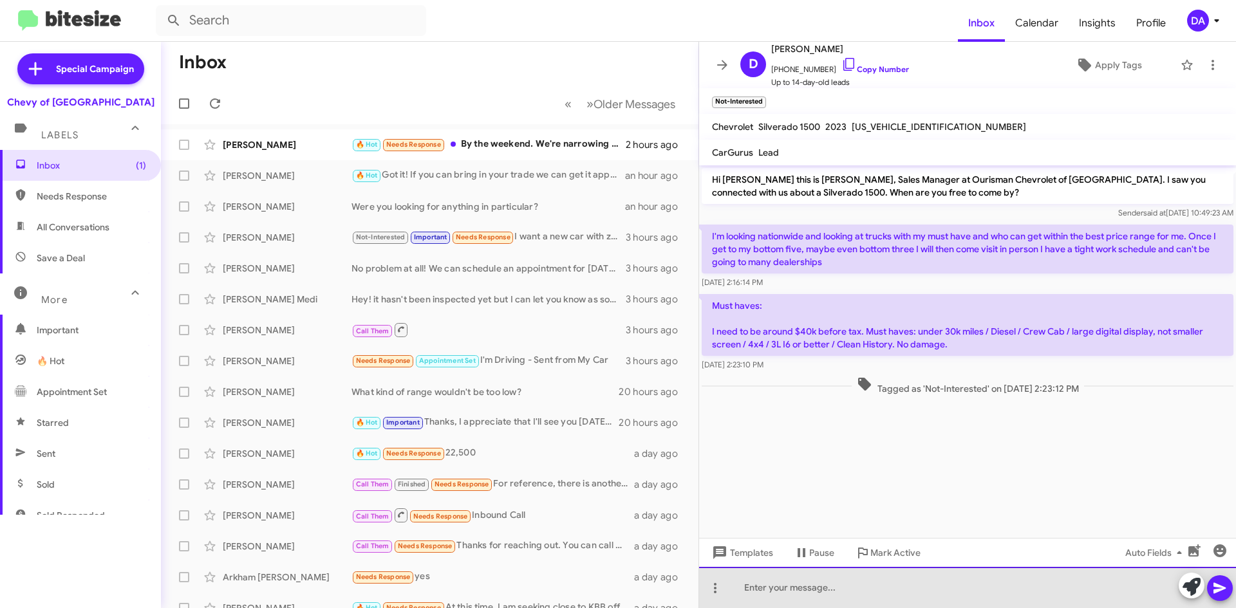
click at [848, 585] on div at bounding box center [967, 587] width 537 height 41
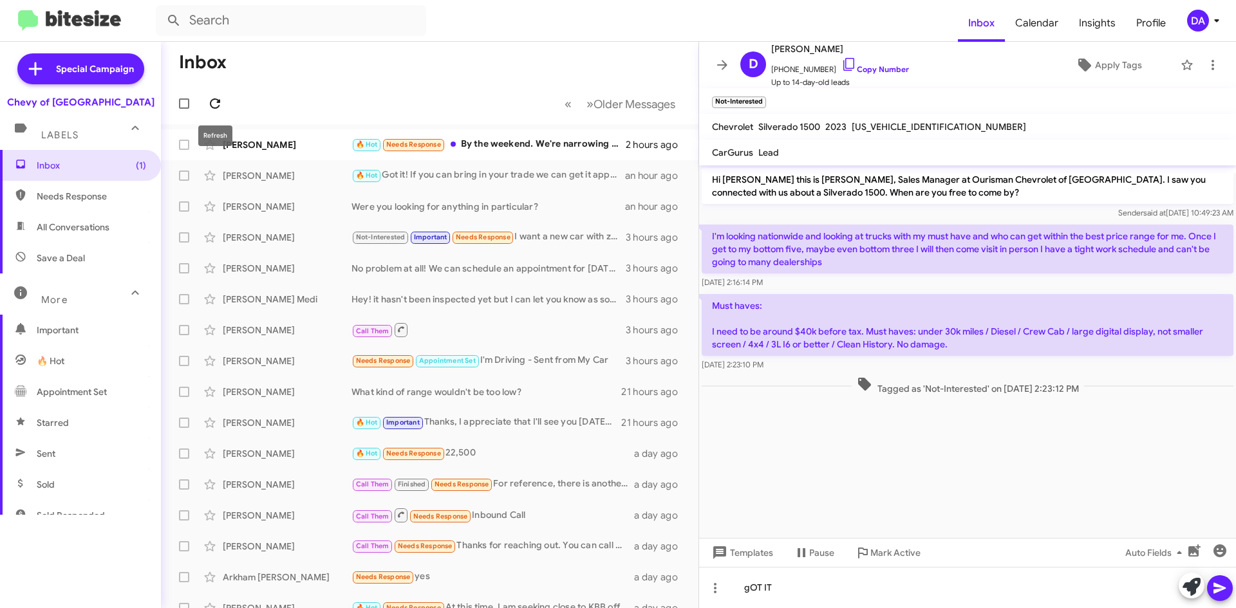
click at [219, 104] on icon at bounding box center [214, 103] width 15 height 15
